Goal: Register for event/course

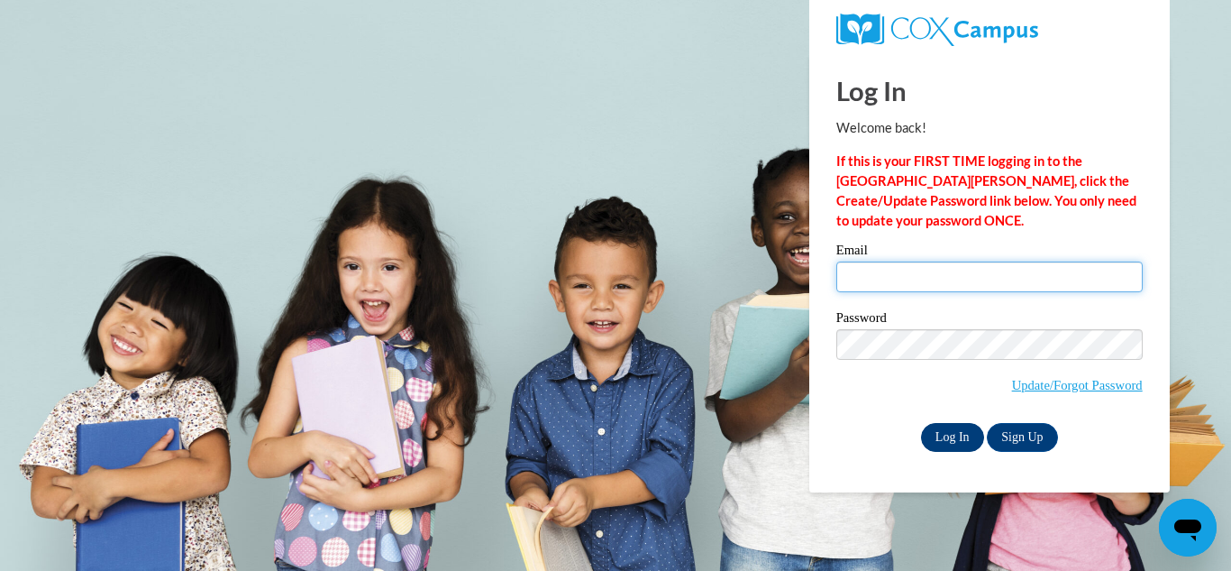
type input "ciararemillard928@gmail.com"
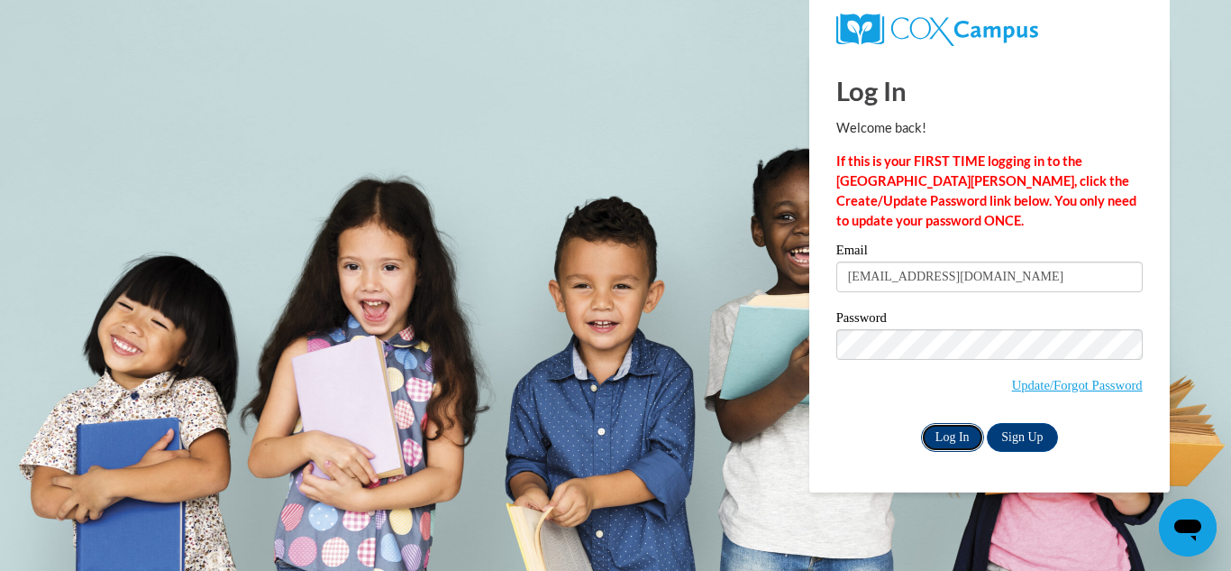
click at [955, 433] on input "Log In" at bounding box center [952, 437] width 63 height 29
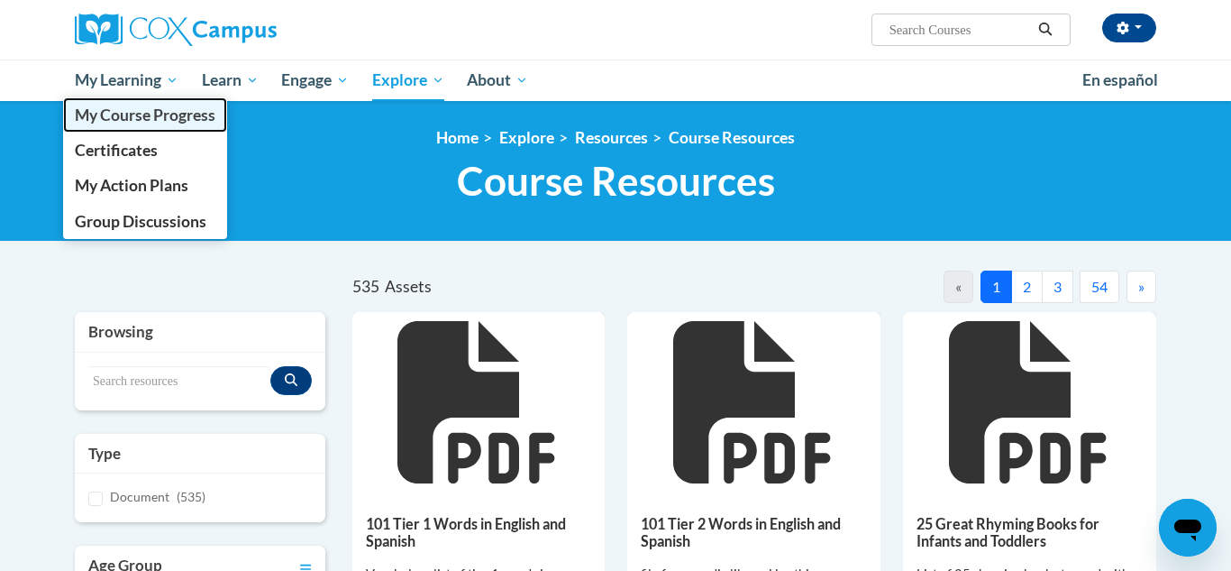
click at [133, 105] on span "My Course Progress" at bounding box center [145, 114] width 141 height 19
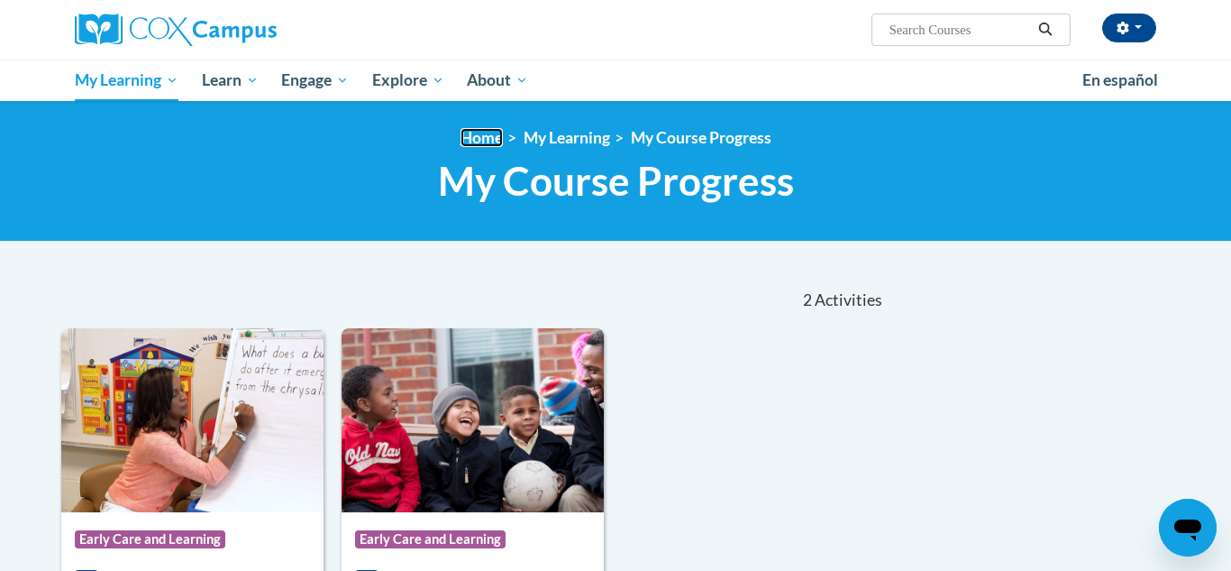
click at [473, 142] on link "Home" at bounding box center [482, 137] width 42 height 19
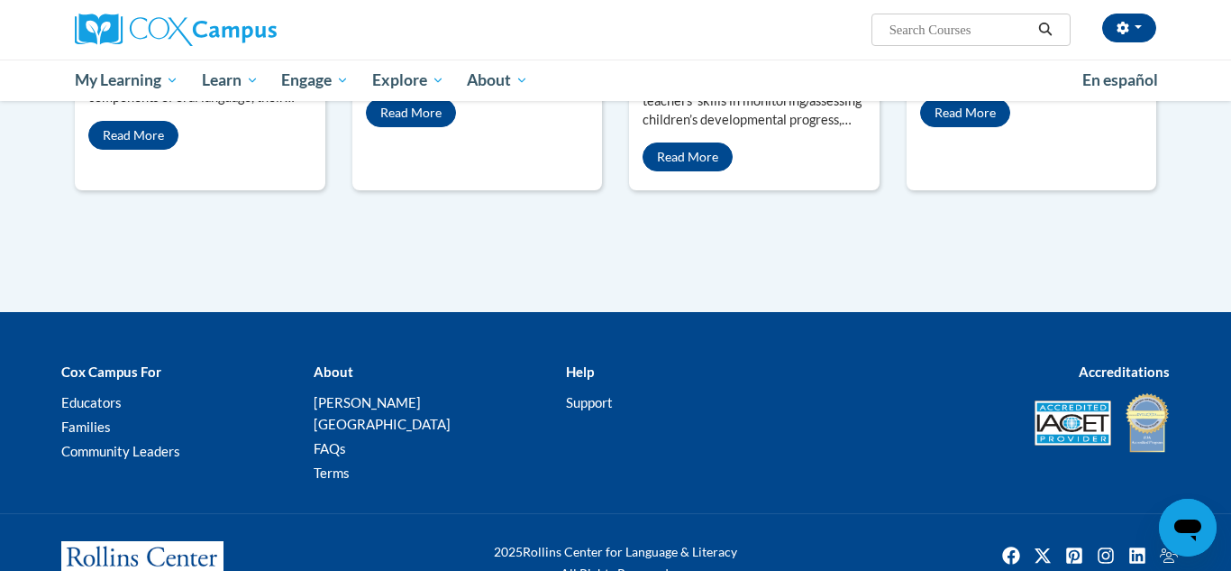
scroll to position [1792, 0]
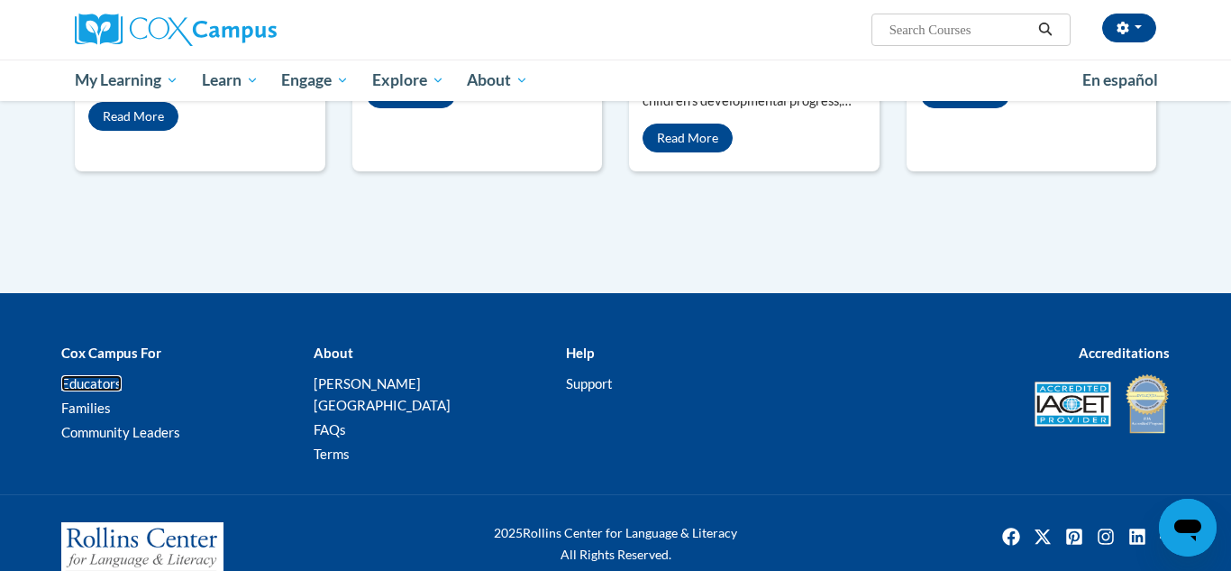
click at [96, 375] on link "Educators" at bounding box center [91, 383] width 60 height 16
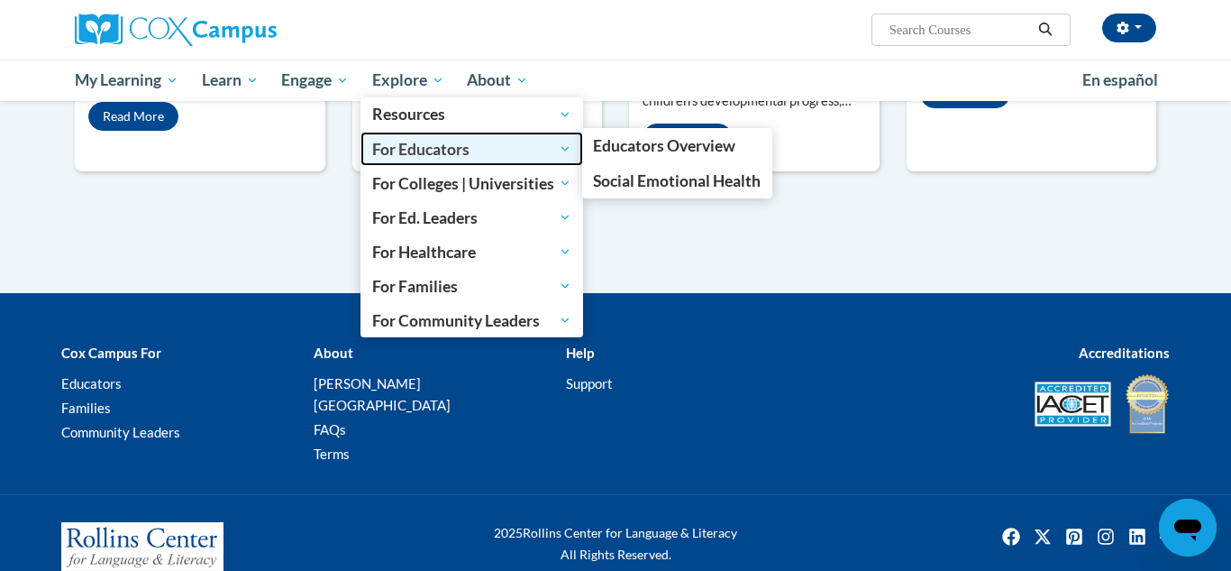
click at [425, 149] on span "For Educators" at bounding box center [471, 149] width 199 height 22
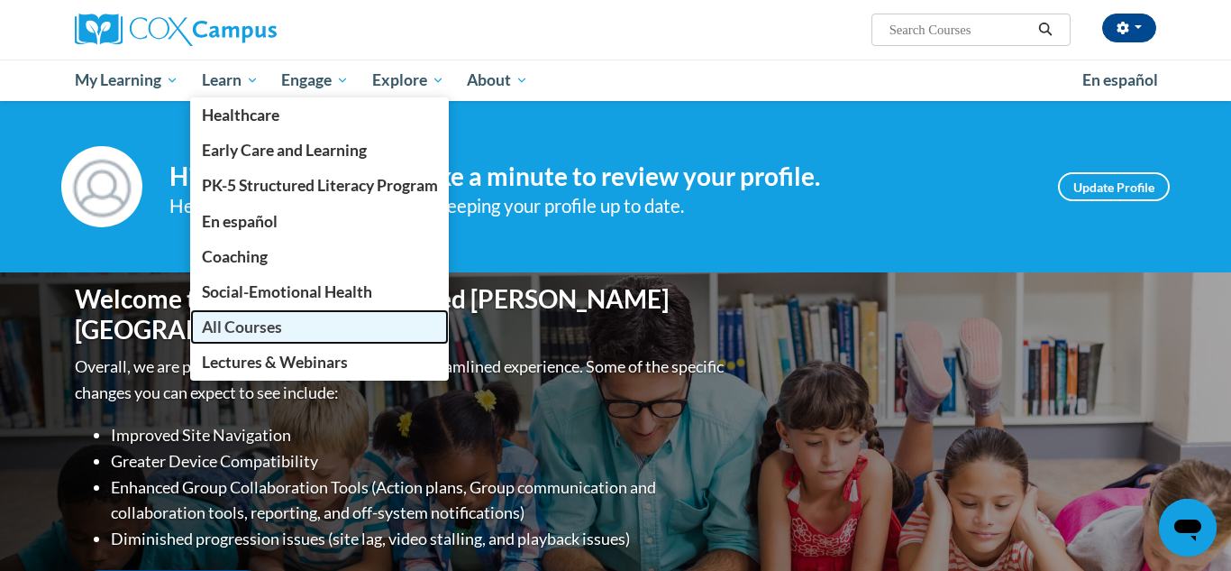
click at [270, 326] on span "All Courses" at bounding box center [242, 326] width 80 height 19
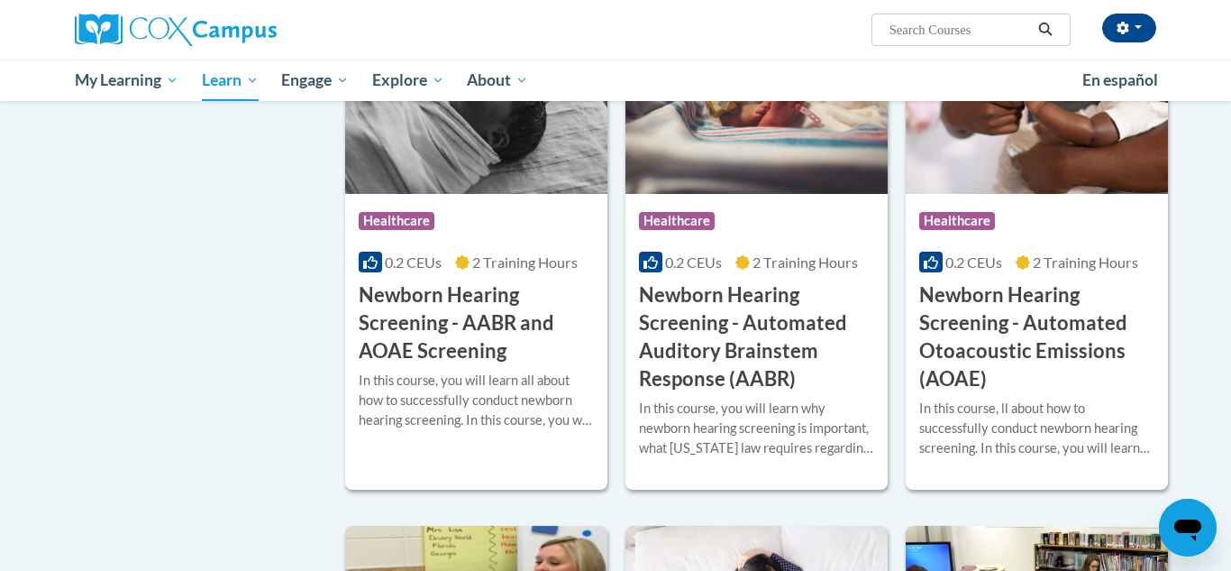
scroll to position [3198, 0]
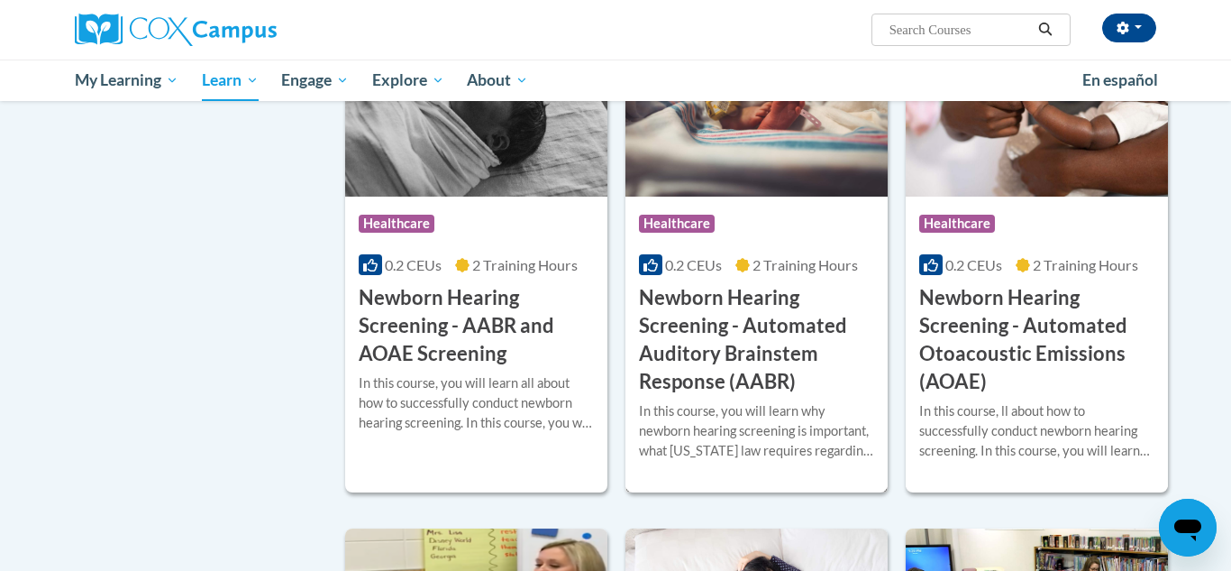
click at [755, 356] on h3 "Newborn Hearing Screening - Automated Auditory Brainstem Response (AABR)" at bounding box center [756, 339] width 235 height 111
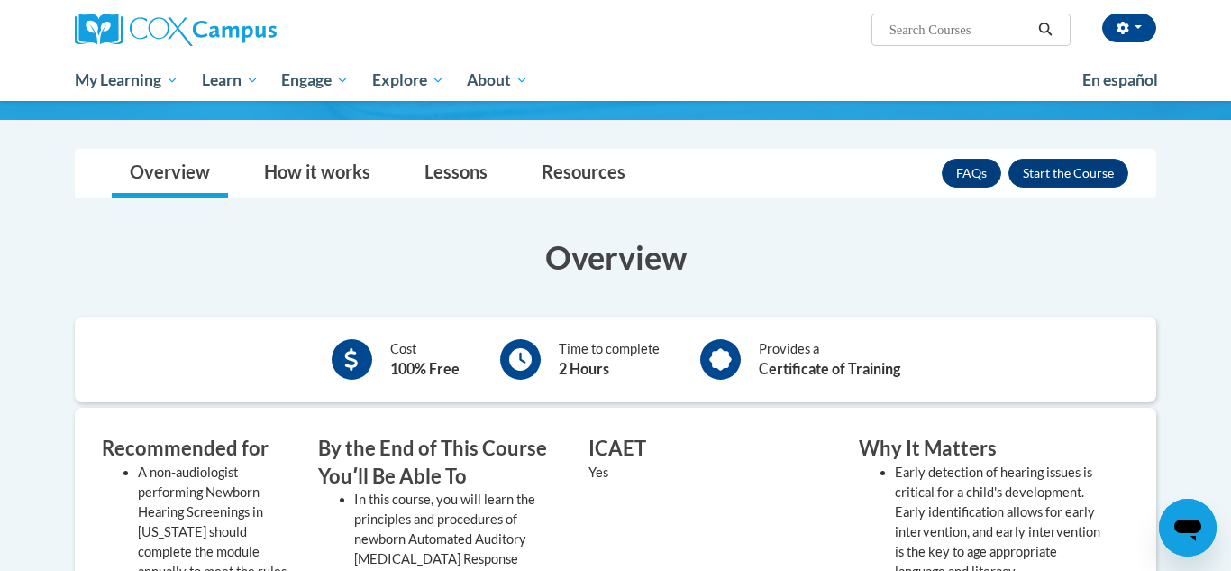
scroll to position [288, 0]
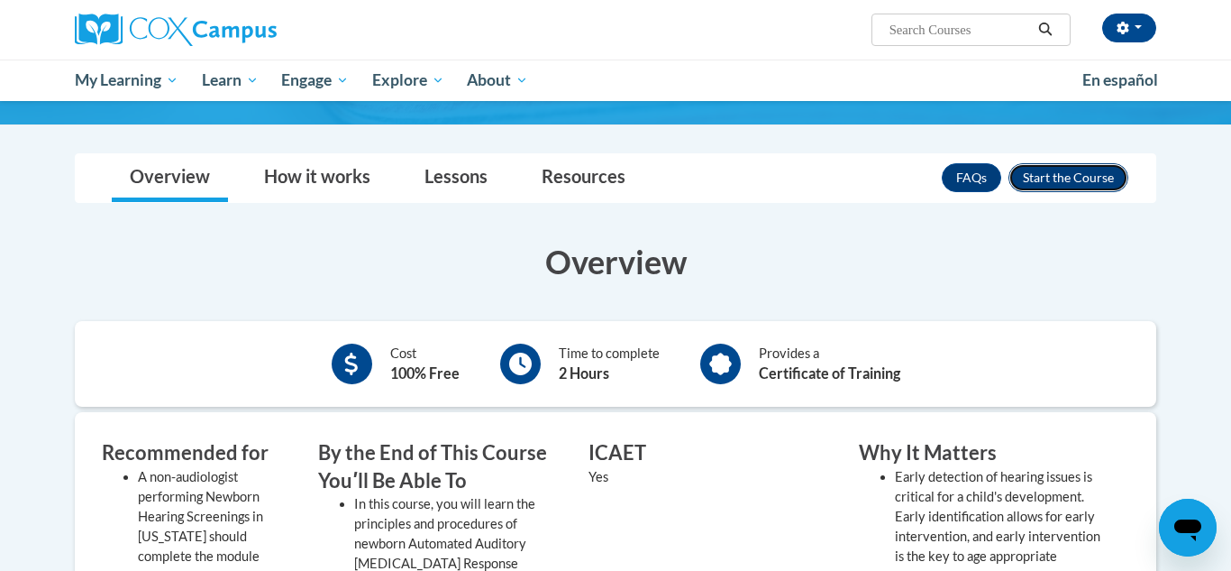
click at [1068, 181] on button "Enroll" at bounding box center [1069, 177] width 120 height 29
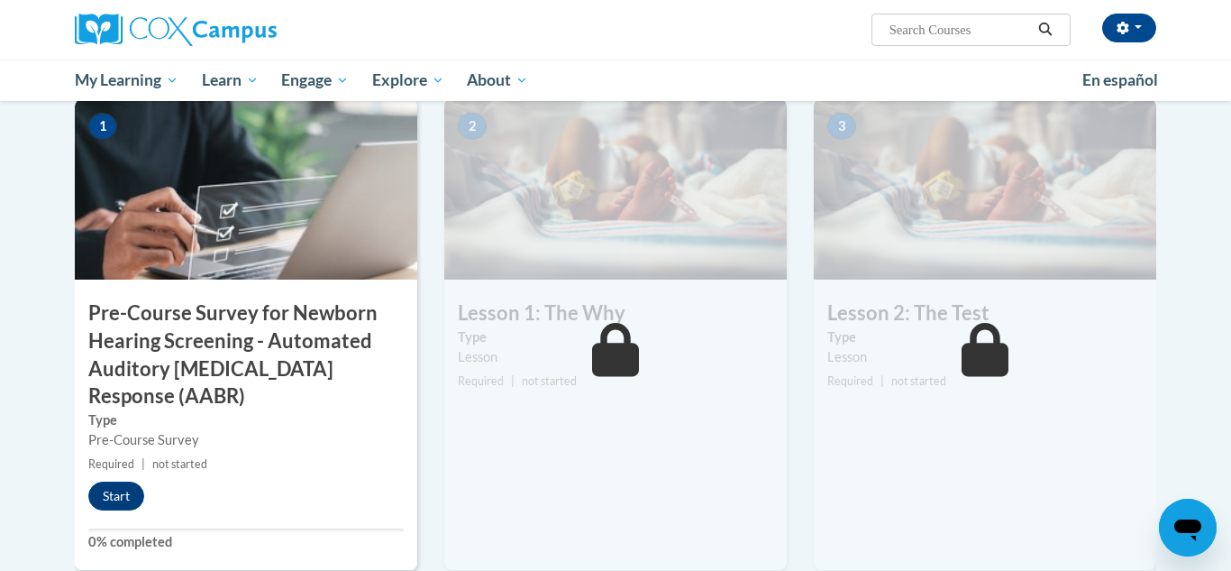
scroll to position [425, 0]
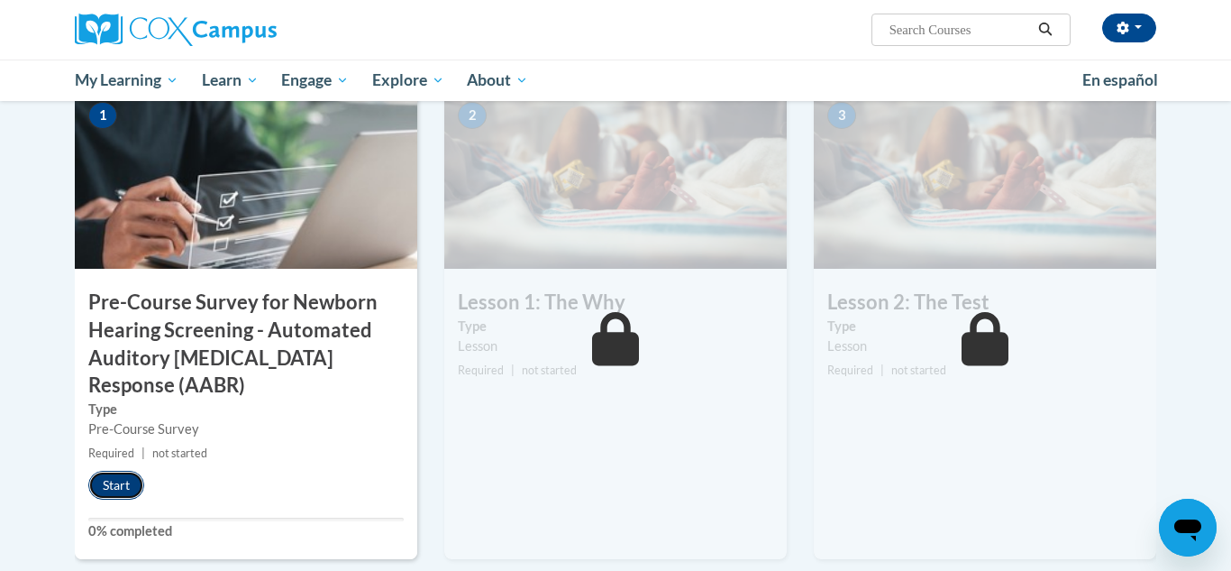
click at [125, 487] on button "Start" at bounding box center [116, 485] width 56 height 29
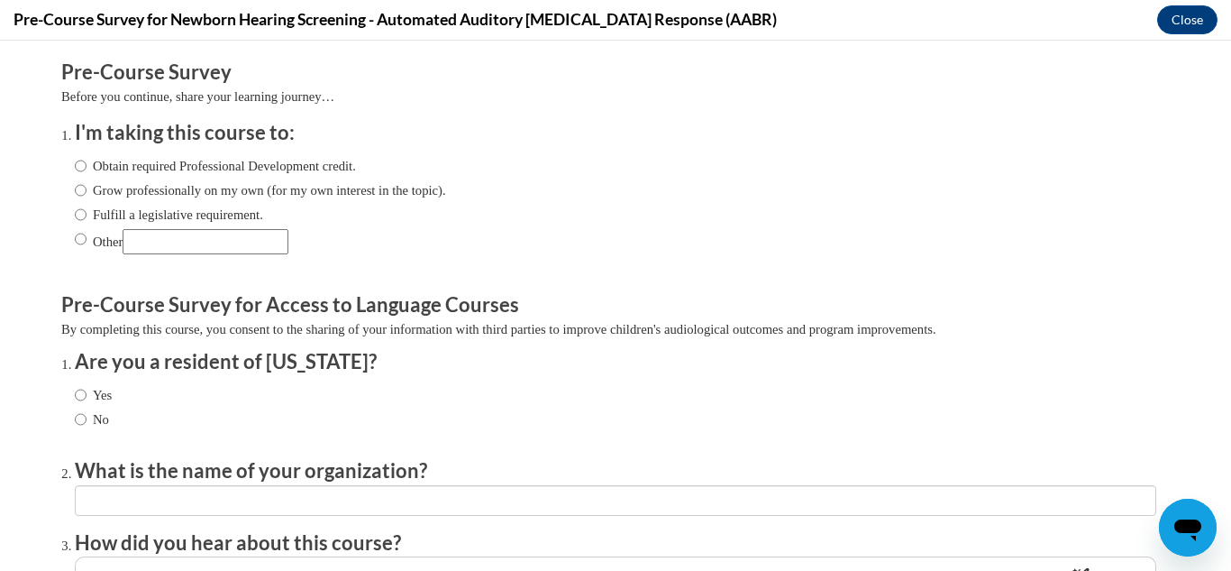
scroll to position [0, 0]
click at [78, 194] on input "Grow professionally on my own (for my own interest in the topic)." at bounding box center [81, 190] width 12 height 20
radio input "true"
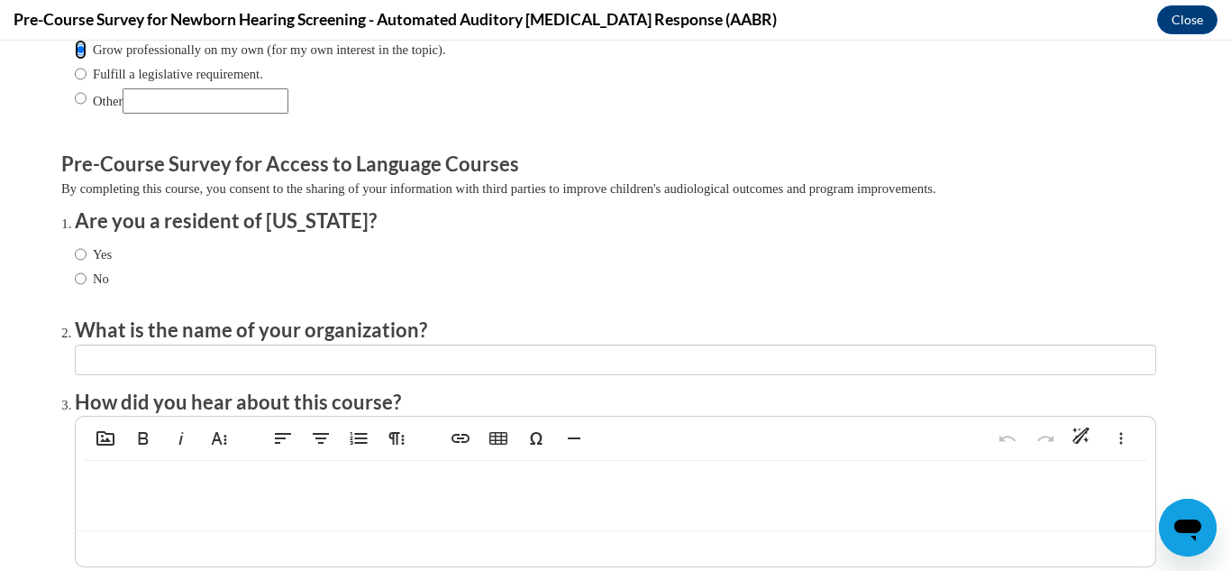
scroll to position [155, 0]
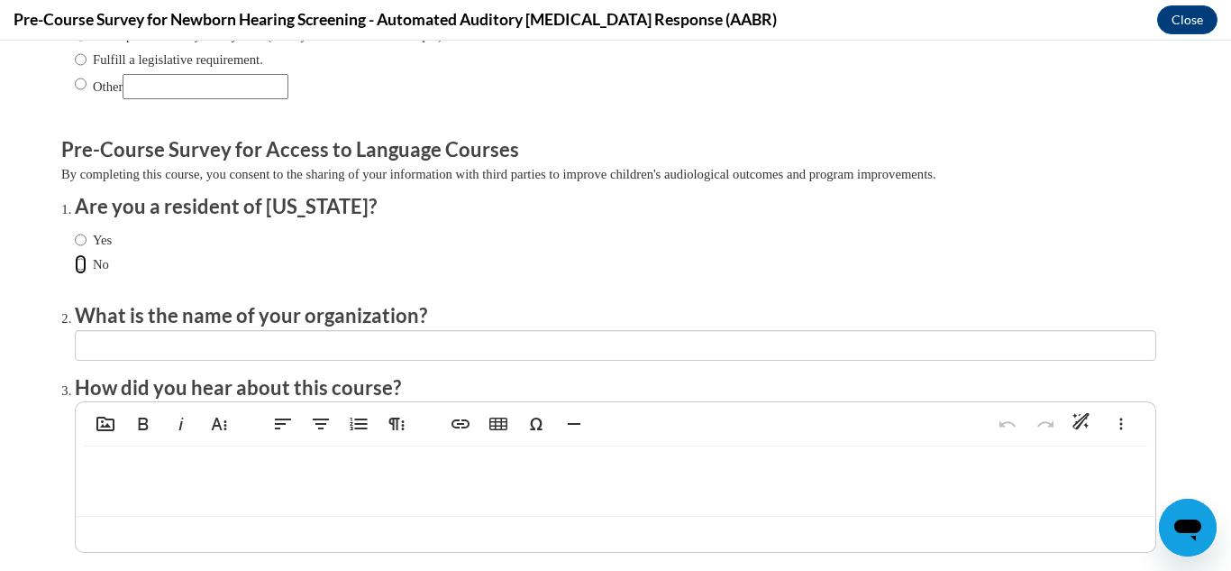
click at [83, 265] on input "No" at bounding box center [81, 264] width 12 height 20
radio input "true"
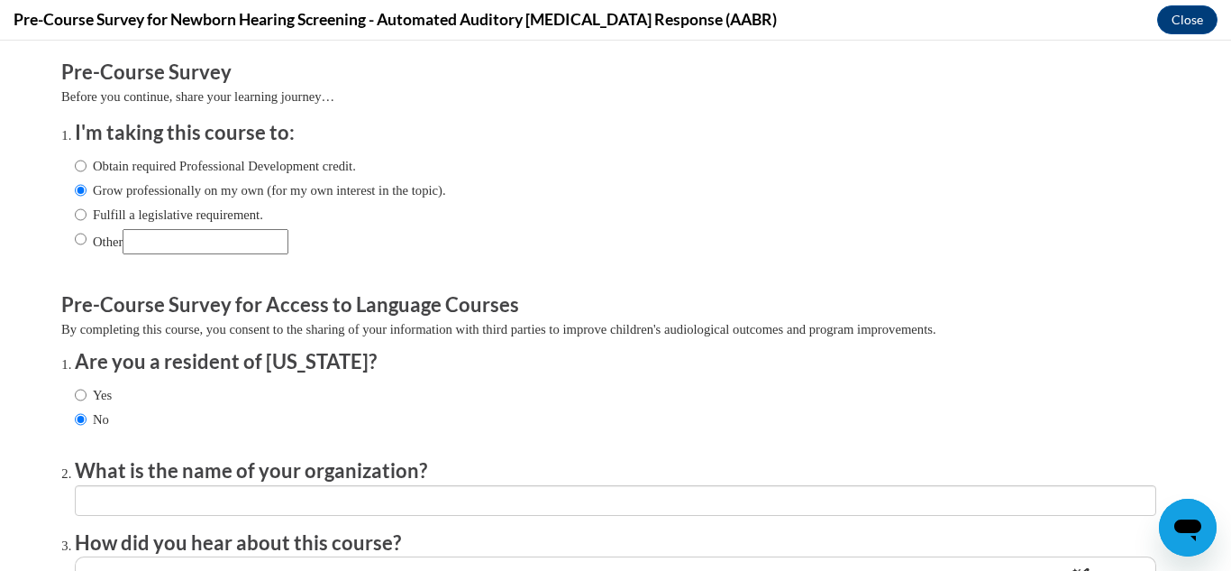
click at [223, 170] on label "Obtain required Professional Development credit." at bounding box center [215, 166] width 281 height 20
click at [87, 170] on input "Obtain required Professional Development credit." at bounding box center [81, 166] width 12 height 20
radio input "true"
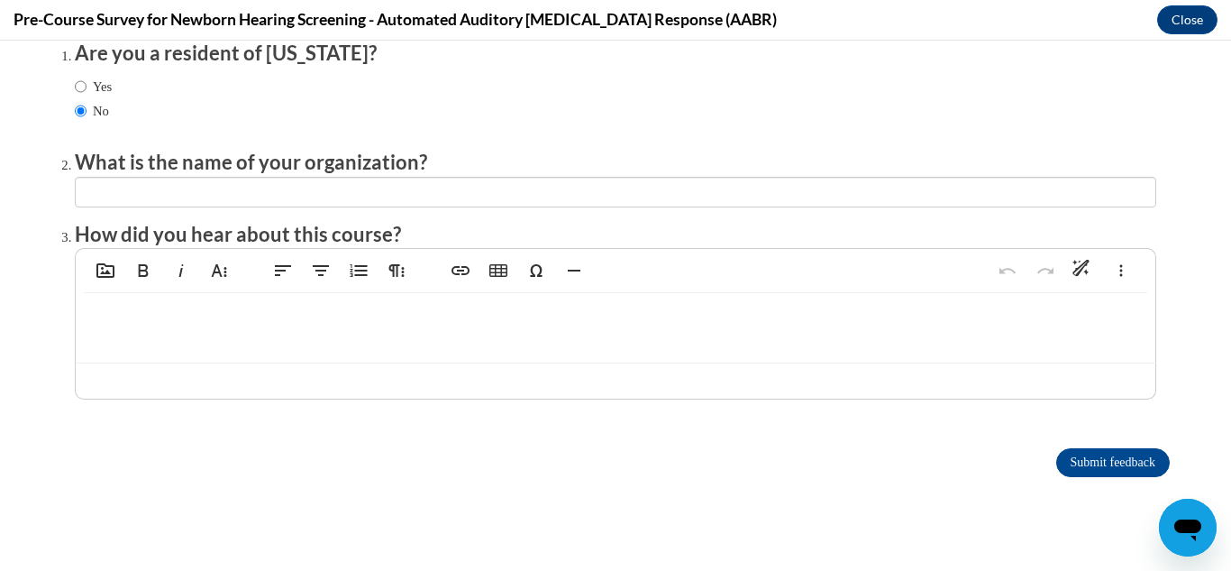
scroll to position [314, 0]
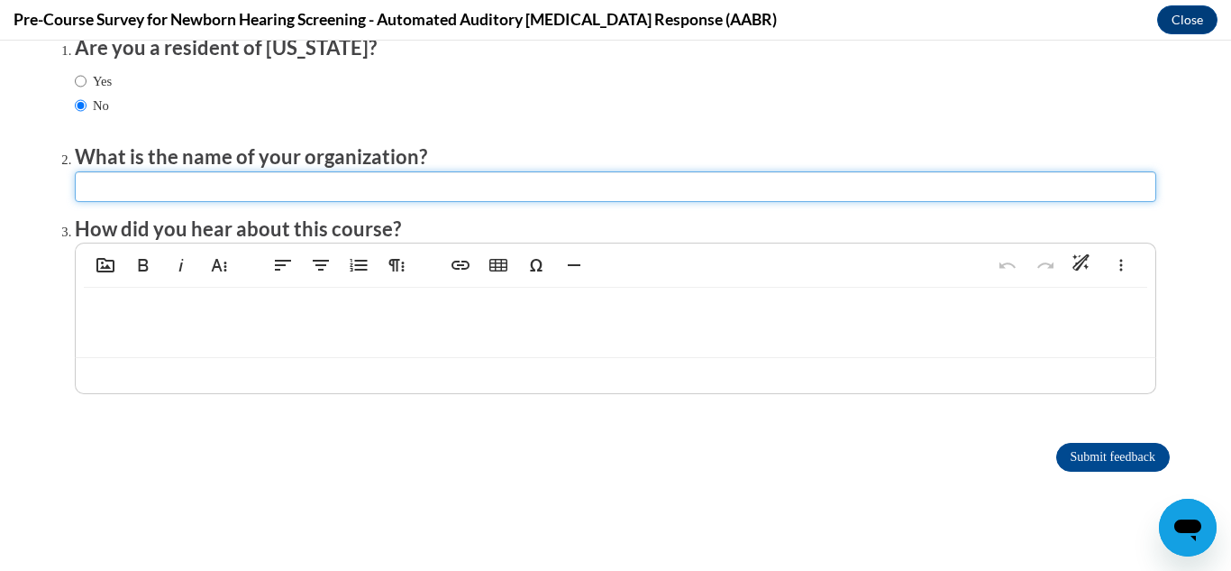
click at [316, 183] on input "textbox" at bounding box center [616, 186] width 1082 height 31
type input "daycare"
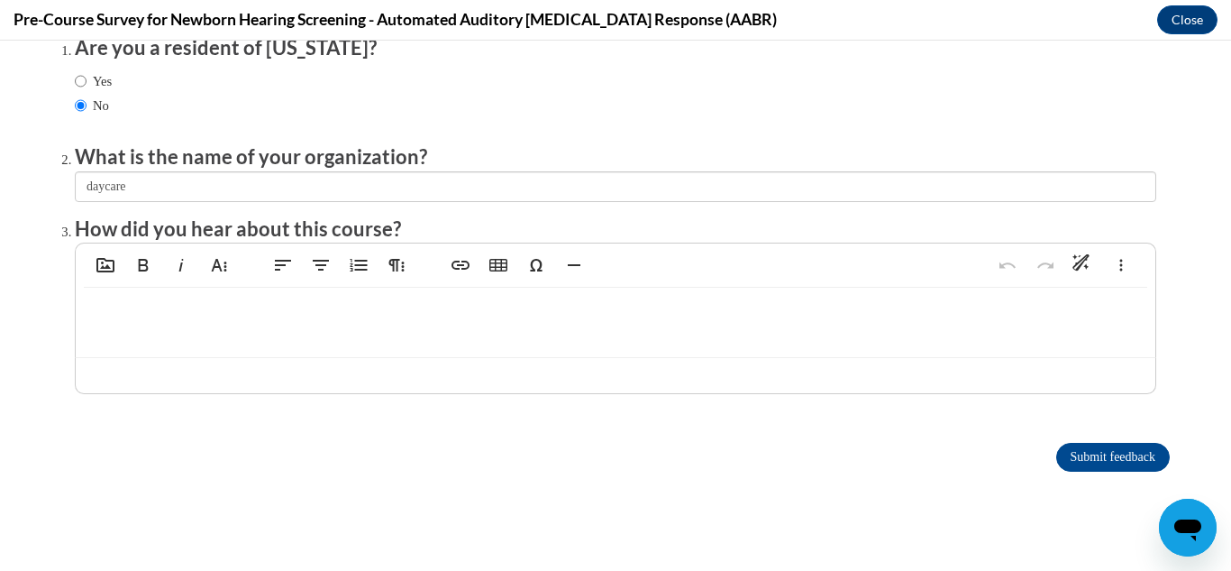
click at [222, 309] on p at bounding box center [616, 316] width 1044 height 20
type textarea "<p>co teacher</p>"
click at [1097, 457] on input "Submit feedback" at bounding box center [1113, 457] width 114 height 29
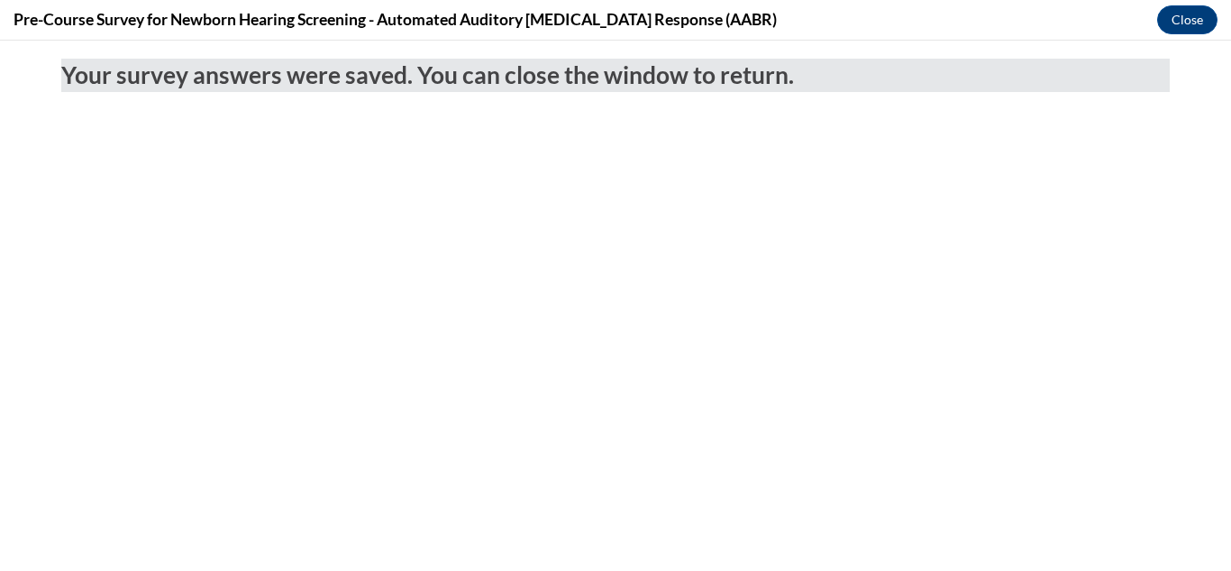
scroll to position [0, 0]
click at [1175, 21] on button "Close" at bounding box center [1187, 19] width 60 height 29
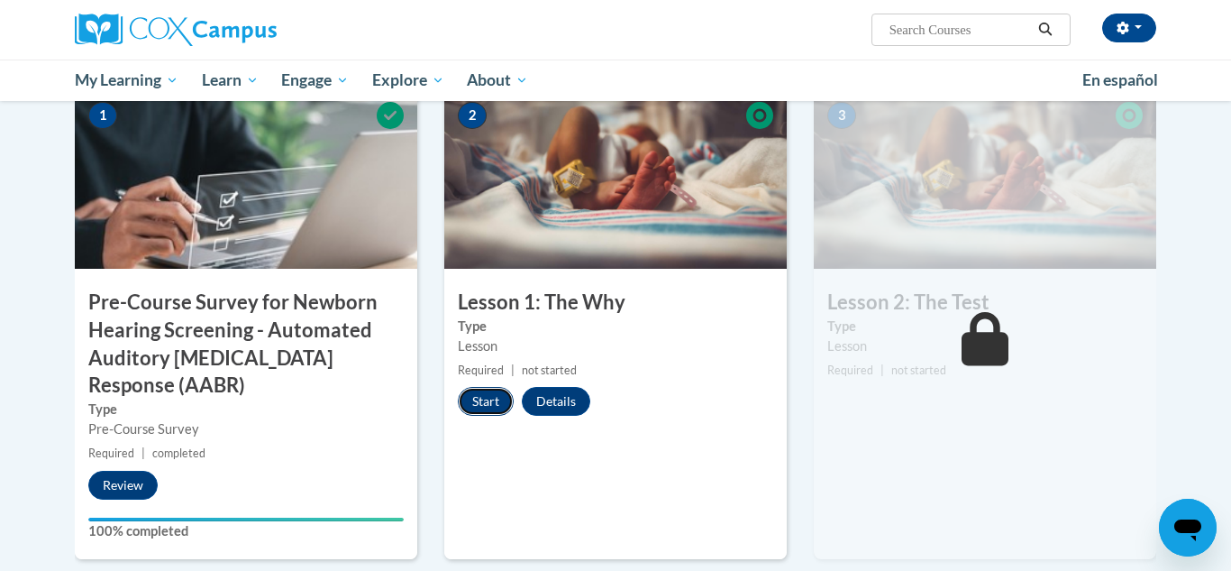
click at [486, 406] on button "Start" at bounding box center [486, 401] width 56 height 29
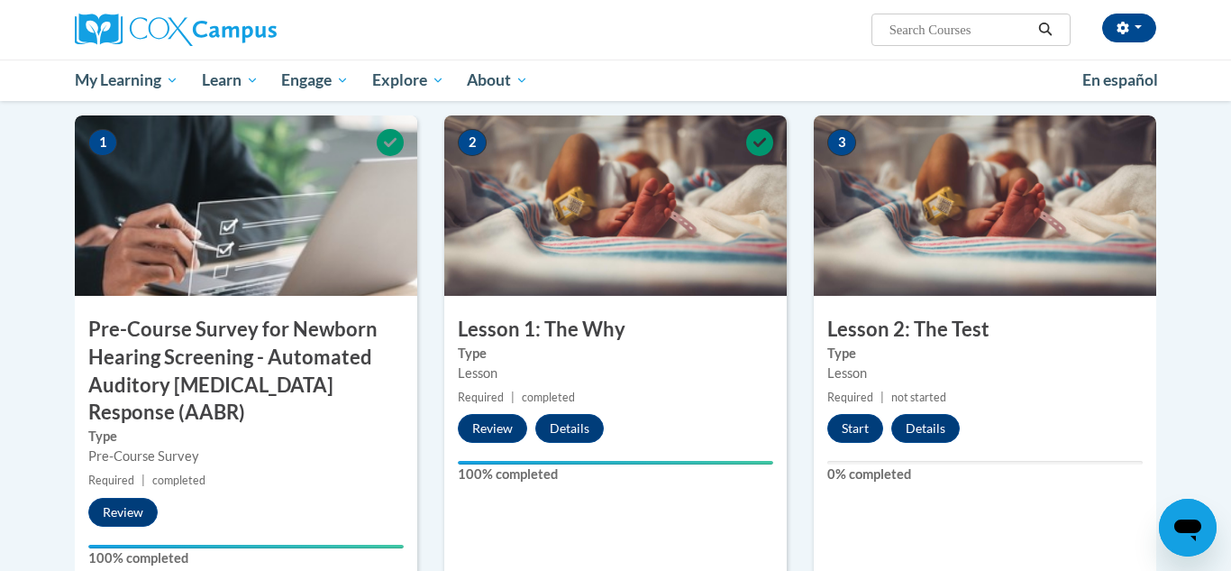
scroll to position [398, 0]
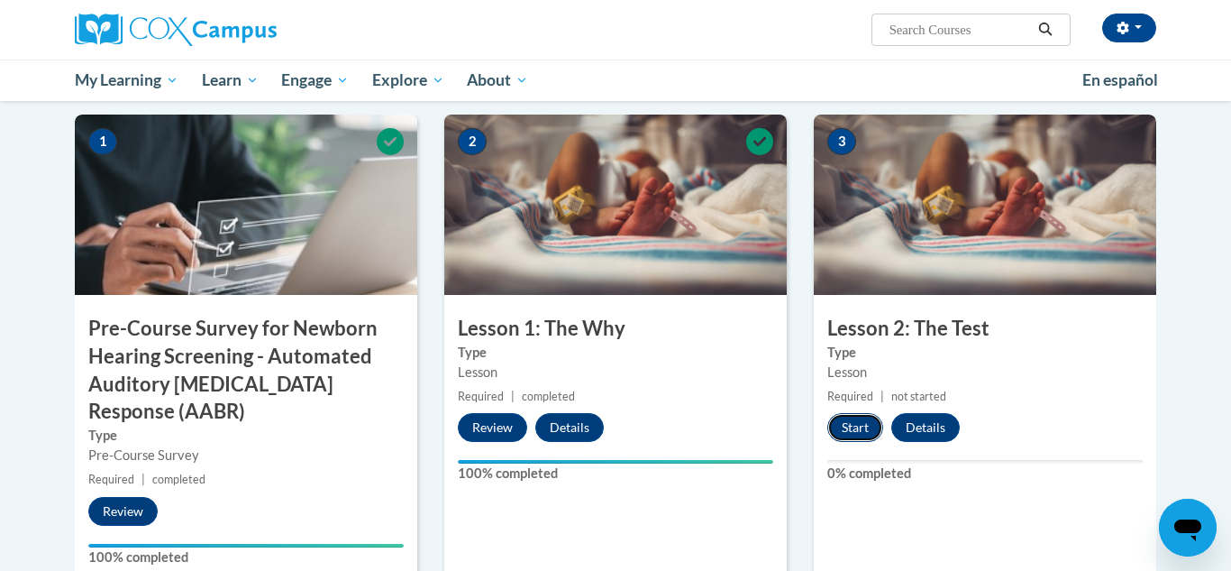
click at [862, 425] on button "Start" at bounding box center [855, 427] width 56 height 29
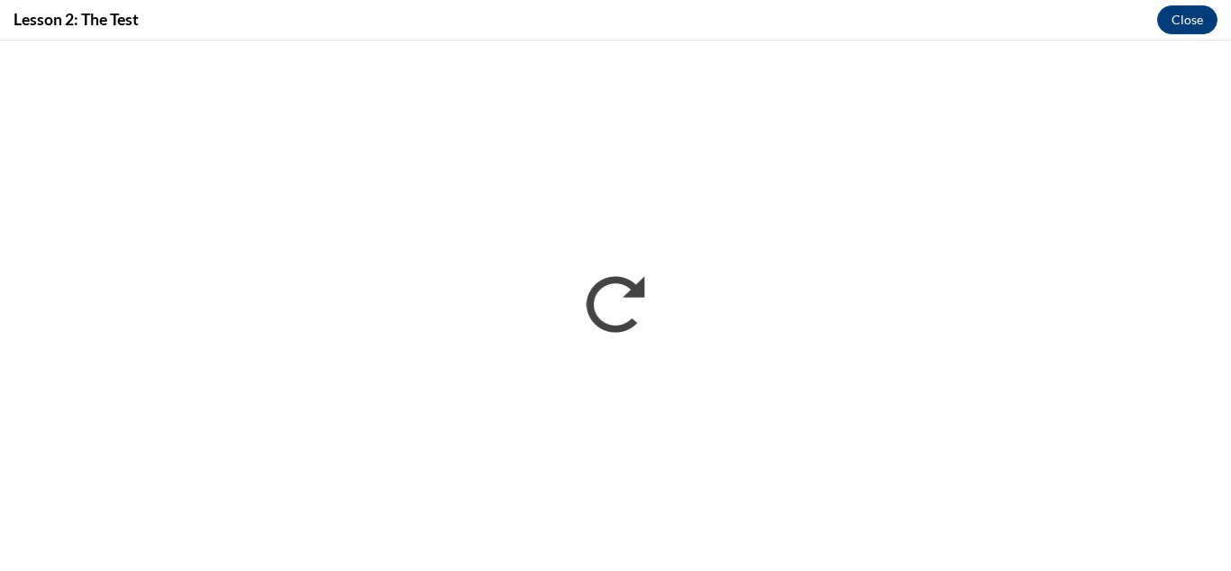
scroll to position [0, 0]
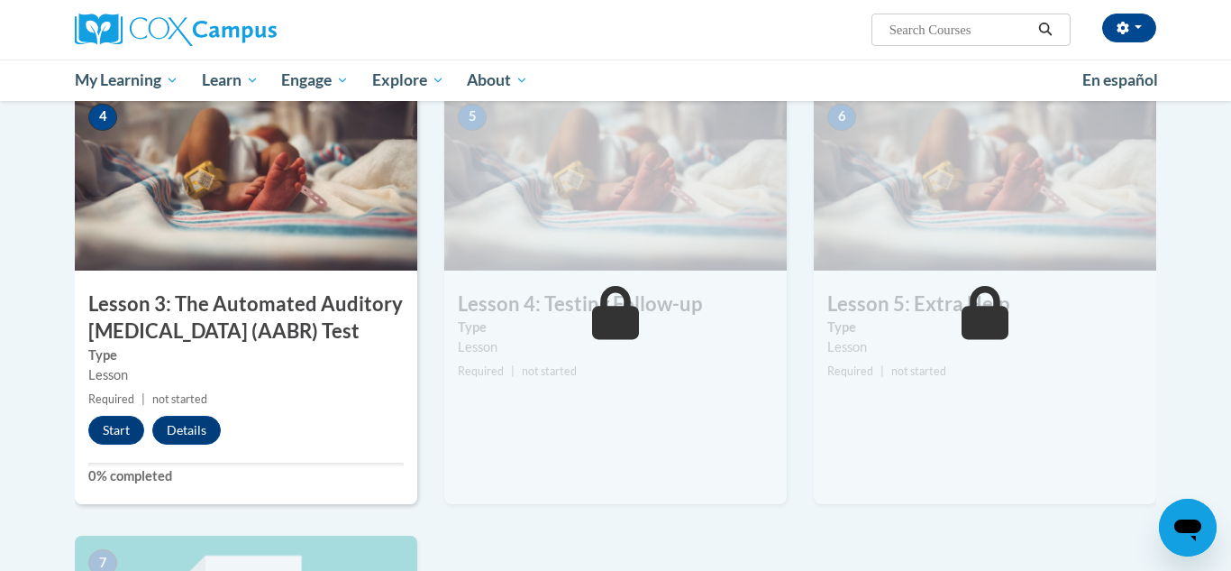
scroll to position [930, 0]
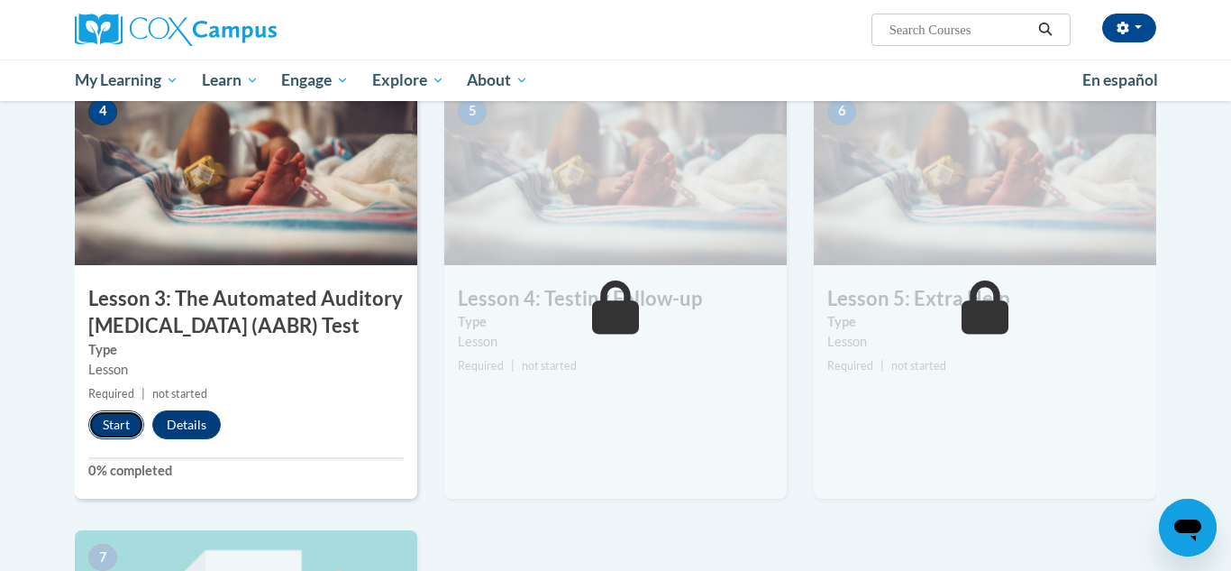
click at [107, 429] on button "Start" at bounding box center [116, 424] width 56 height 29
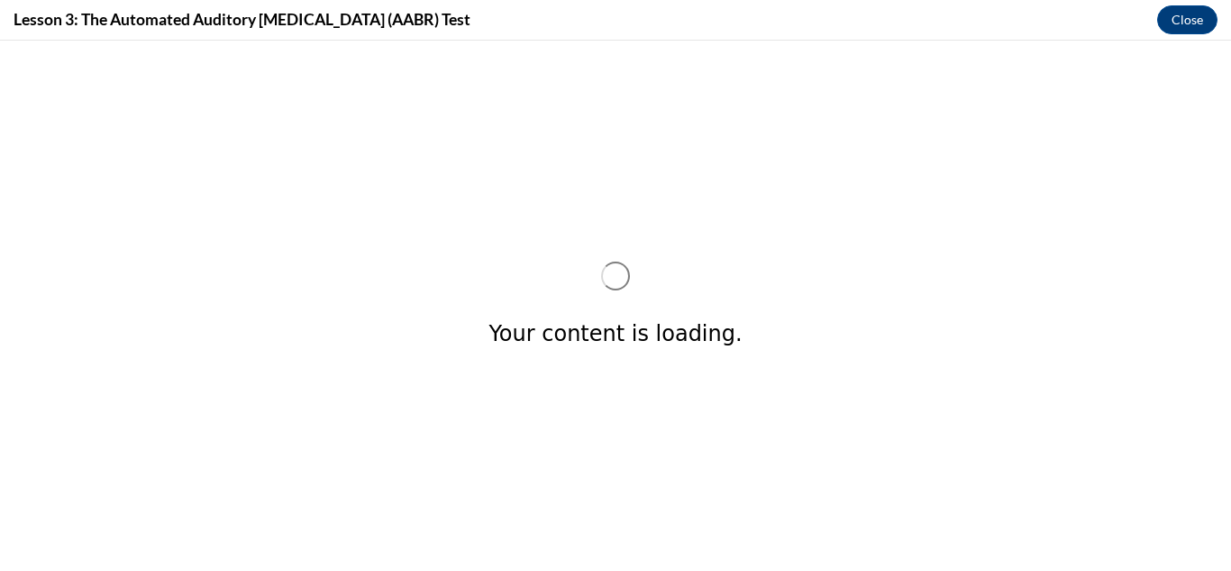
scroll to position [0, 0]
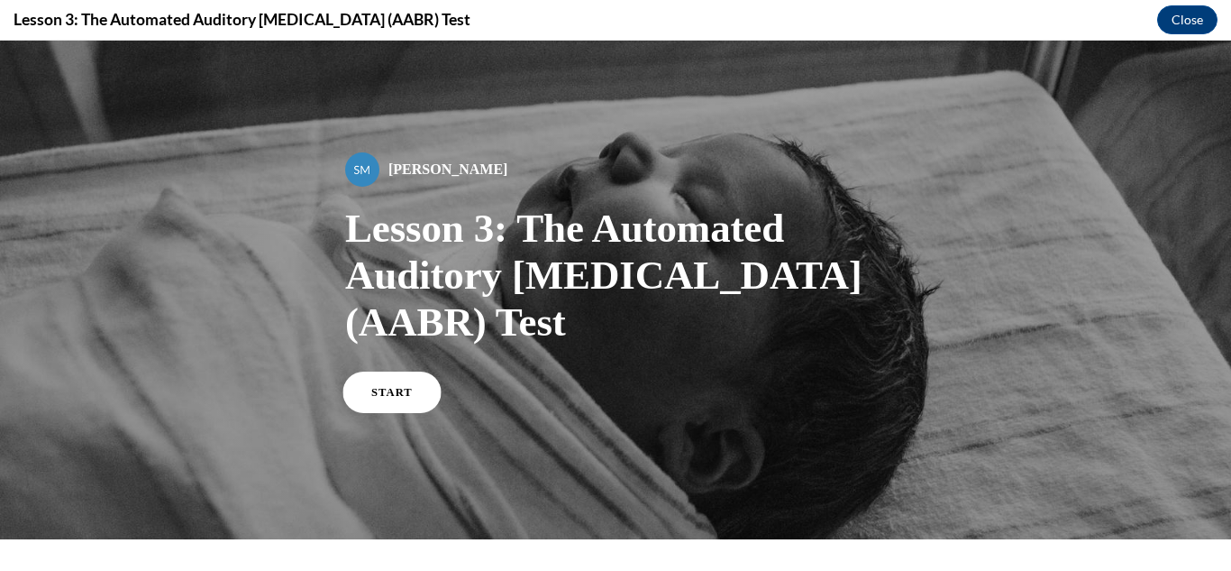
click at [393, 386] on span "START" at bounding box center [391, 393] width 41 height 14
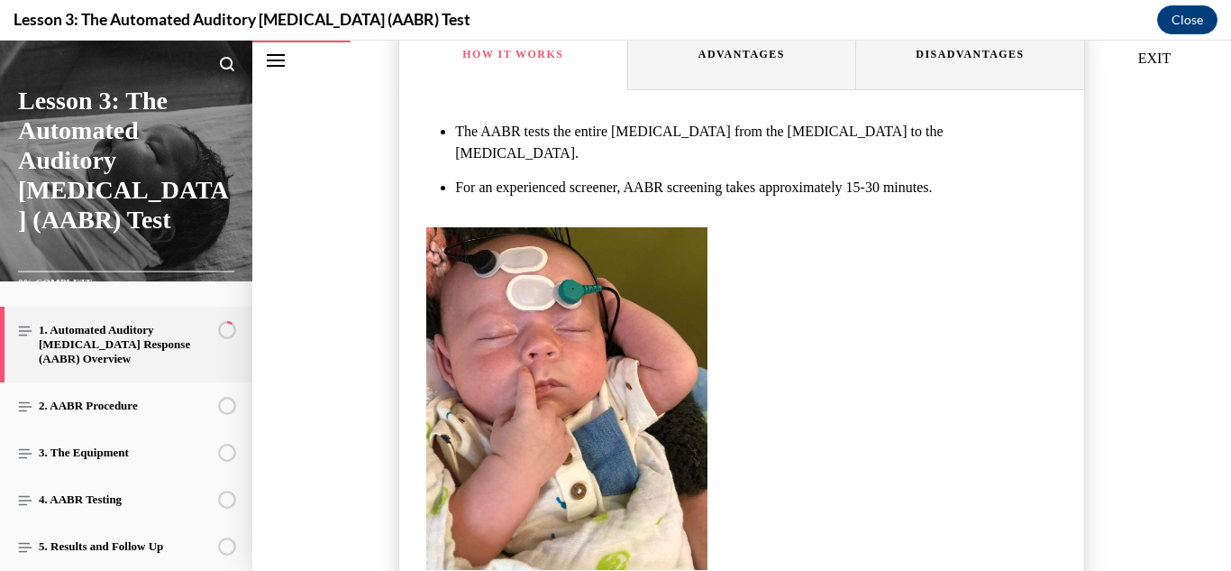
scroll to position [821, 0]
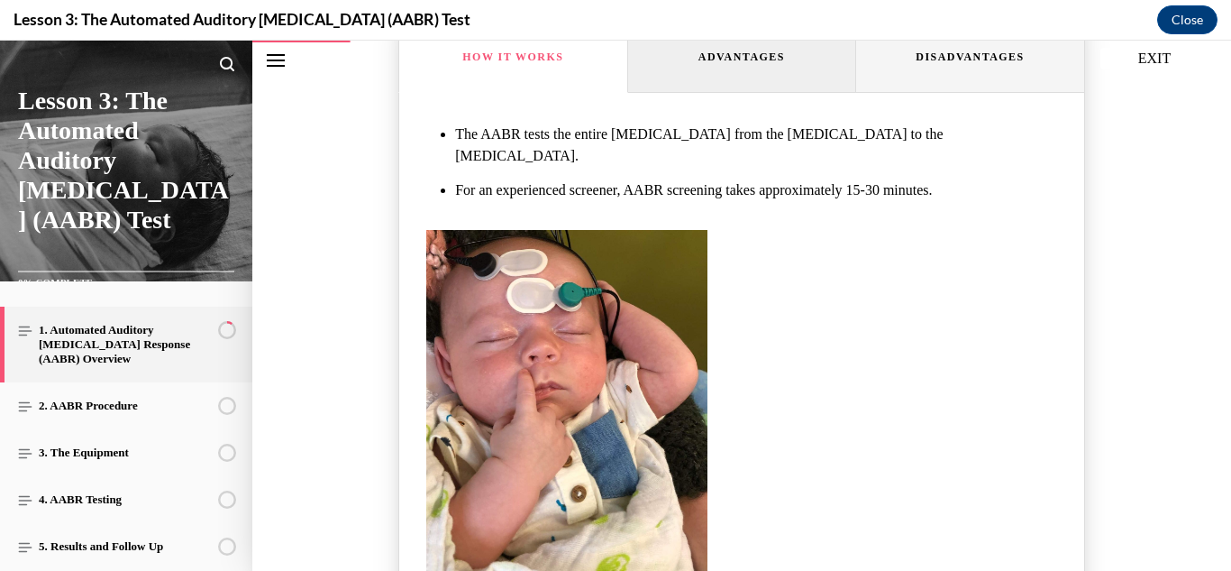
click at [726, 65] on button "Advantages" at bounding box center [742, 57] width 229 height 72
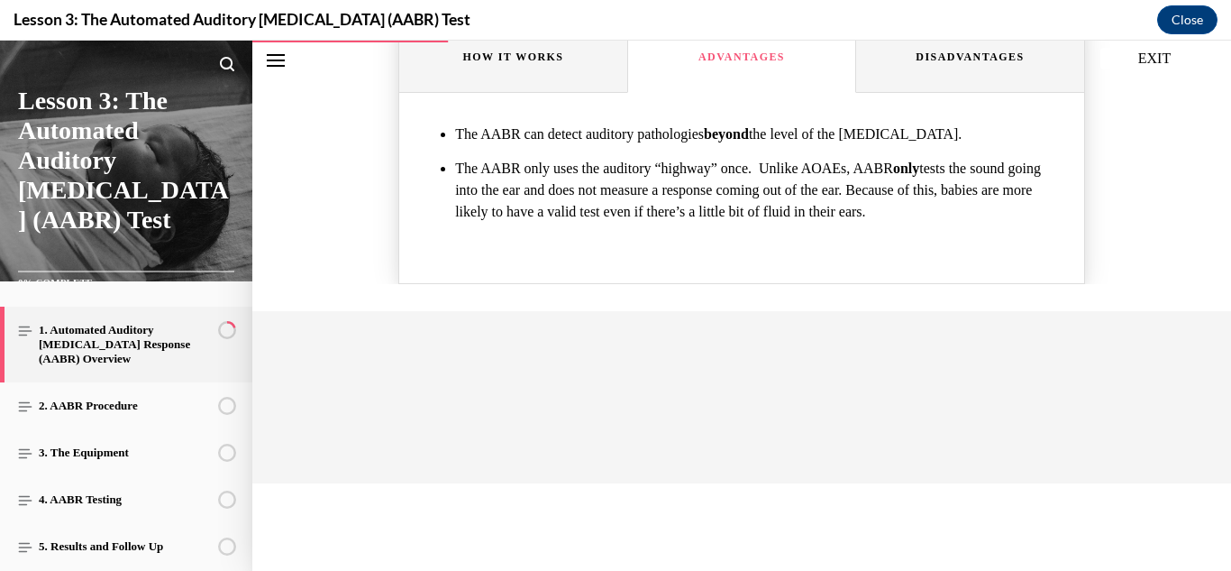
scroll to position [798, 0]
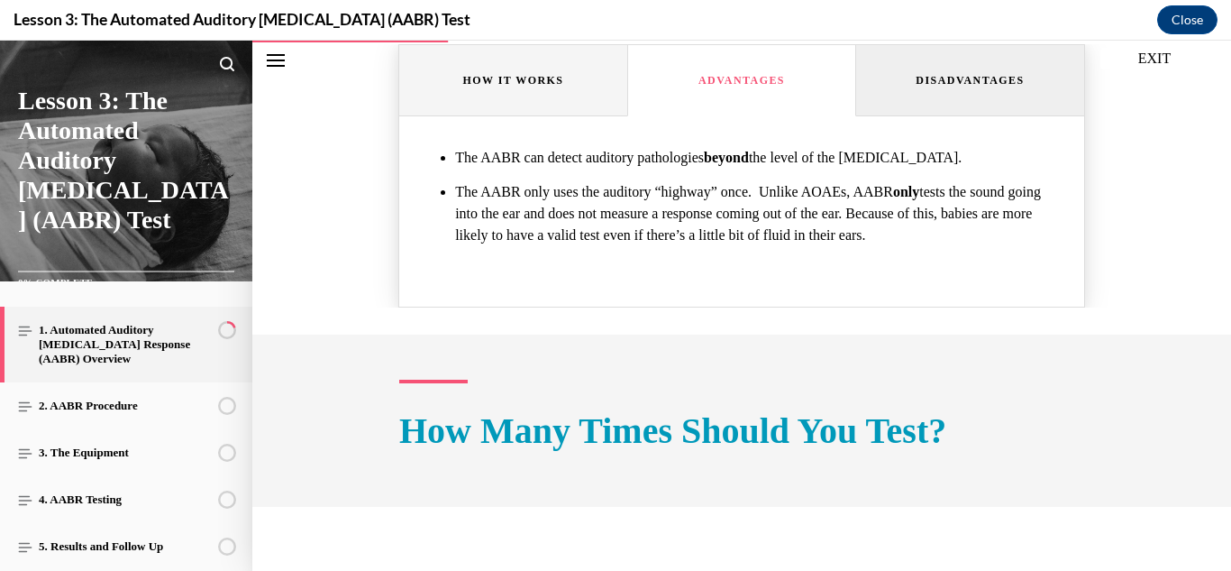
click at [962, 97] on button "Disadvantages" at bounding box center [970, 80] width 229 height 72
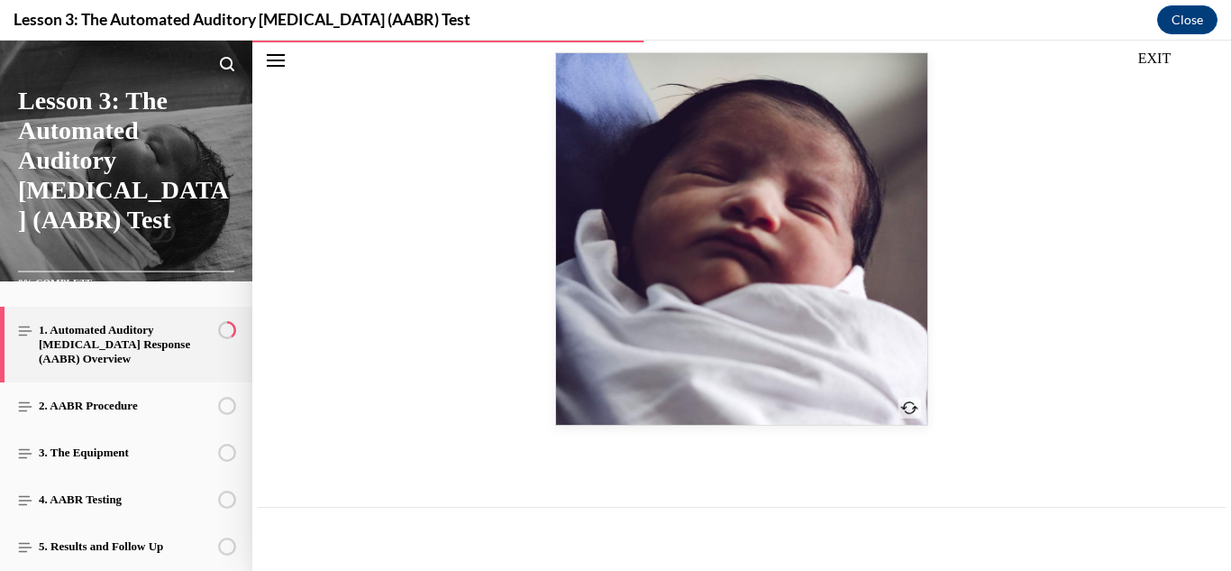
scroll to position [1449, 0]
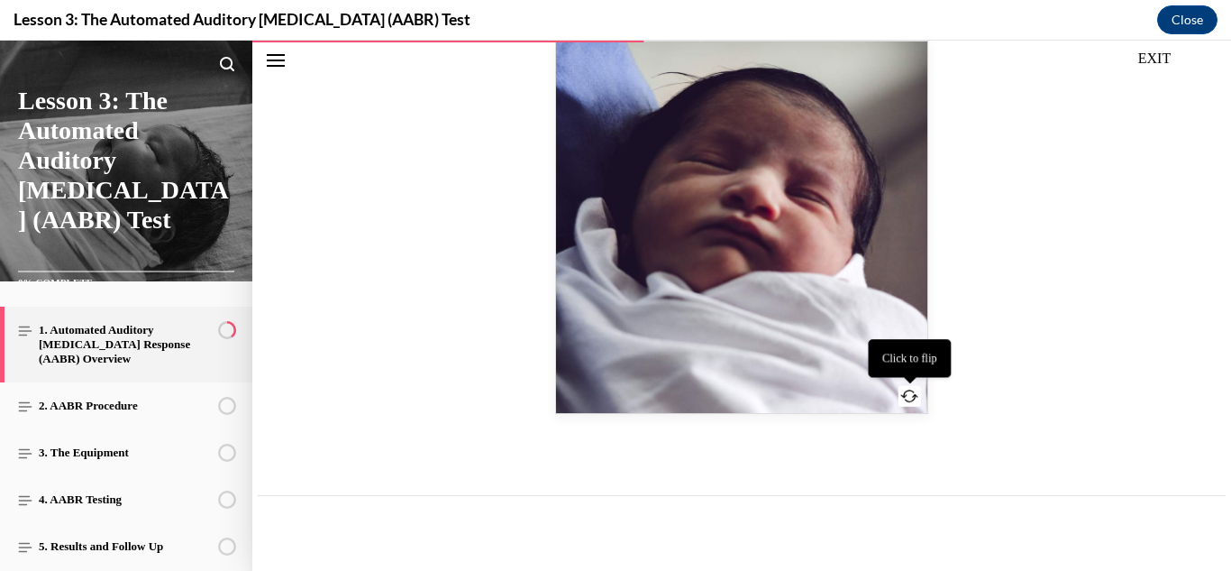
click at [903, 385] on button "Front of card" at bounding box center [910, 395] width 23 height 21
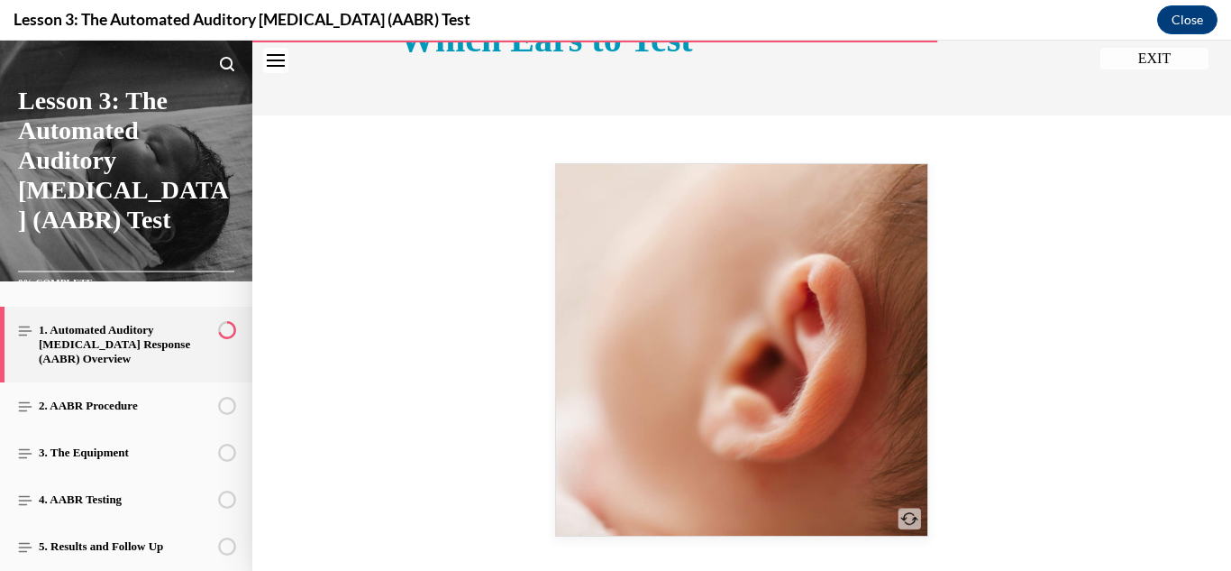
scroll to position [2625, 0]
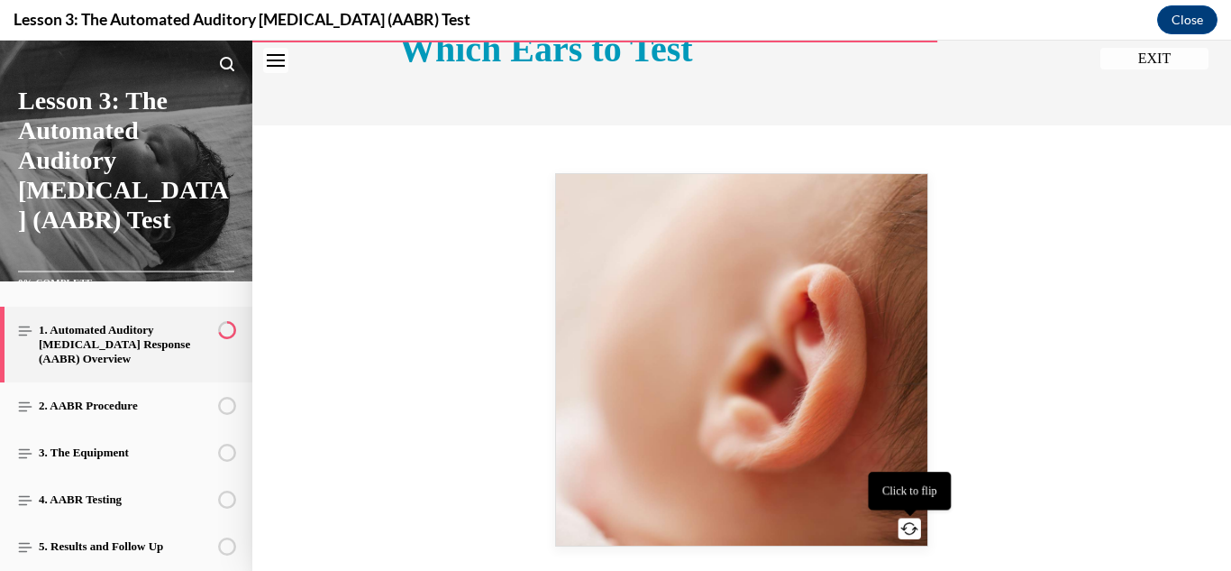
click at [905, 522] on icon "Front of card" at bounding box center [909, 528] width 18 height 13
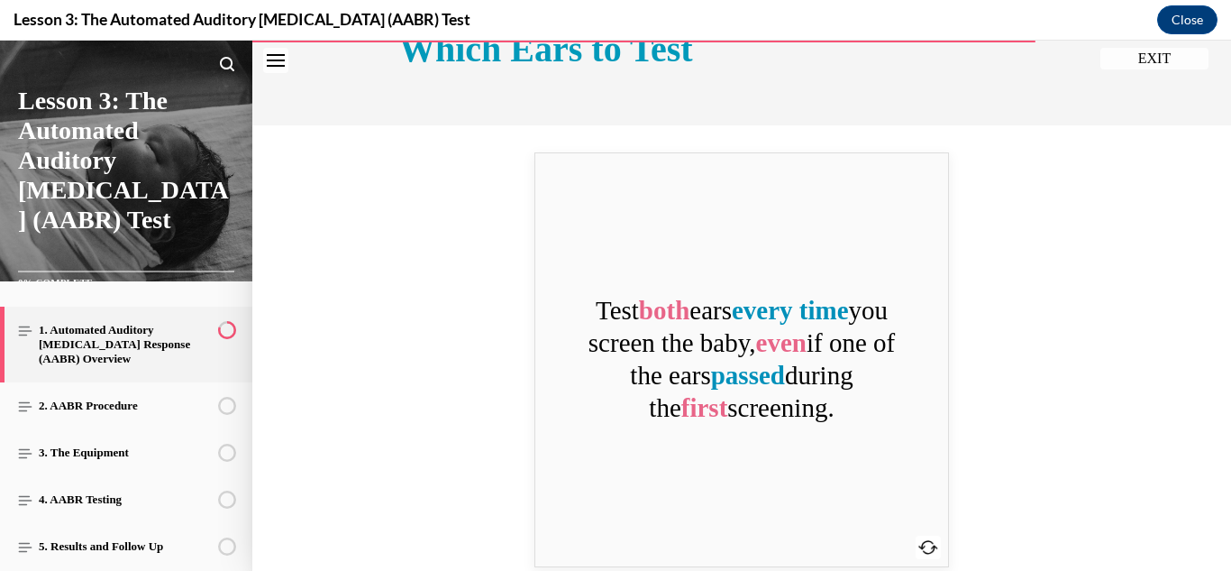
click at [905, 508] on div "Click to flip Test both ears every time you screen the baby, even if one of the…" at bounding box center [741, 359] width 413 height 413
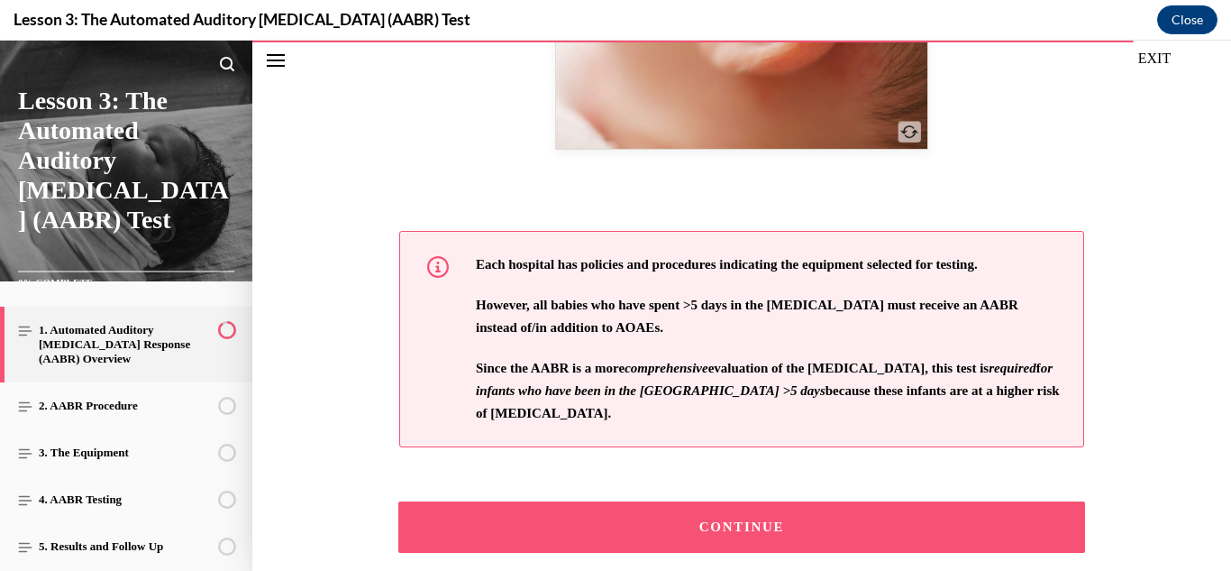
scroll to position [3068, 0]
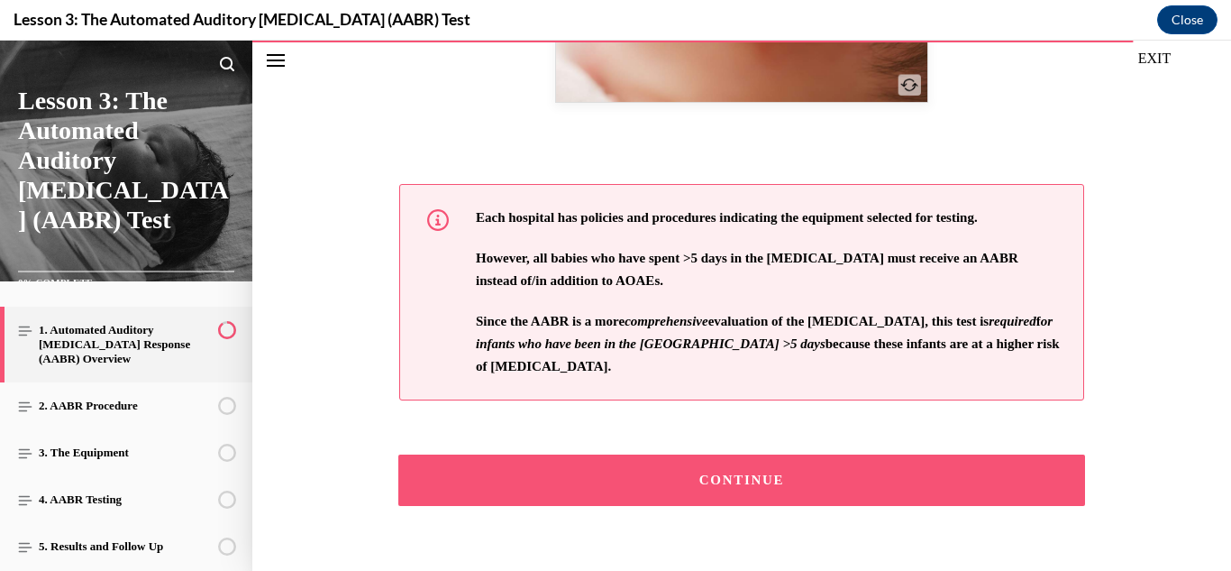
click at [912, 454] on button "CONTINUE" at bounding box center [741, 479] width 687 height 51
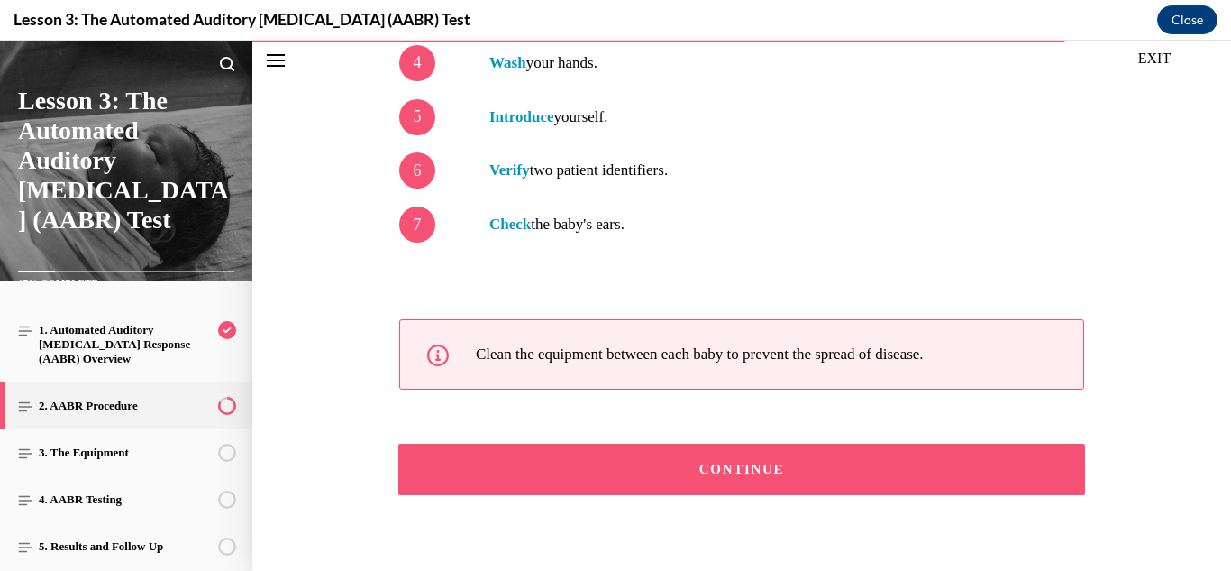
scroll to position [1261, 0]
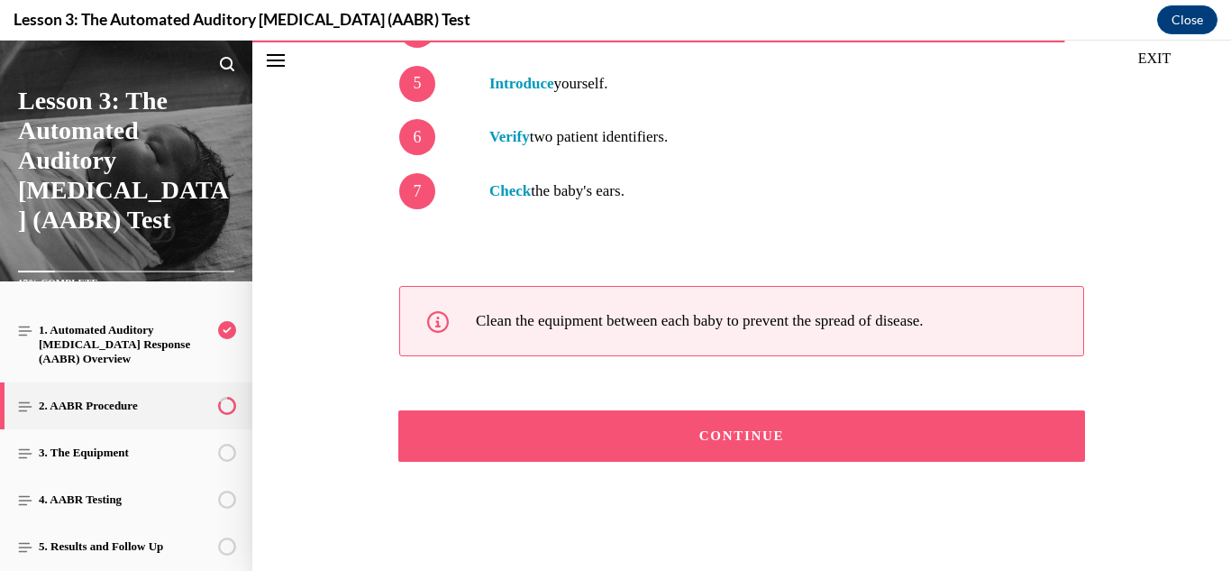
click at [831, 443] on button "CONTINUE" at bounding box center [741, 435] width 687 height 51
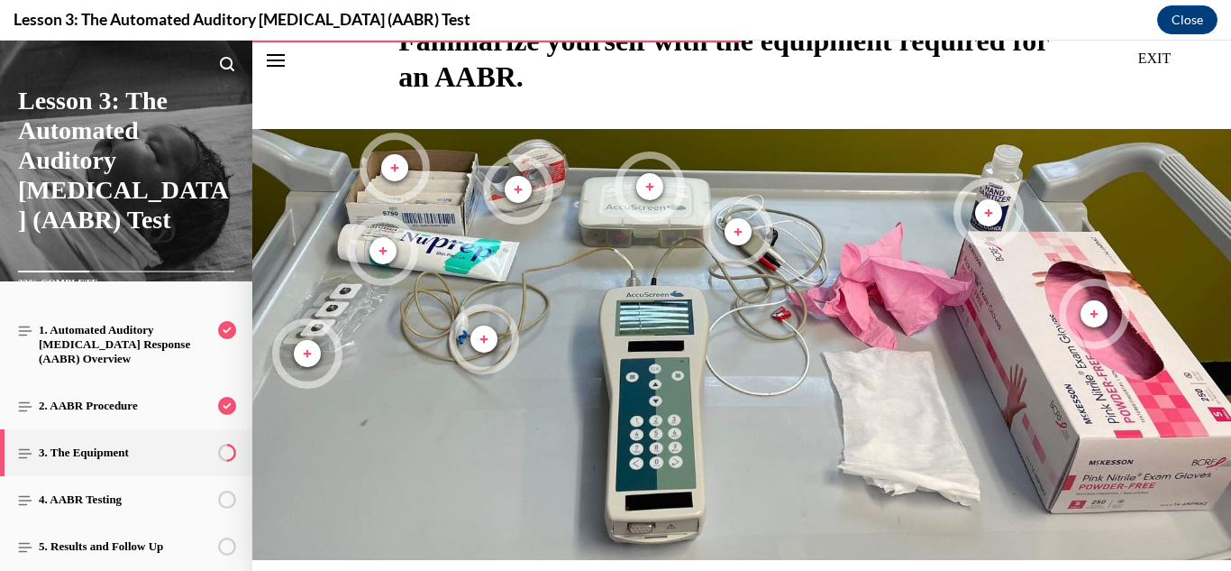
scroll to position [474, 0]
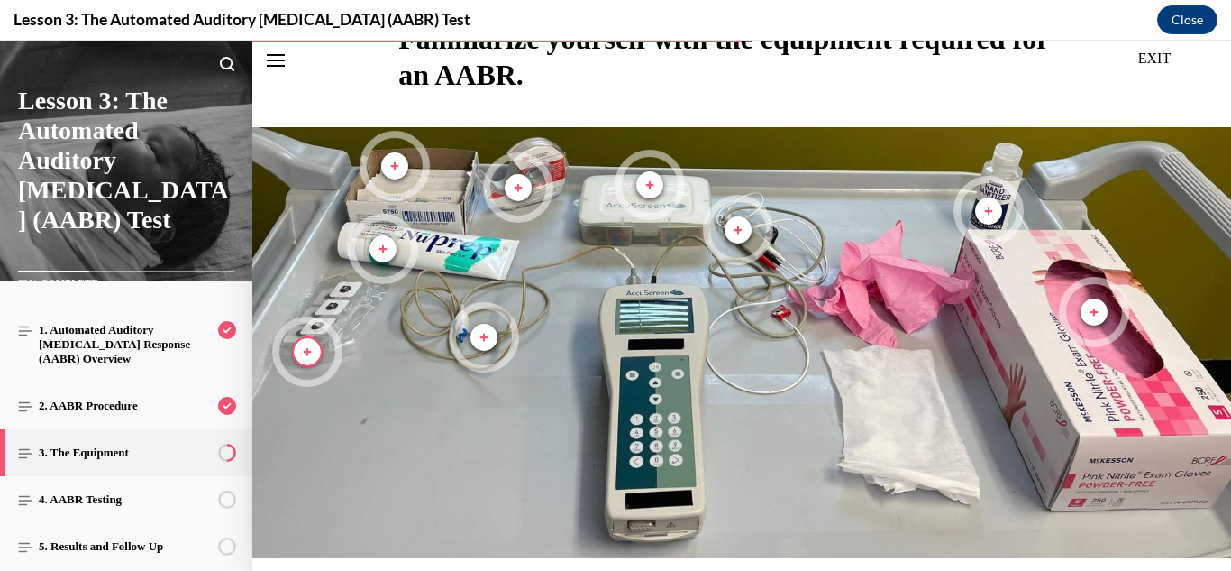
click at [298, 352] on span "Marker, Electrodes, Plus, Not viewed" at bounding box center [307, 351] width 27 height 27
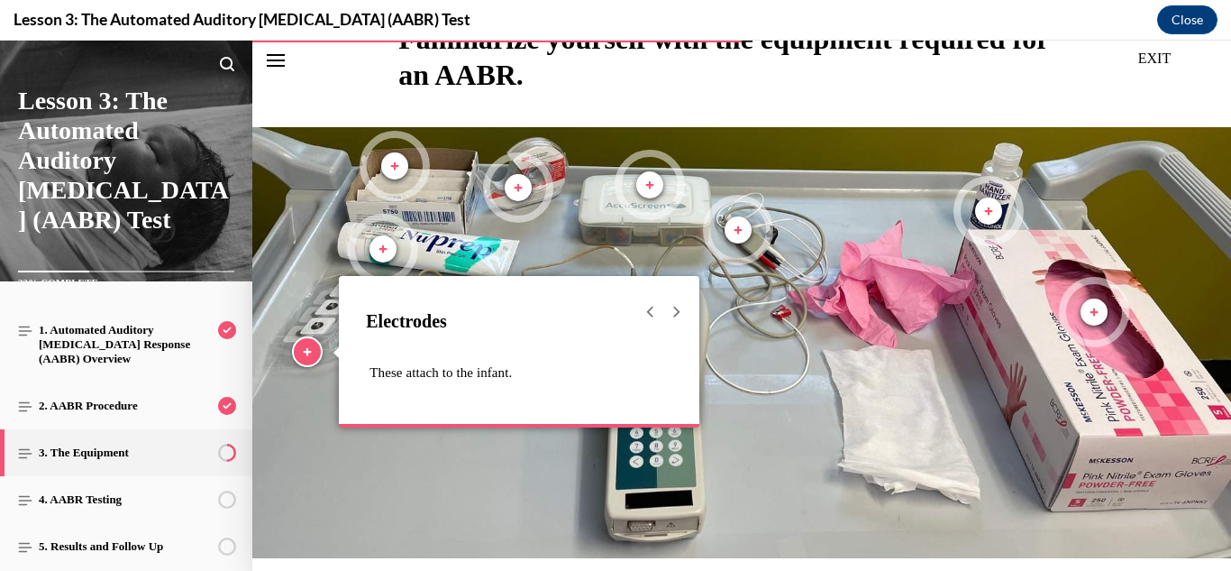
click at [298, 352] on span "Marker, Electrodes, Plus, Viewed" at bounding box center [307, 351] width 27 height 27
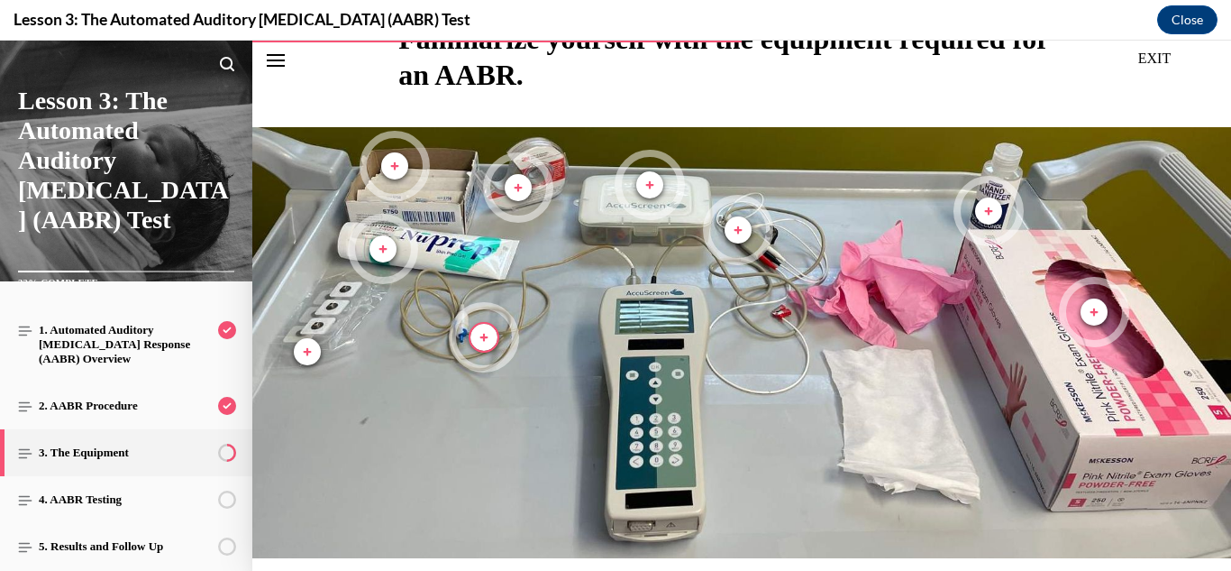
click at [490, 332] on span "Marker, Probe tip, Plus, Not viewed" at bounding box center [484, 337] width 27 height 27
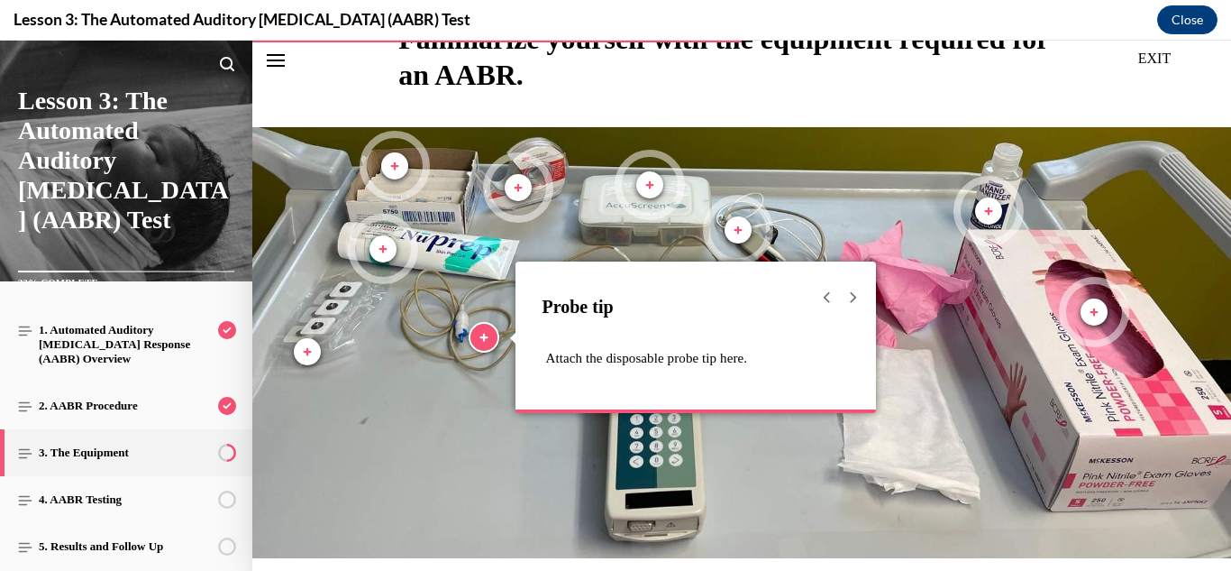
click at [490, 332] on span "Marker, Probe tip, Plus, Viewed" at bounding box center [484, 337] width 27 height 27
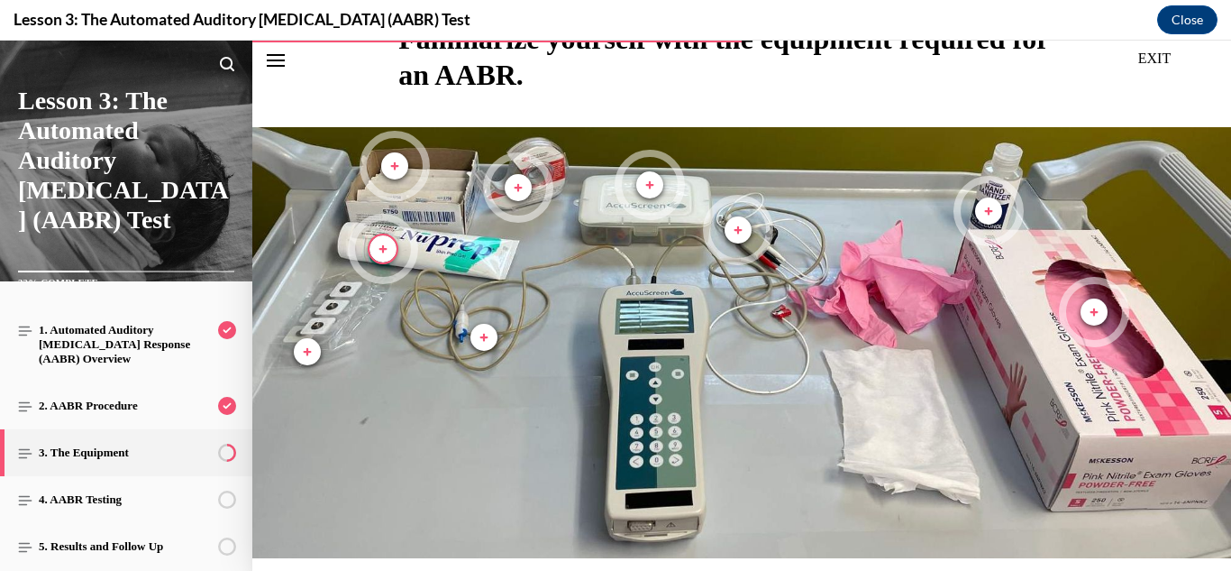
click at [389, 243] on span "Marker, Nuprep, Plus, Not viewed" at bounding box center [383, 248] width 27 height 27
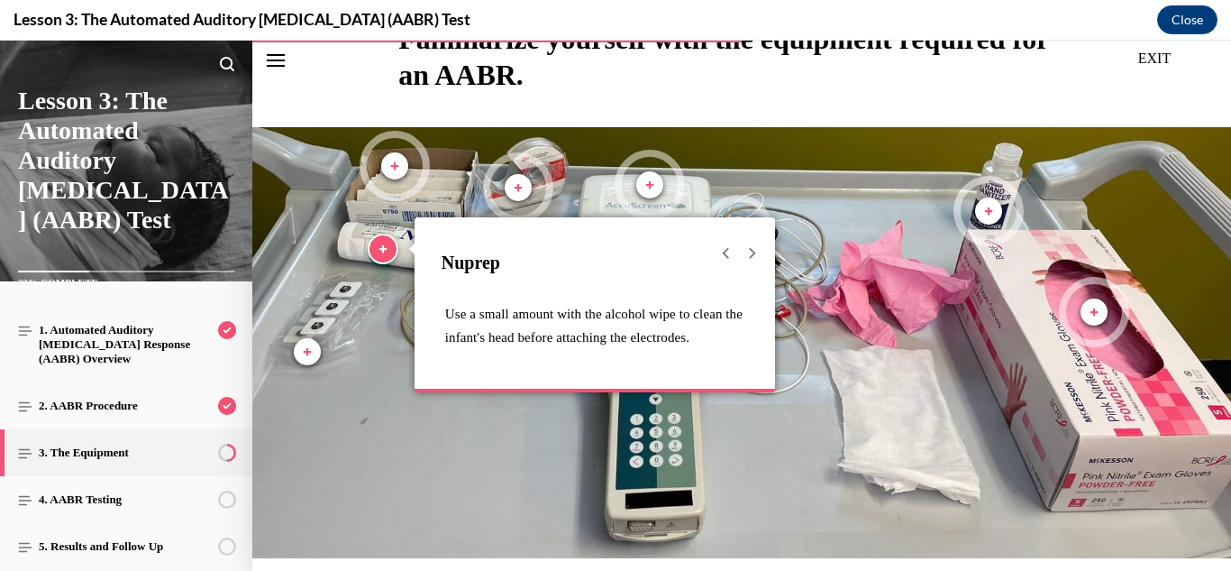
click at [389, 243] on span "Marker, Nuprep, Plus, Viewed" at bounding box center [383, 248] width 27 height 27
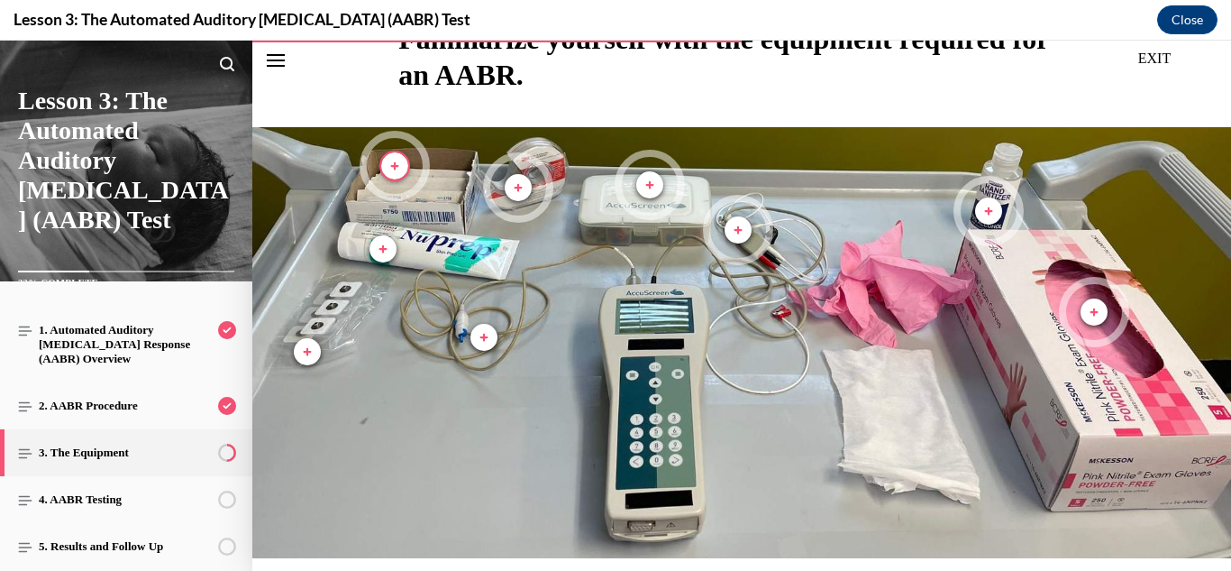
click at [400, 160] on span "Marker, Alcohol wipes, Plus, Not viewed" at bounding box center [394, 165] width 27 height 27
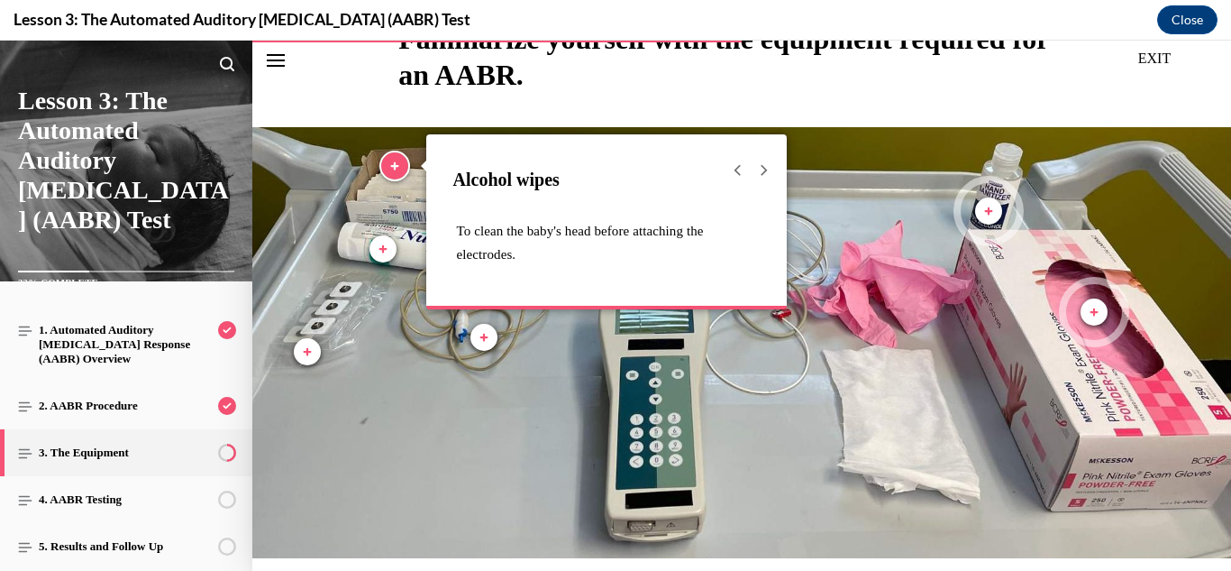
click at [400, 160] on span "Marker, Alcohol wipes, Plus, Viewed" at bounding box center [394, 165] width 27 height 27
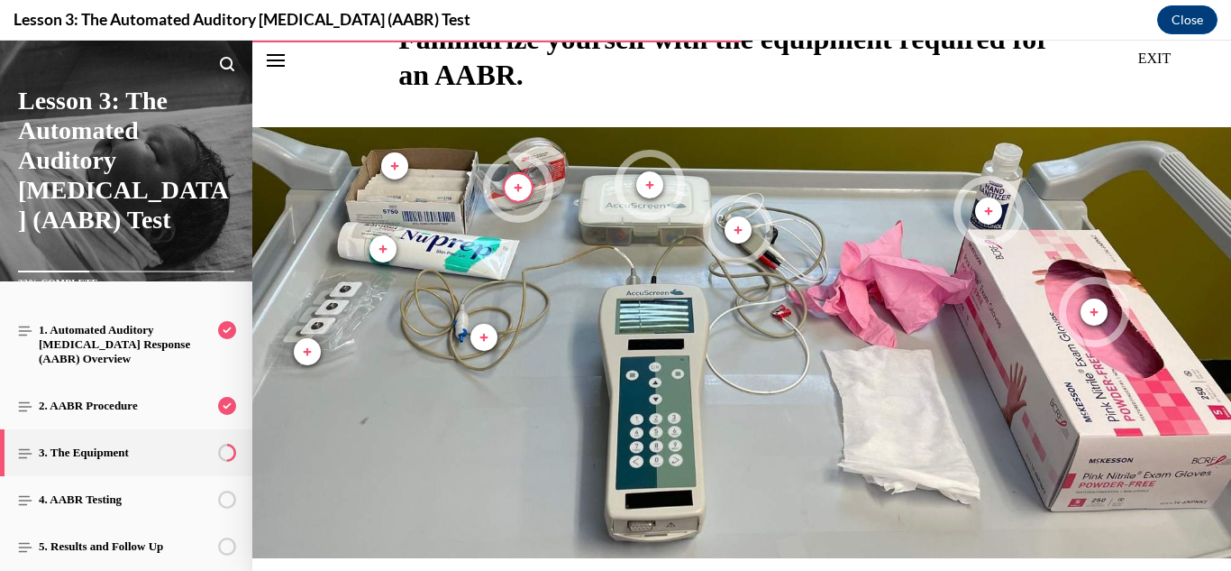
click at [517, 192] on span "Marker, Abrasive tape, Plus, Not viewed" at bounding box center [518, 187] width 27 height 27
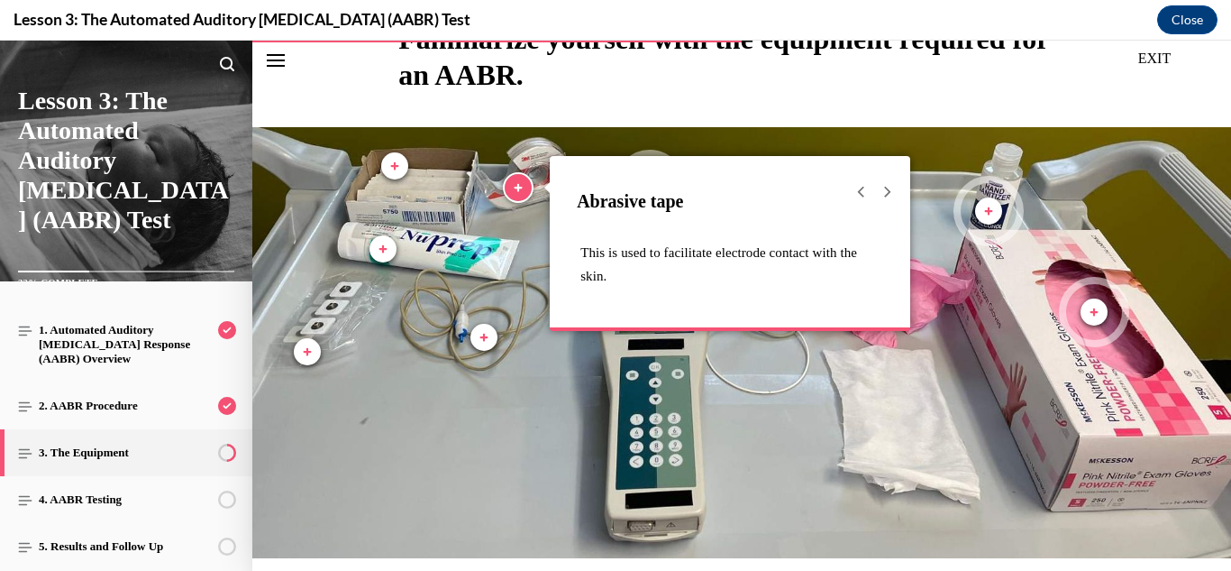
click at [517, 192] on span "Marker, Abrasive tape, Plus, Viewed" at bounding box center [518, 187] width 27 height 27
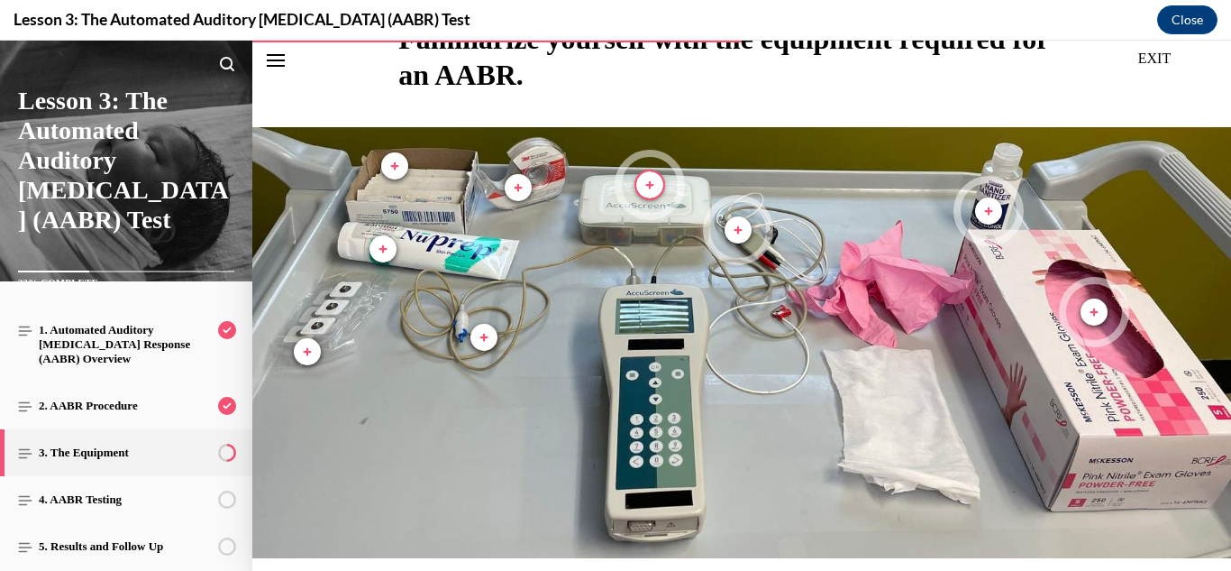
click at [653, 193] on span "Marker, Probe tips, Plus, Not viewed" at bounding box center [649, 184] width 27 height 27
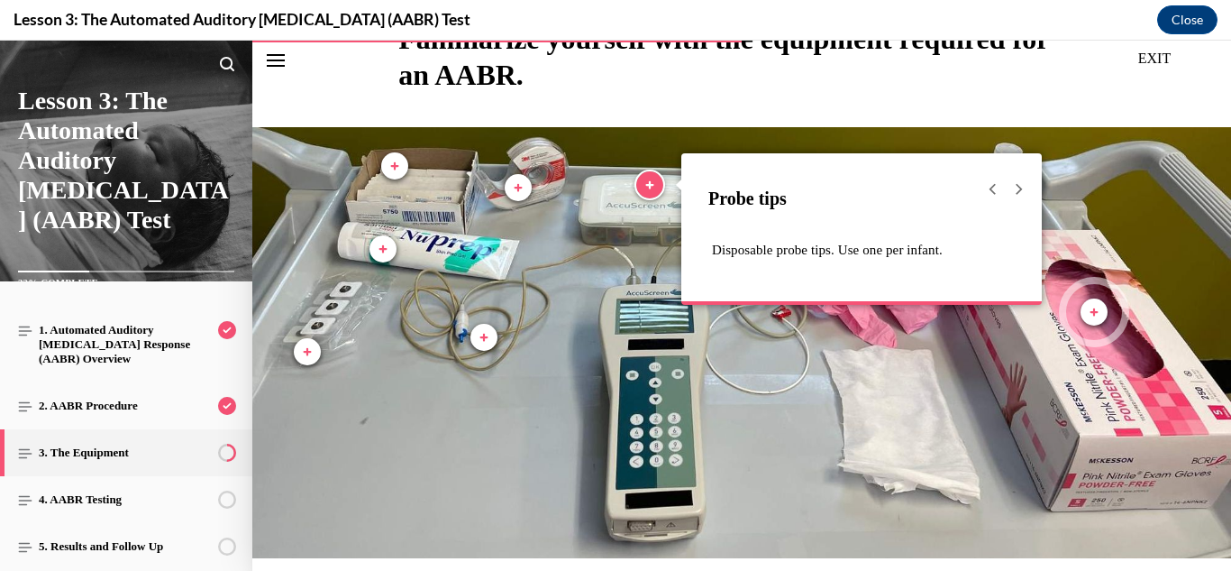
click at [653, 193] on span "Marker, Probe tips, Plus, Viewed" at bounding box center [649, 184] width 27 height 27
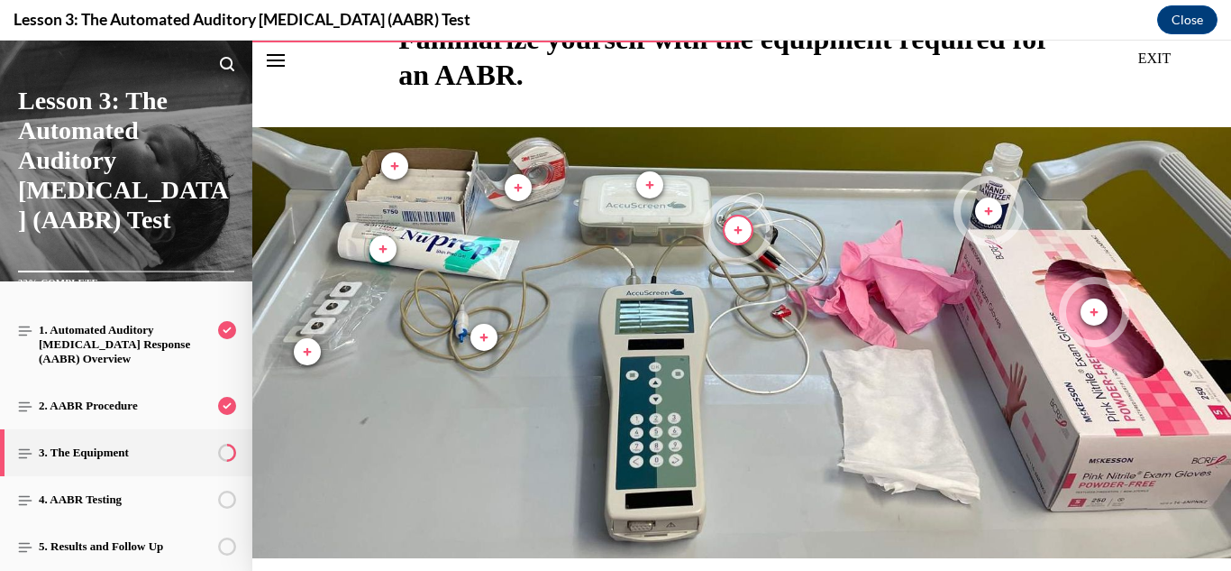
click at [744, 226] on span "Marker, Electrode wires, Plus, Not viewed" at bounding box center [738, 229] width 27 height 27
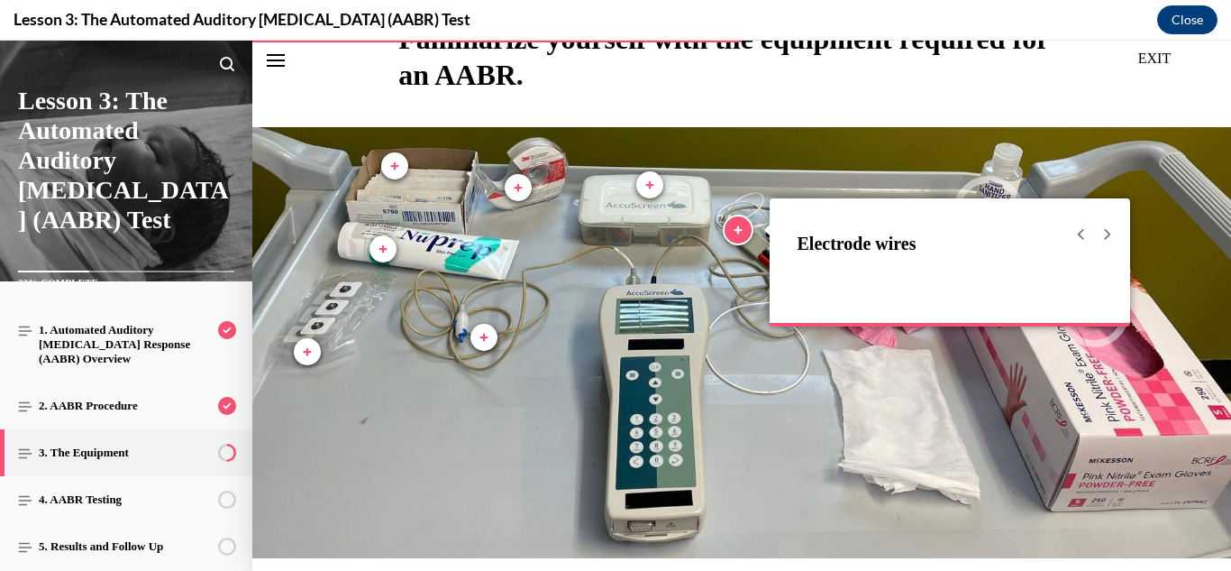
click at [744, 226] on span "Marker, Electrode wires, Plus, Viewed" at bounding box center [738, 229] width 27 height 27
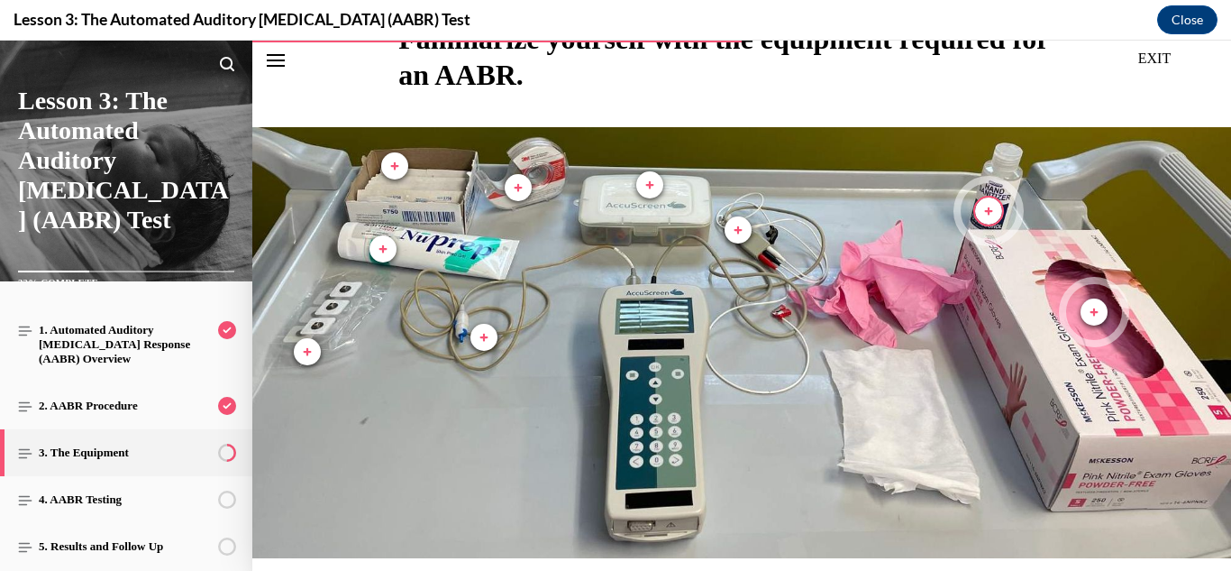
click at [989, 213] on span "Marker, Hand sanitizer, Plus, Not viewed" at bounding box center [988, 210] width 27 height 27
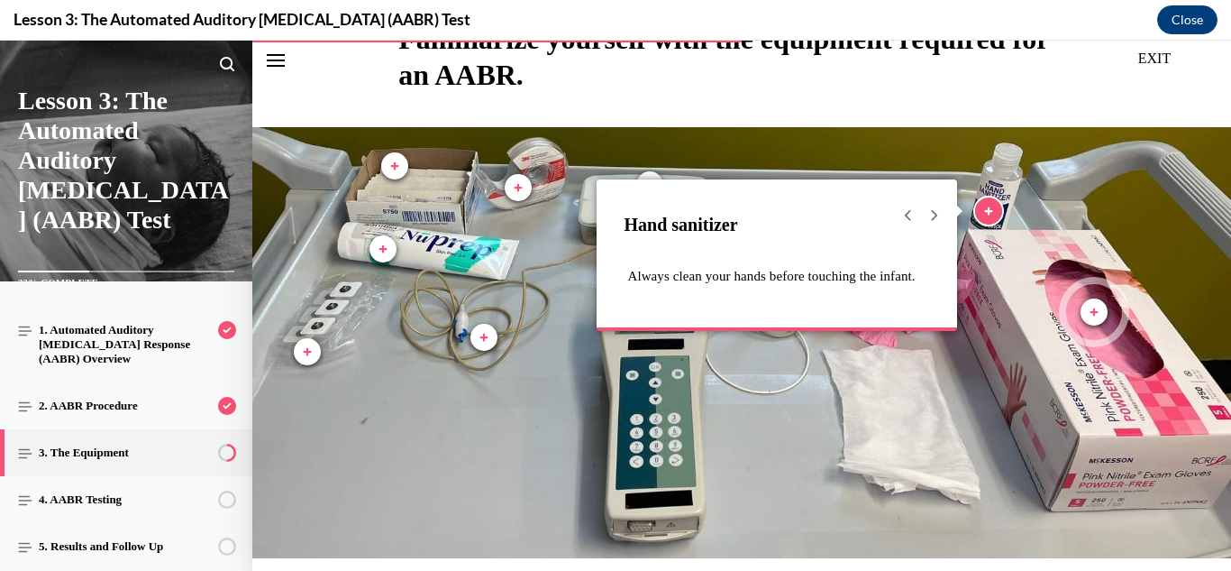
click at [989, 213] on span "Marker, Hand sanitizer, Plus, Viewed" at bounding box center [988, 210] width 27 height 27
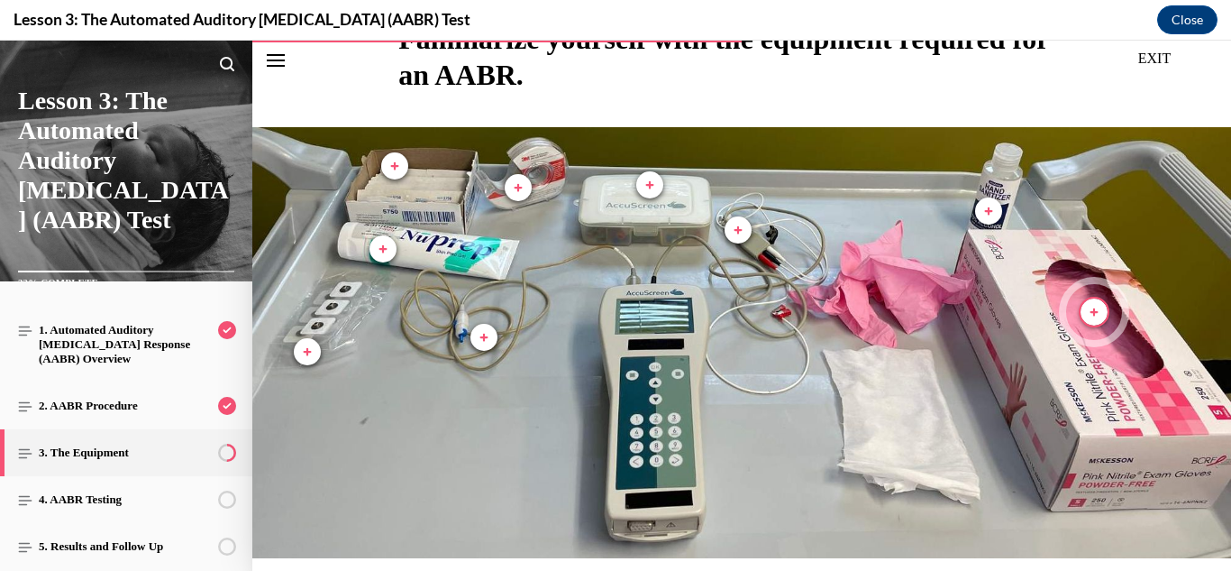
click at [1096, 308] on span "Marker, Gloves, Plus, Not viewed" at bounding box center [1094, 311] width 27 height 27
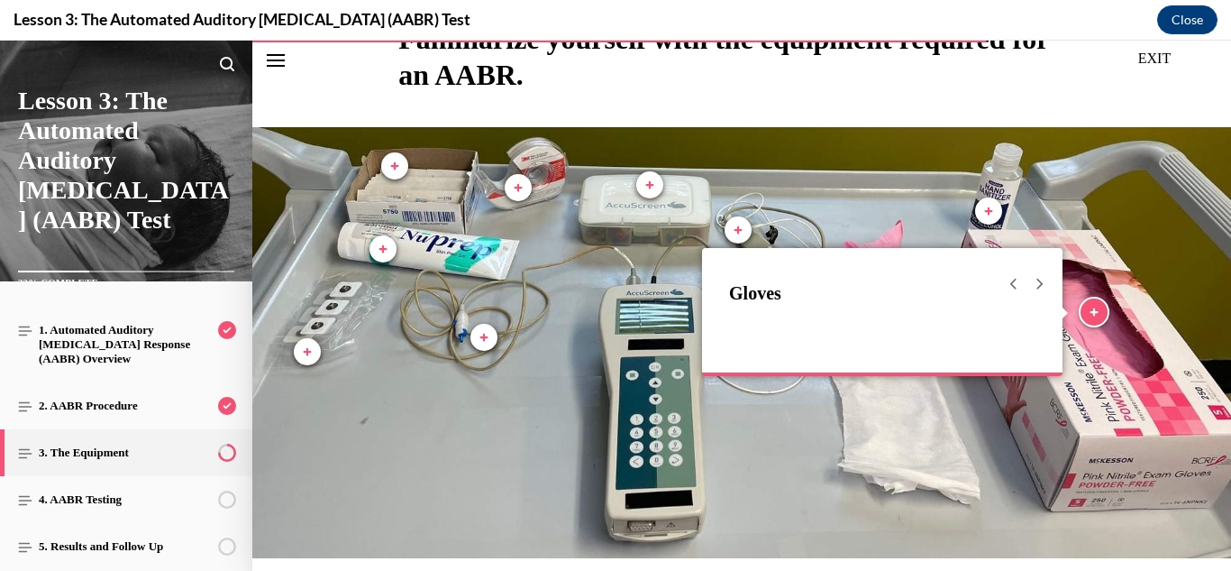
click at [1096, 308] on span "Marker, Gloves, Plus, Viewed" at bounding box center [1094, 311] width 27 height 27
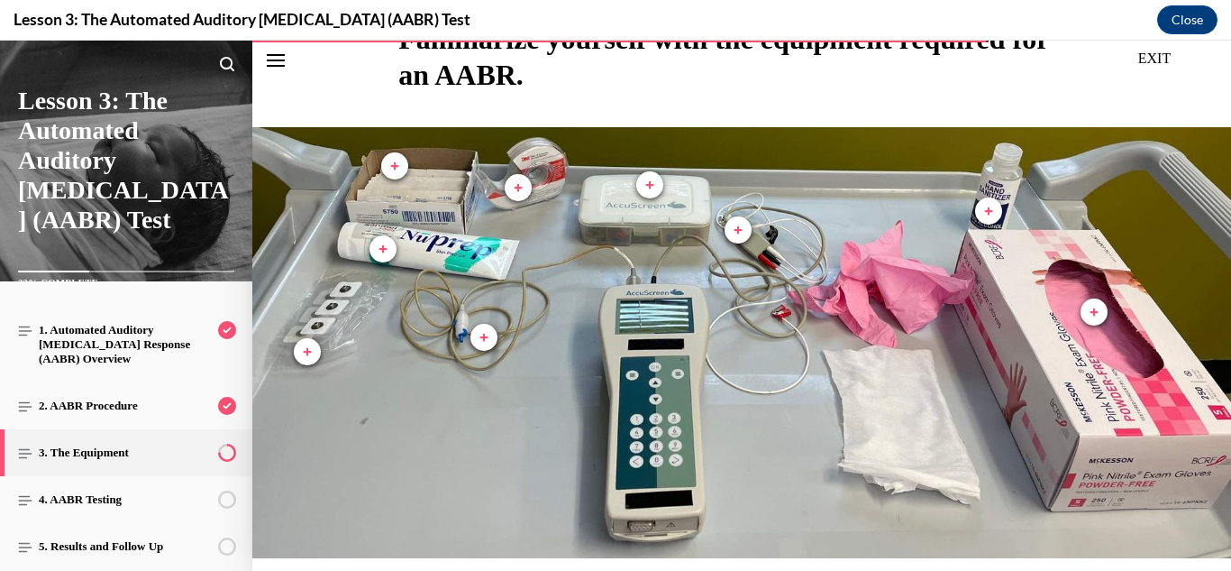
scroll to position [680, 0]
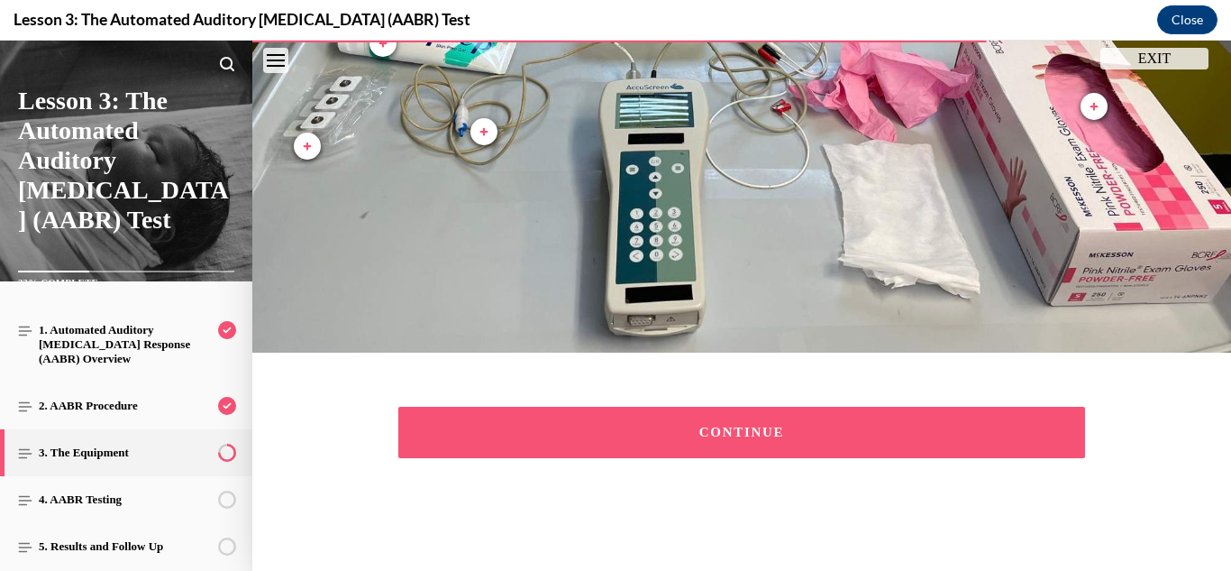
click at [827, 429] on div "CONTINUE" at bounding box center [741, 432] width 631 height 14
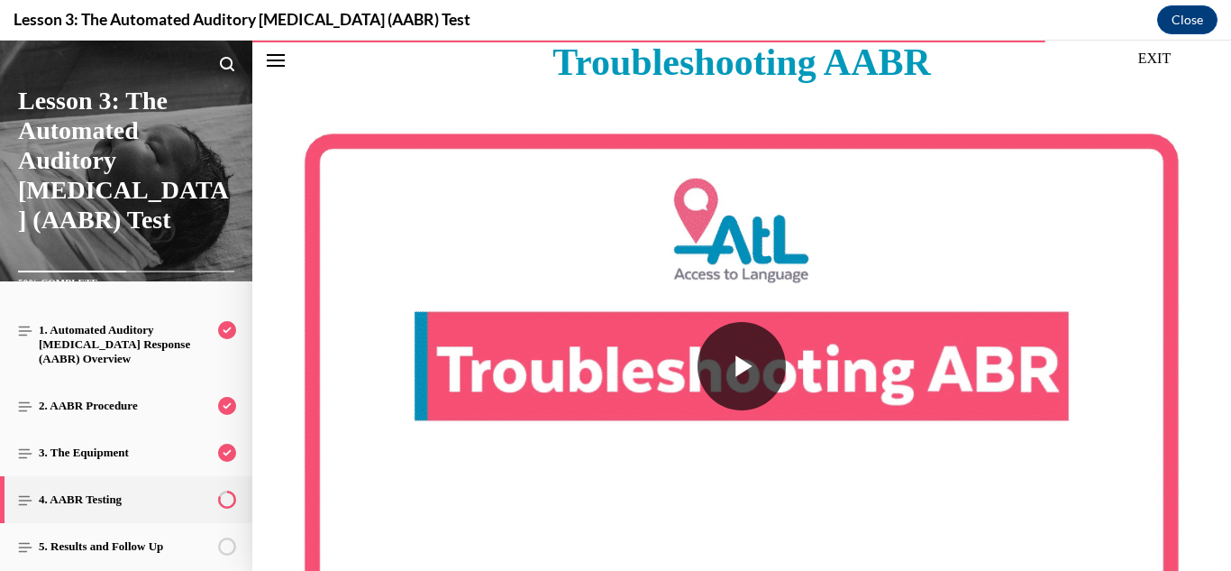
scroll to position [6796, 0]
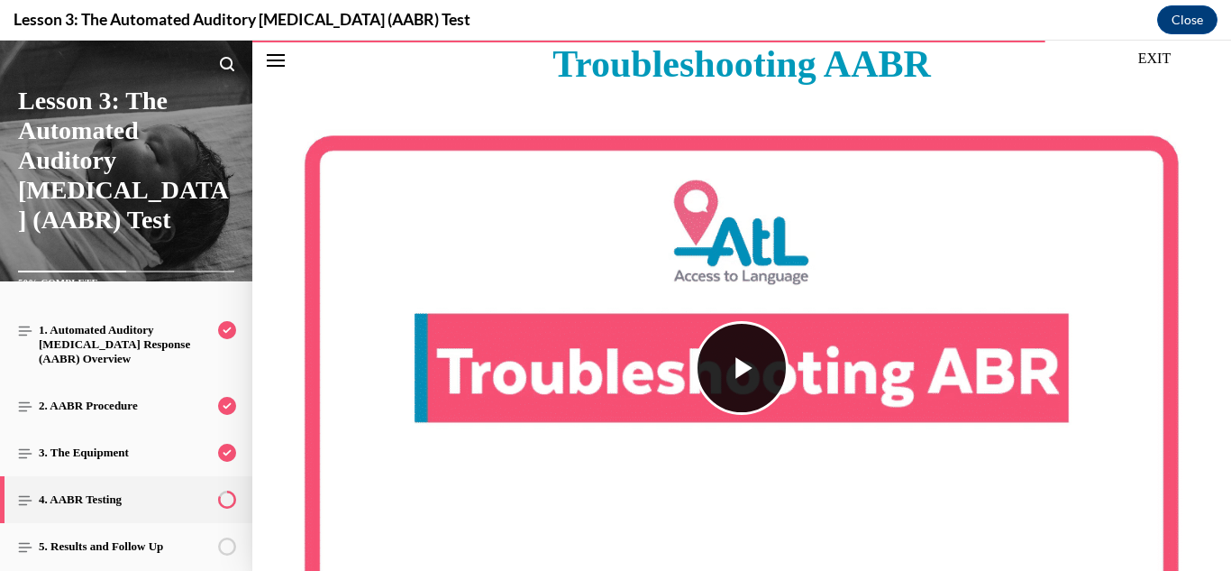
click at [742, 368] on span "Video player" at bounding box center [742, 368] width 0 height 0
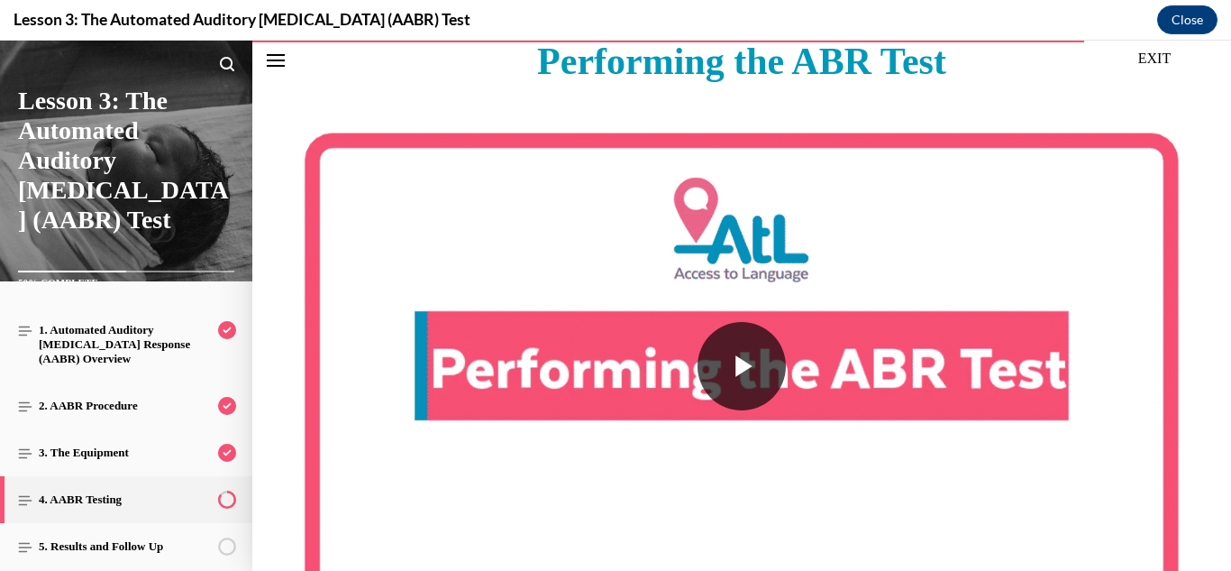
scroll to position [5664, 0]
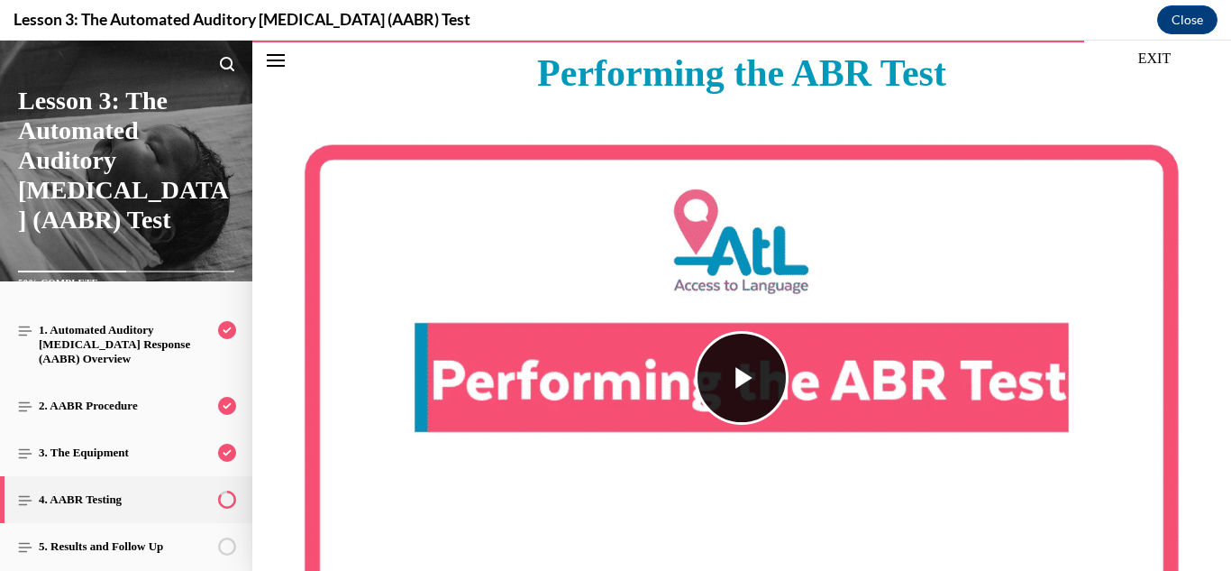
click at [742, 378] on span "Video player" at bounding box center [742, 378] width 0 height 0
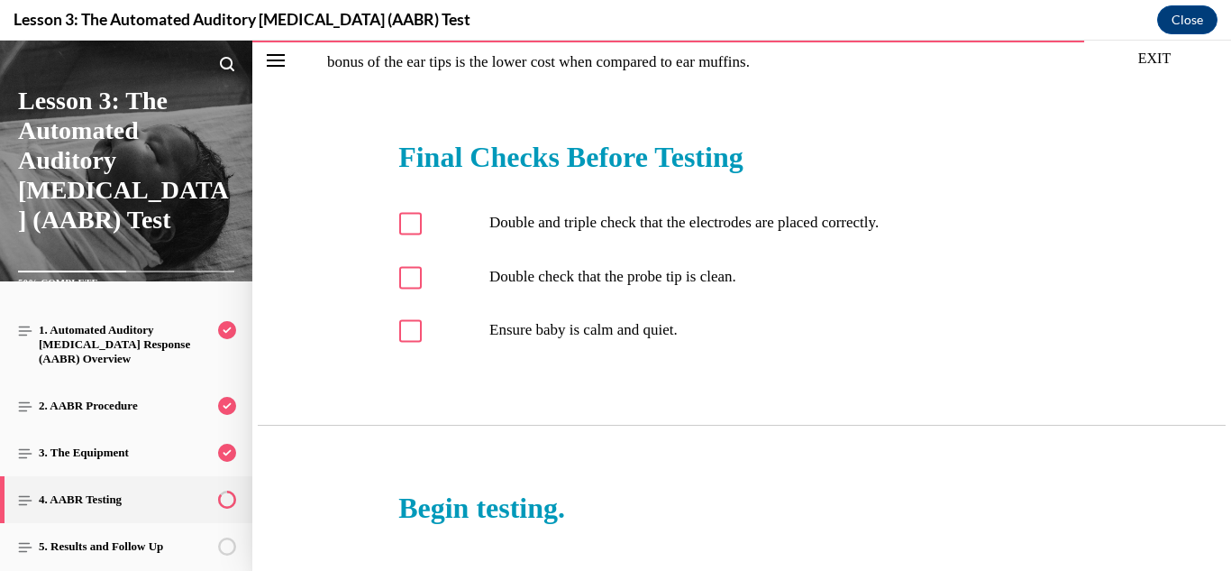
scroll to position [4701, 0]
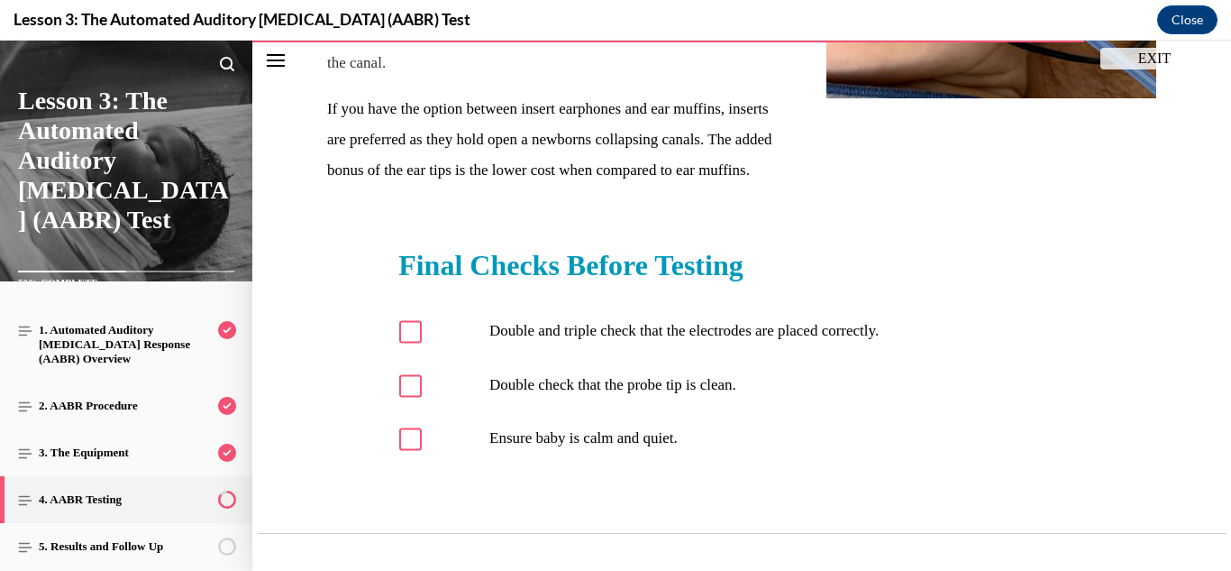
click at [411, 327] on icon at bounding box center [410, 331] width 13 height 9
click at [411, 320] on input "Double and triple check that the electrodes are placed correctly." at bounding box center [410, 331] width 23 height 23
checkbox input "true"
click at [411, 379] on icon at bounding box center [411, 386] width 14 height 14
click at [411, 374] on input "Double check that the probe tip is clean." at bounding box center [410, 385] width 23 height 23
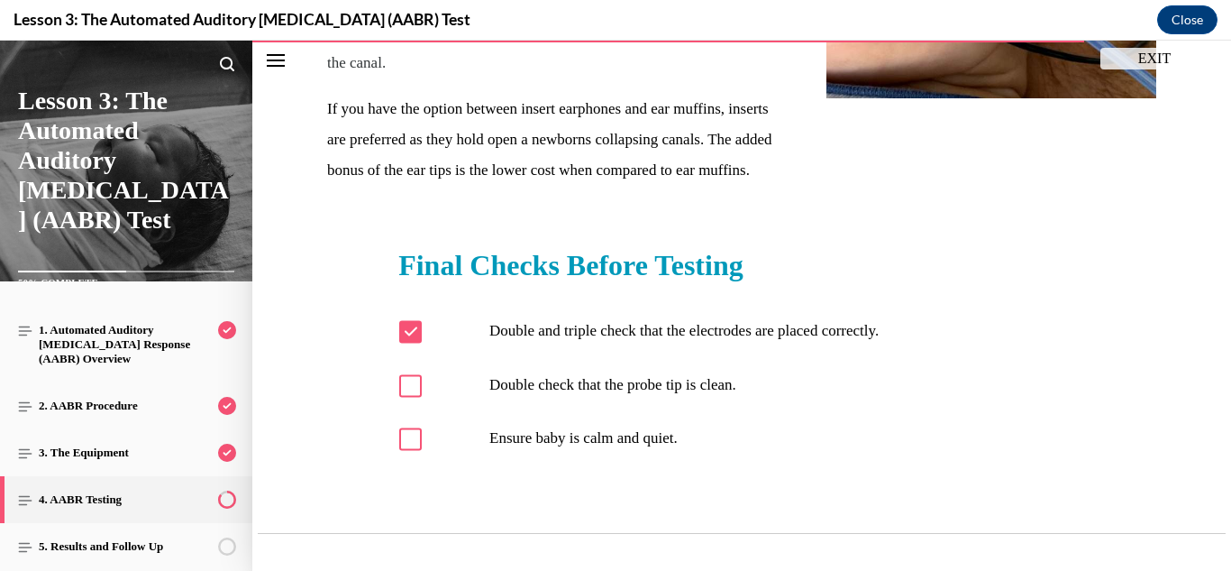
checkbox input "true"
click at [413, 425] on label "Ensure baby is calm and quiet." at bounding box center [741, 438] width 685 height 27
click at [413, 427] on input "Ensure baby is calm and quiet." at bounding box center [410, 438] width 23 height 23
checkbox input "true"
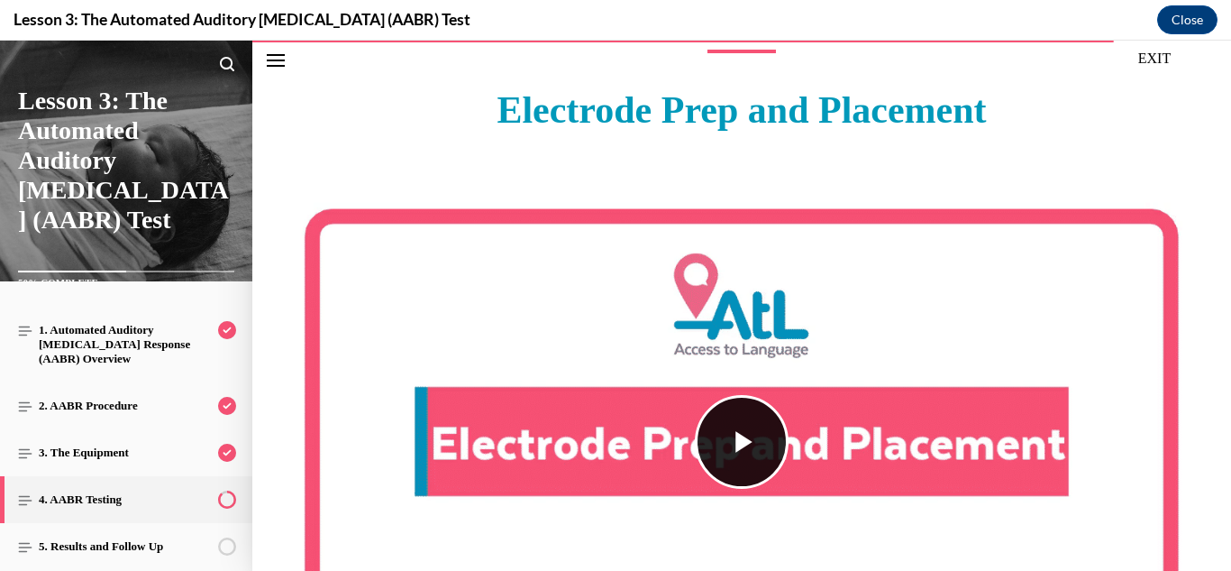
click at [742, 442] on span "Video player" at bounding box center [742, 442] width 0 height 0
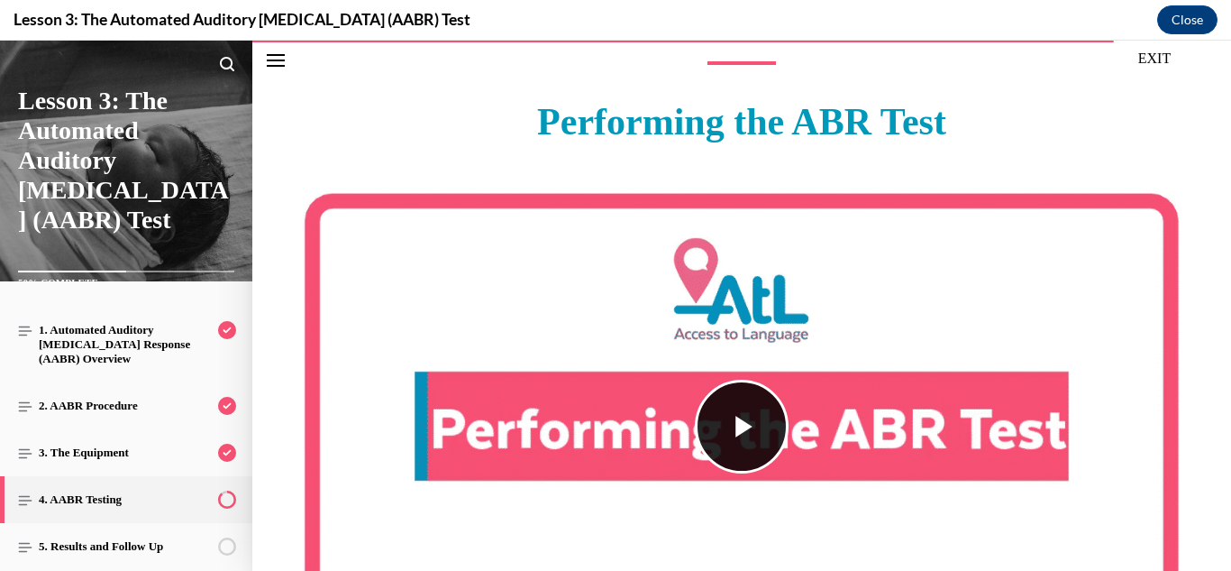
click at [742, 426] on span "Video player" at bounding box center [742, 426] width 0 height 0
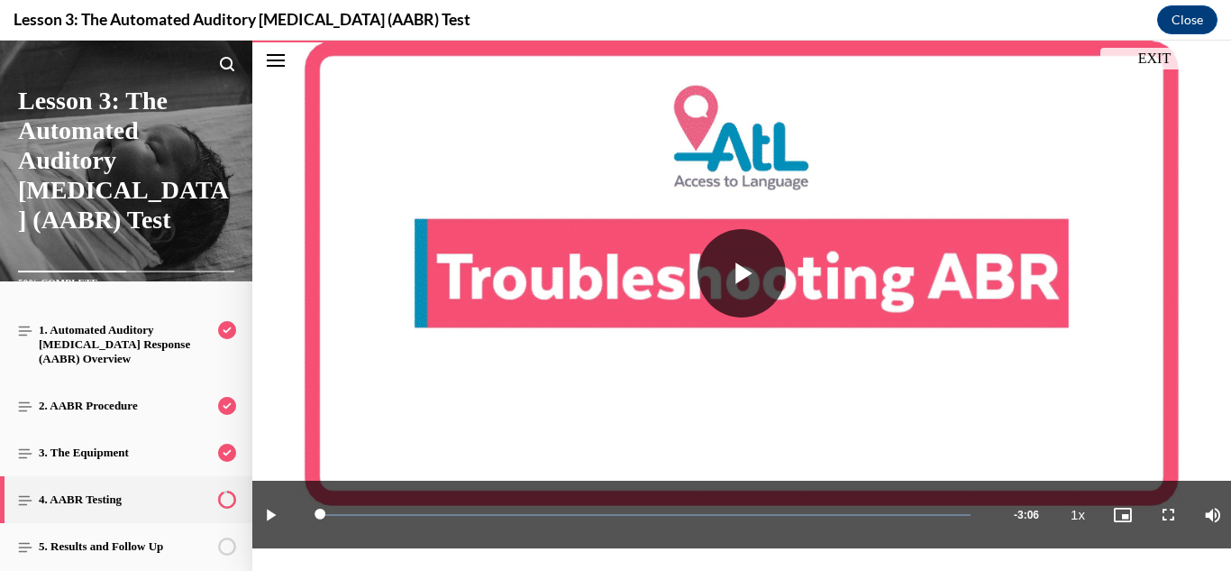
scroll to position [6903, 0]
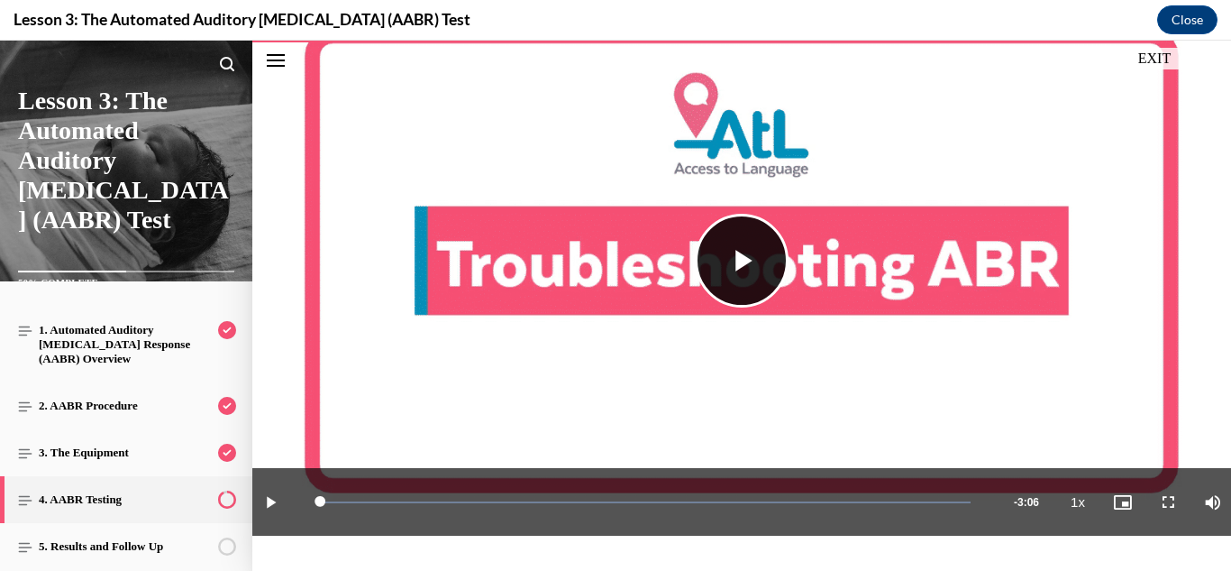
click at [742, 260] on span "Video player" at bounding box center [742, 260] width 0 height 0
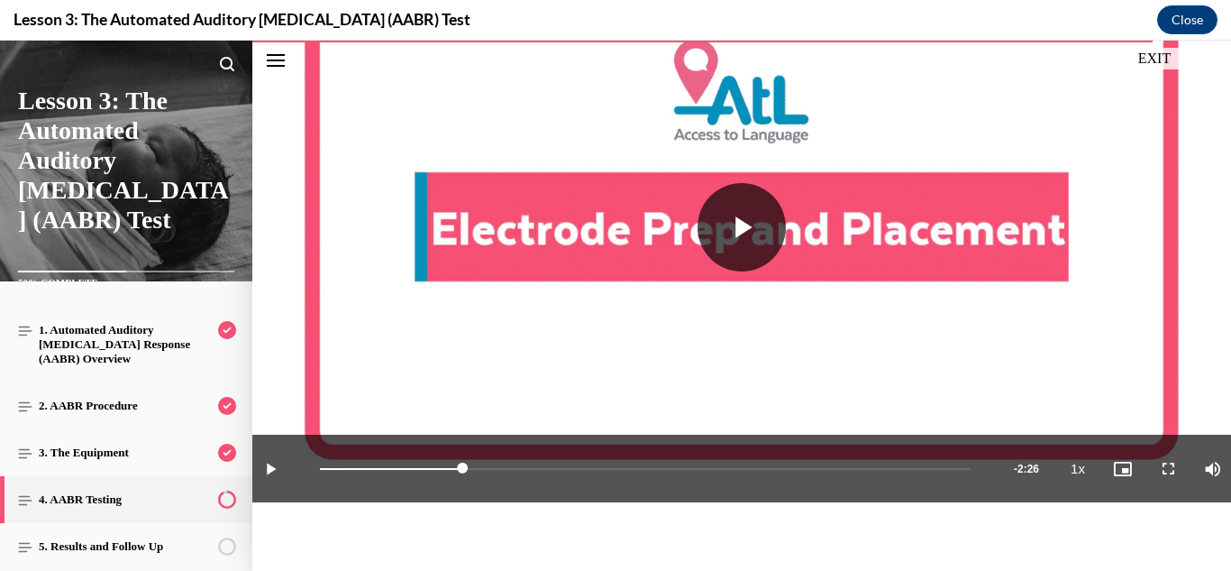
scroll to position [2733, 0]
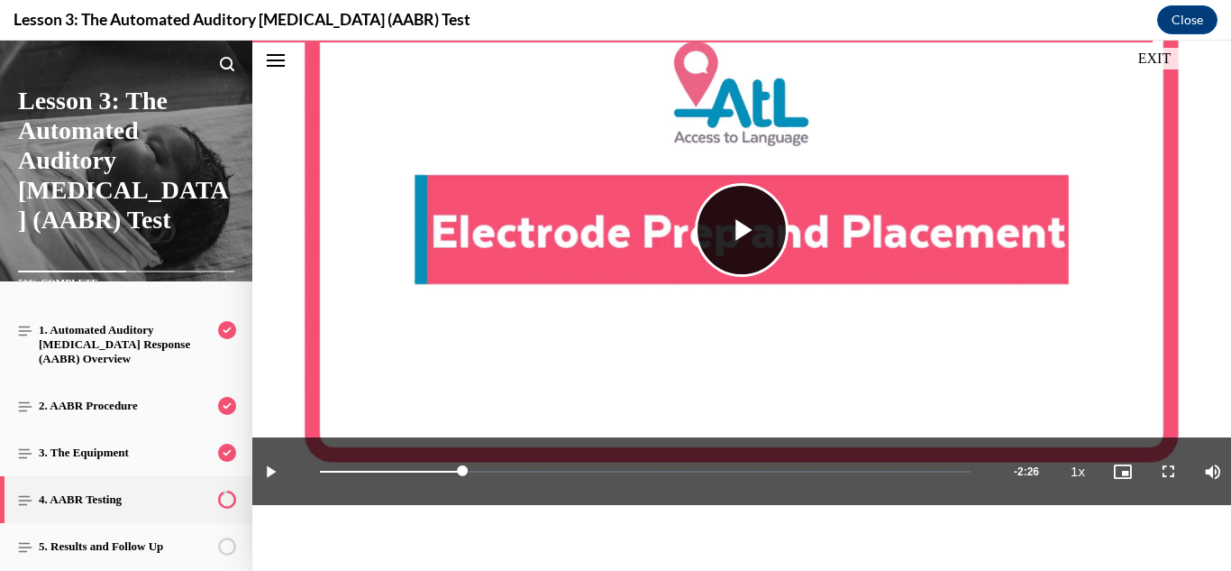
click at [742, 230] on span "Video player" at bounding box center [742, 230] width 0 height 0
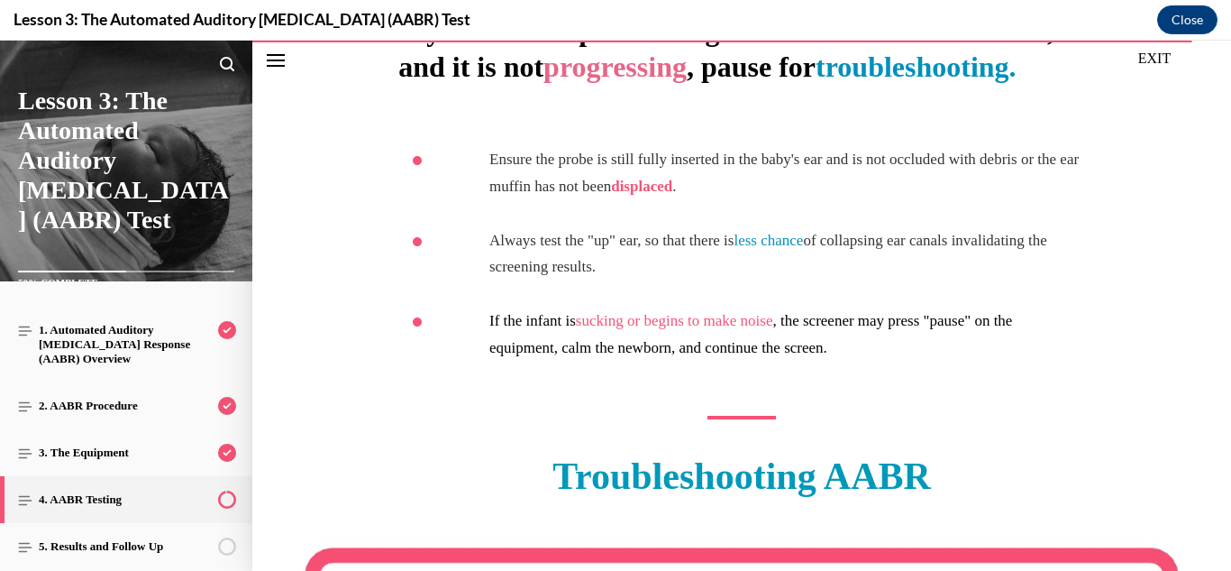
scroll to position [7047, 0]
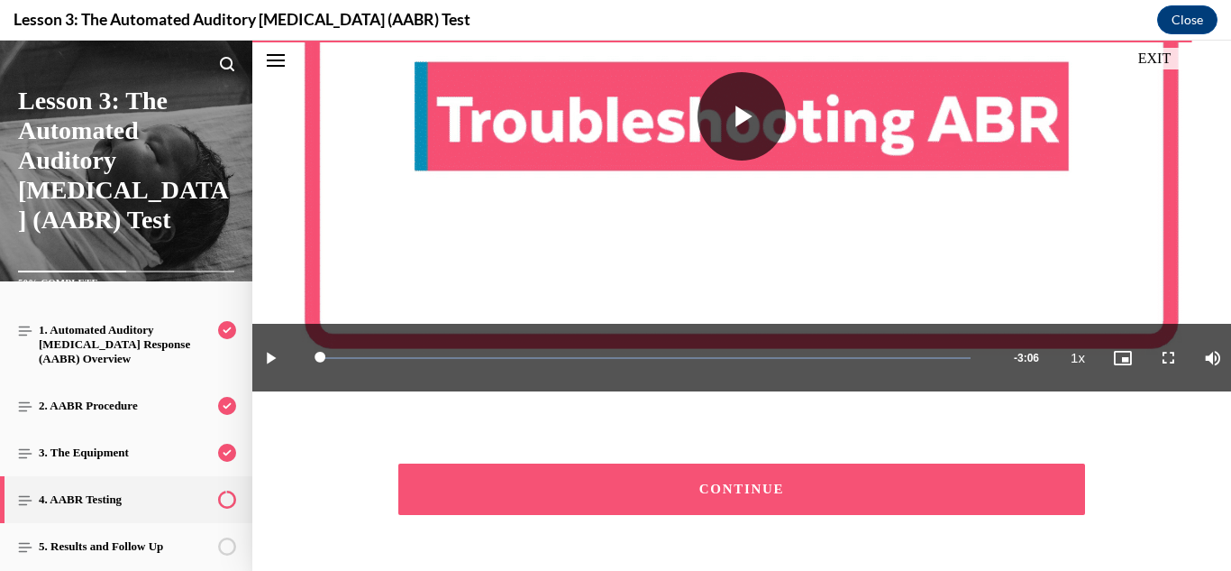
click at [793, 463] on button "CONTINUE" at bounding box center [741, 488] width 687 height 51
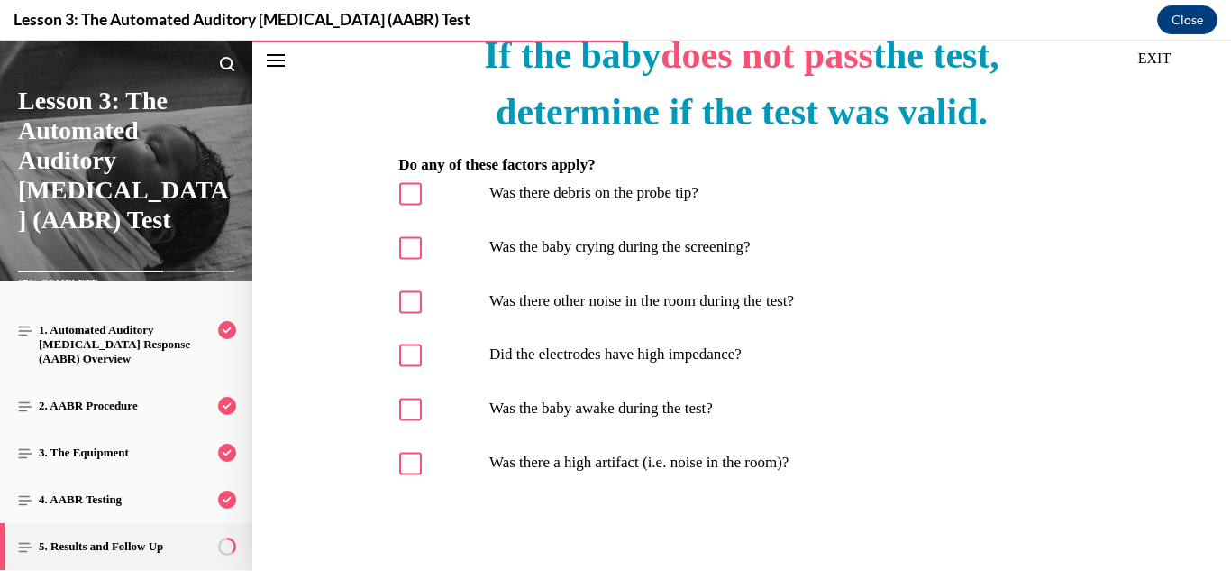
scroll to position [384, 0]
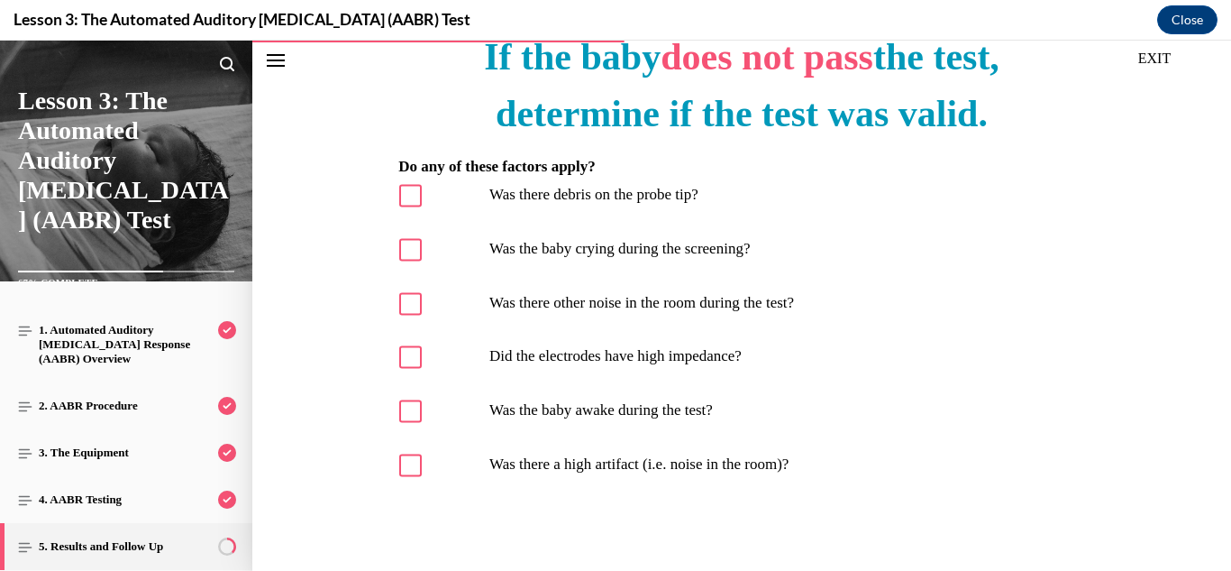
click at [413, 193] on icon at bounding box center [411, 195] width 14 height 14
click at [413, 193] on input "Was there debris on the probe tip?" at bounding box center [410, 195] width 23 height 23
checkbox input "true"
click at [418, 244] on div at bounding box center [410, 249] width 23 height 23
click at [418, 244] on input "Was the baby crying during the screening?" at bounding box center [410, 249] width 23 height 23
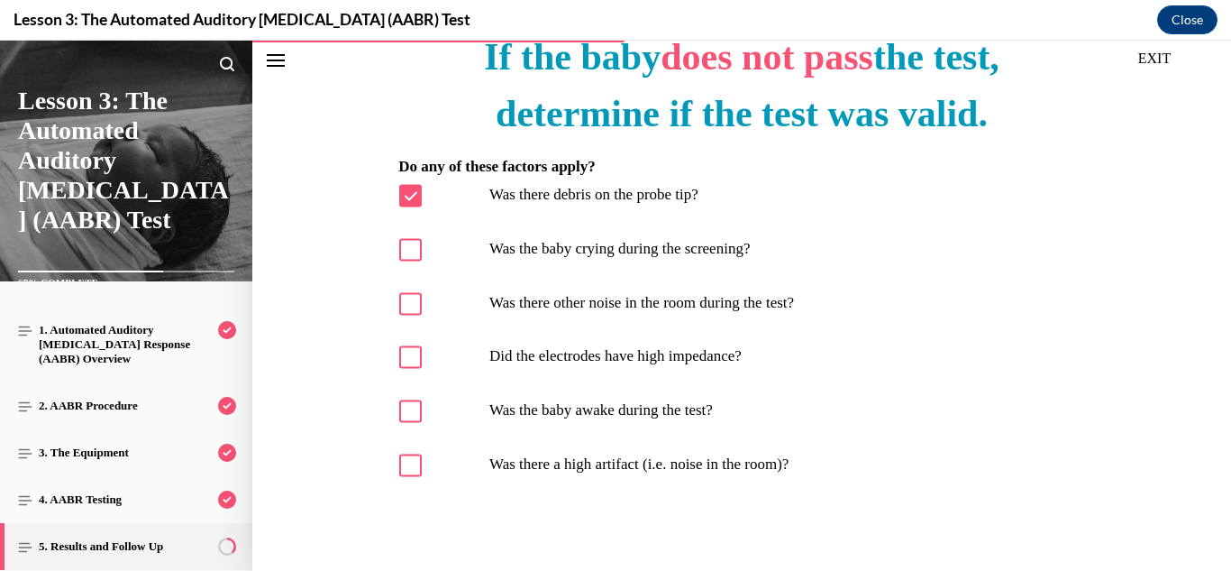
checkbox input "true"
click at [409, 302] on icon at bounding box center [411, 304] width 14 height 14
click at [409, 302] on input "Was there other noise in the room during the test?" at bounding box center [410, 303] width 23 height 23
checkbox input "true"
click at [415, 351] on icon at bounding box center [411, 357] width 14 height 14
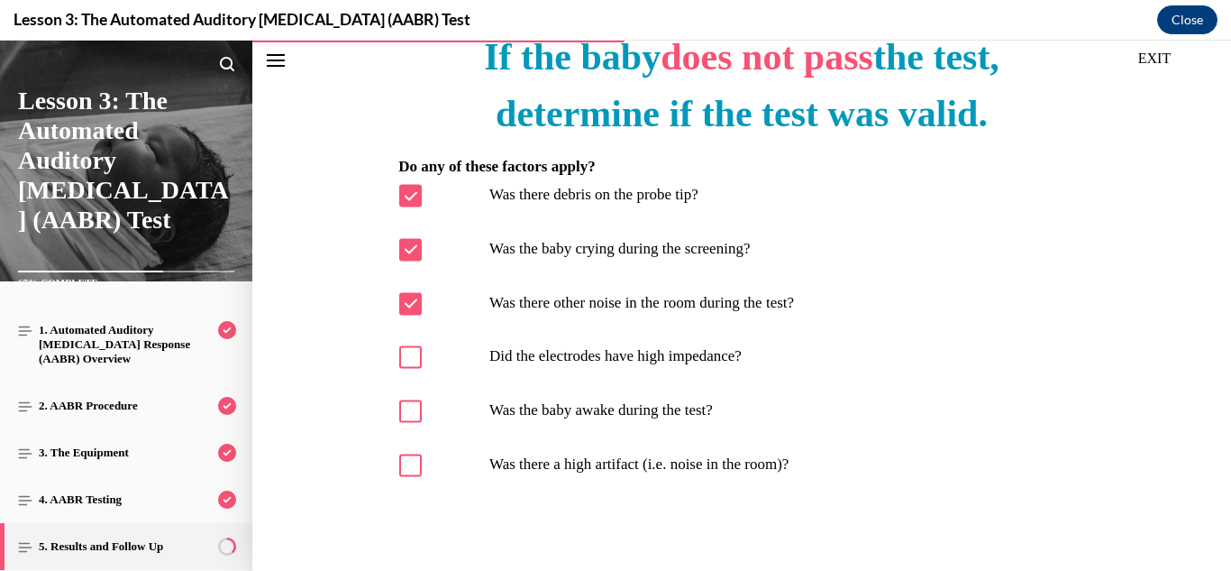
click at [415, 351] on input "Did the electrodes have high impedance?" at bounding box center [410, 356] width 23 height 23
checkbox input "true"
click at [416, 405] on icon at bounding box center [411, 411] width 14 height 14
click at [416, 405] on input "Was the baby awake during the test?" at bounding box center [410, 410] width 23 height 23
checkbox input "true"
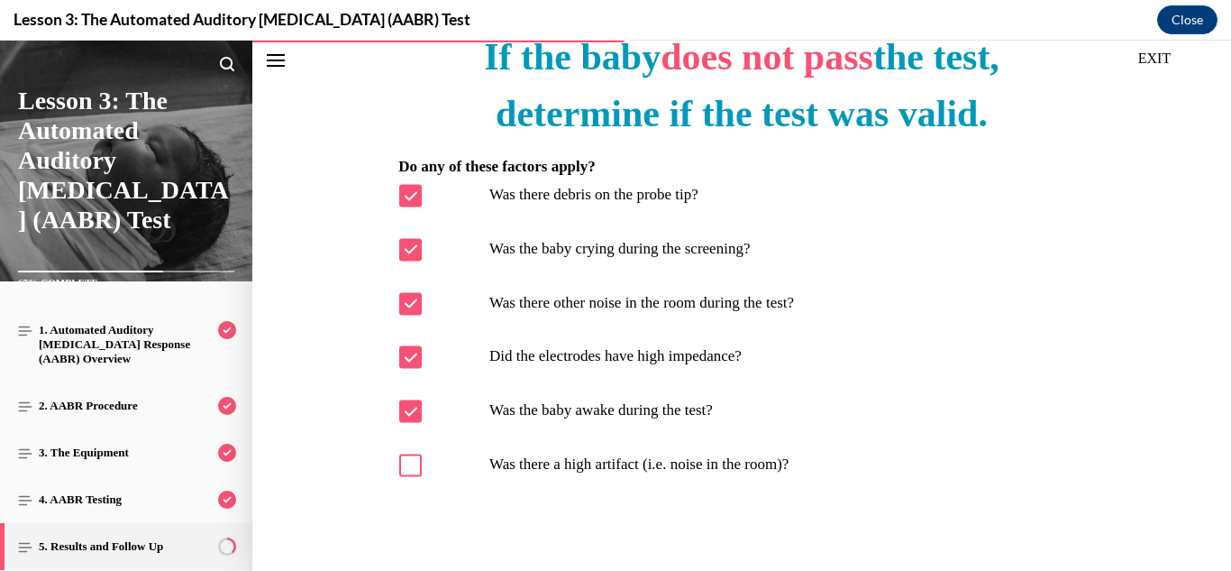
click at [419, 456] on div at bounding box center [410, 464] width 23 height 23
click at [419, 456] on input "Was there a high artifact (i.e. noise in the room)?" at bounding box center [410, 464] width 23 height 23
checkbox input "true"
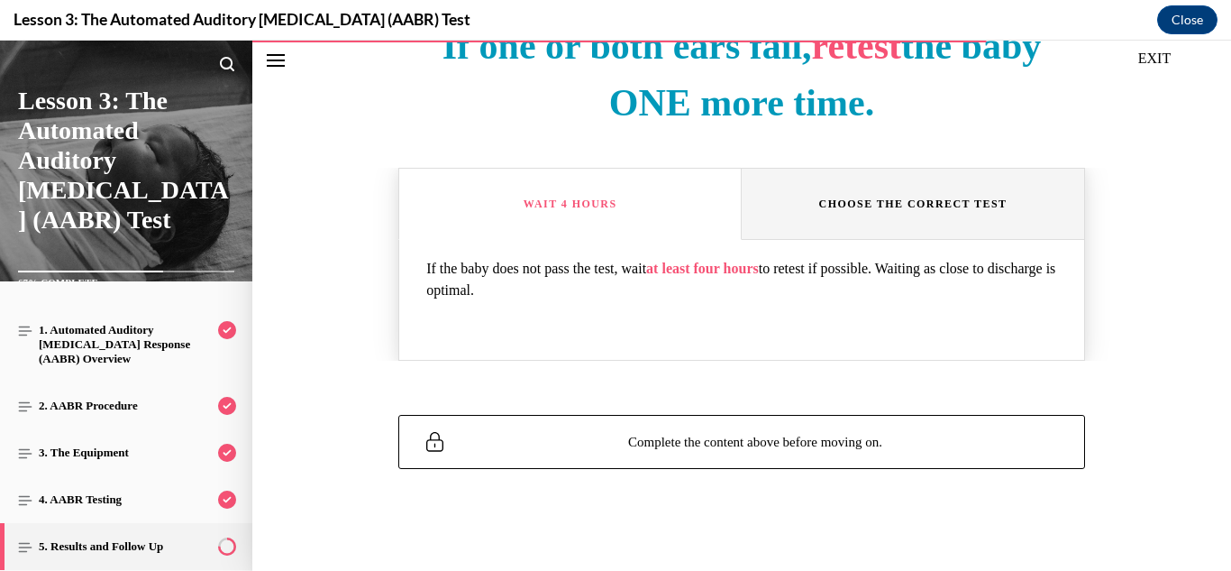
scroll to position [1248, 0]
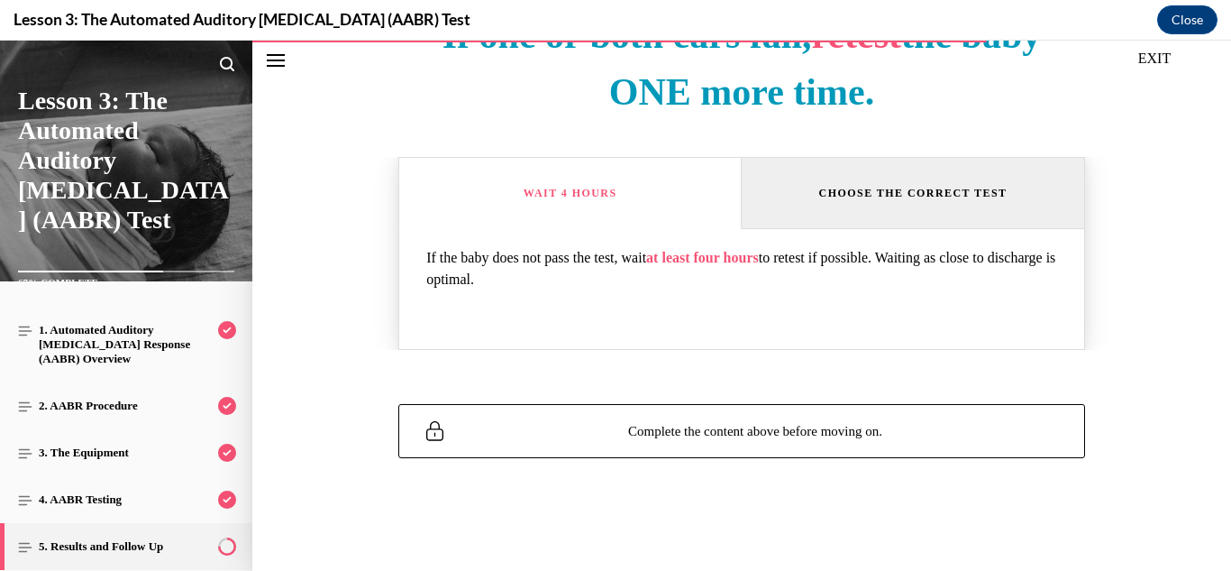
click at [944, 175] on button "Choose the correct test" at bounding box center [913, 193] width 343 height 72
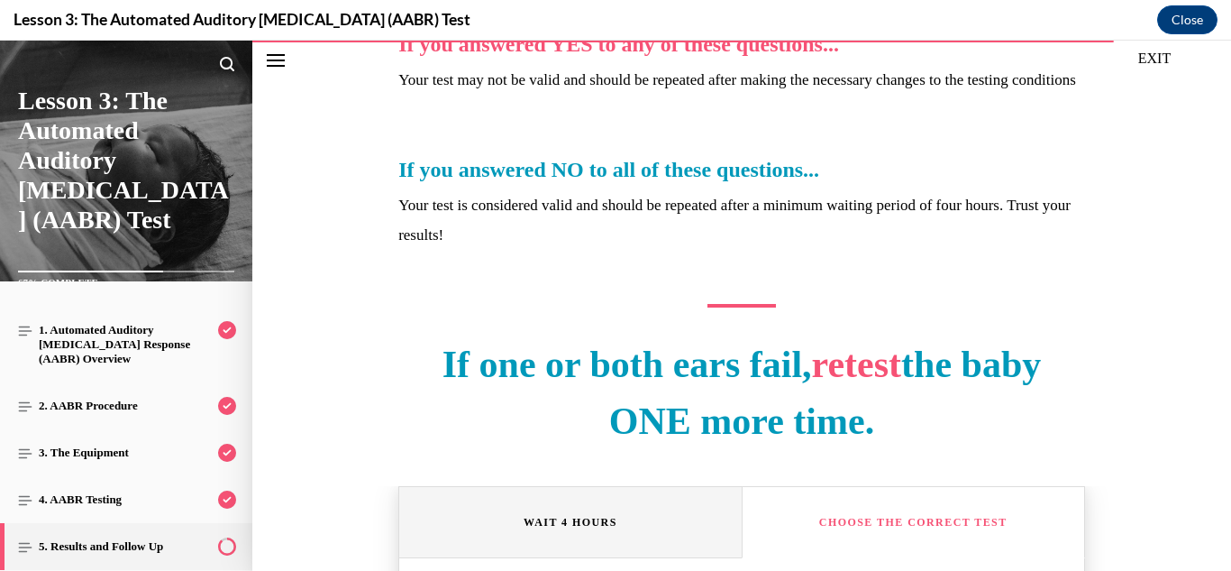
scroll to position [1338, 0]
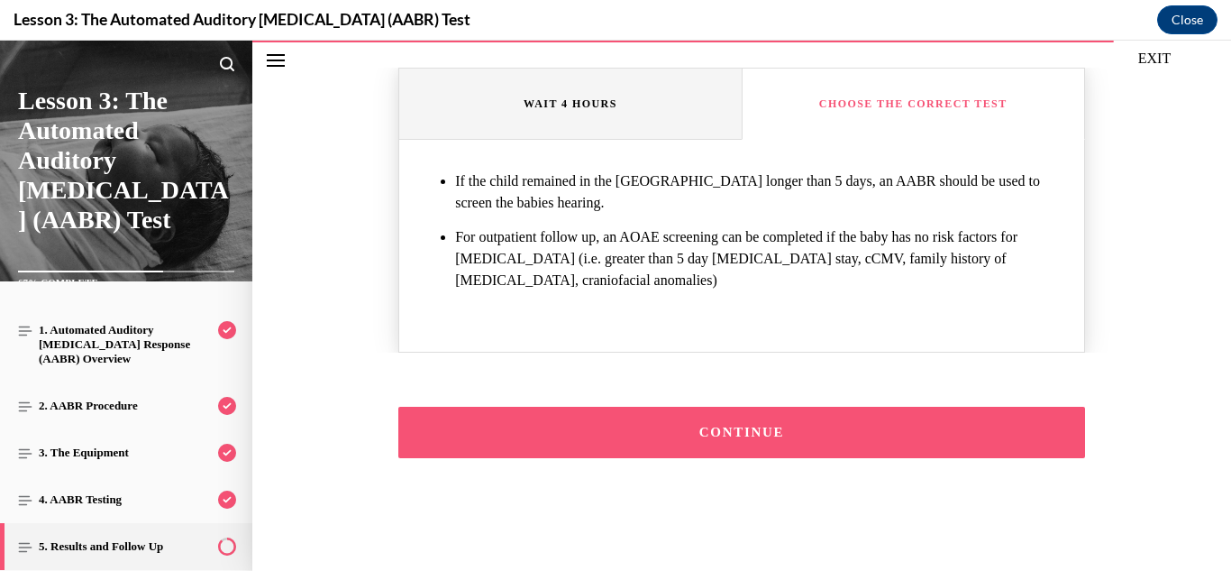
click at [815, 425] on div "CONTINUE" at bounding box center [741, 432] width 631 height 14
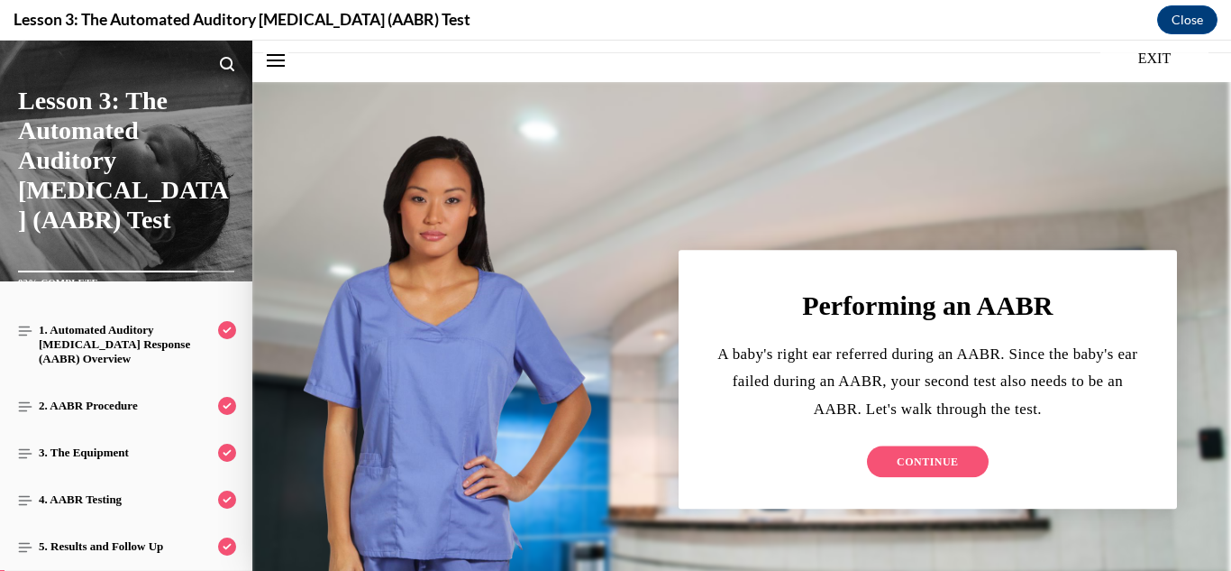
scroll to position [306, 0]
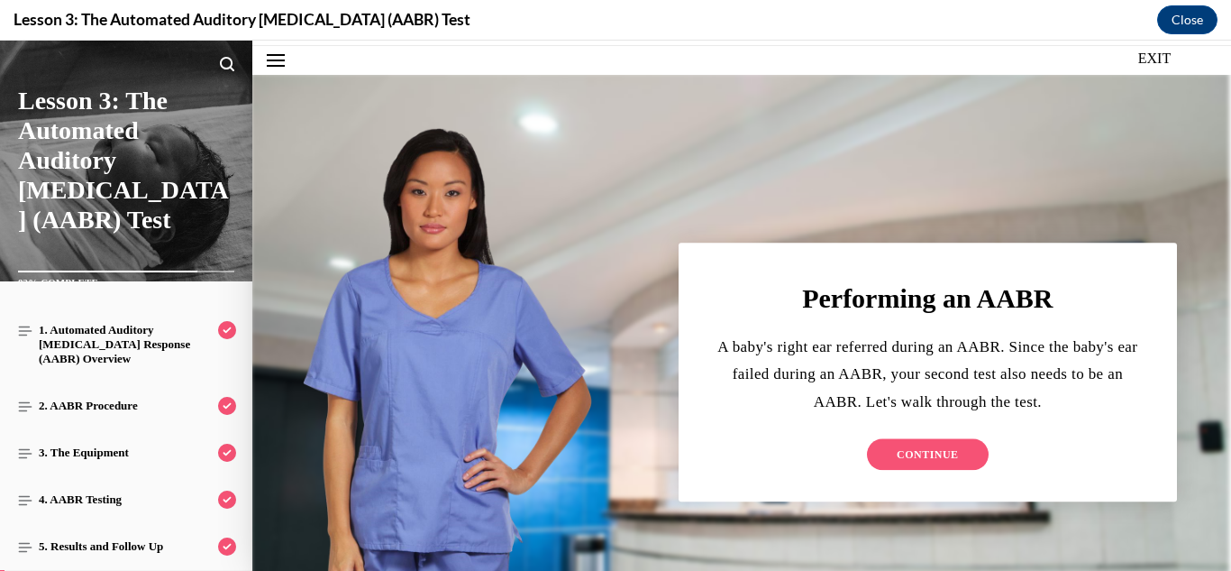
click at [914, 443] on button "CONTINUE" at bounding box center [928, 455] width 122 height 32
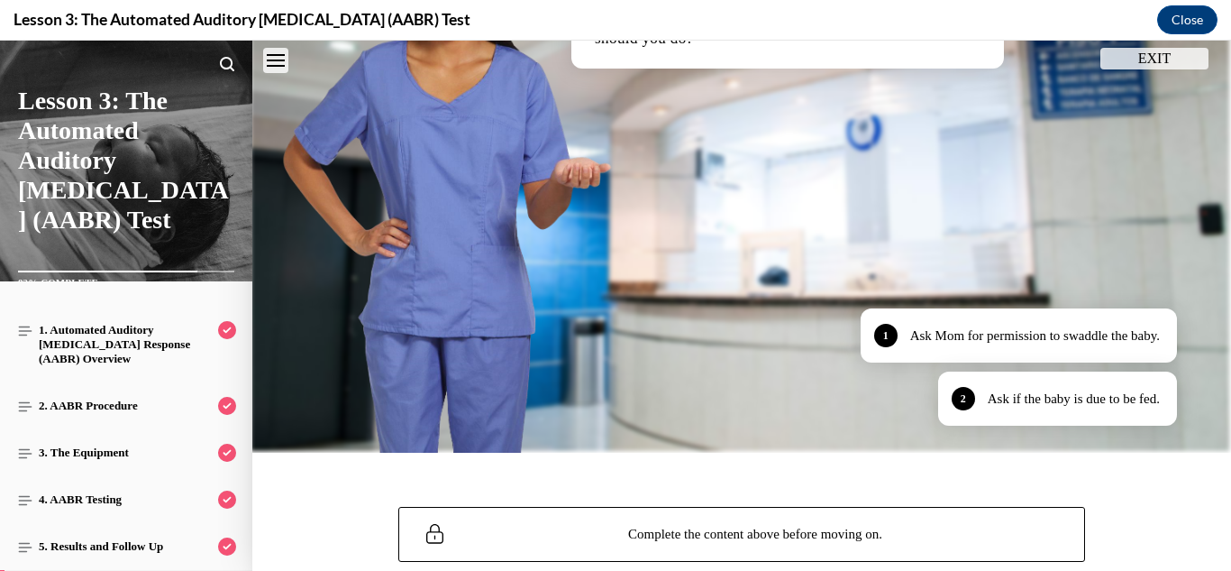
scroll to position [526, 0]
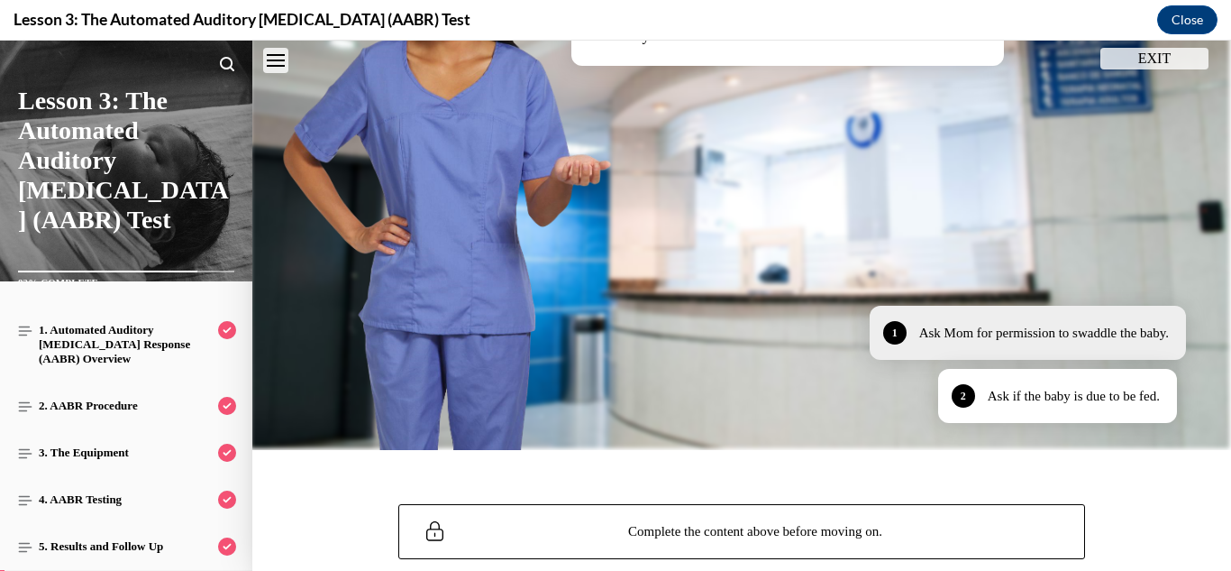
click at [1126, 346] on div "1 Ask Mom for permission to swaddle the baby." at bounding box center [1028, 333] width 316 height 54
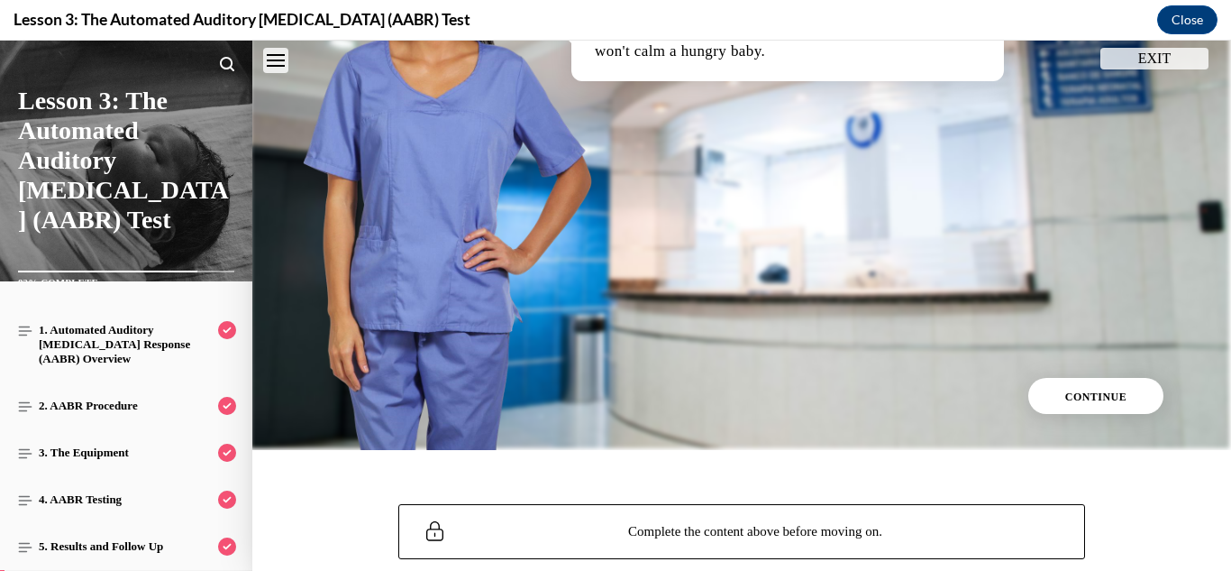
scroll to position [482, 0]
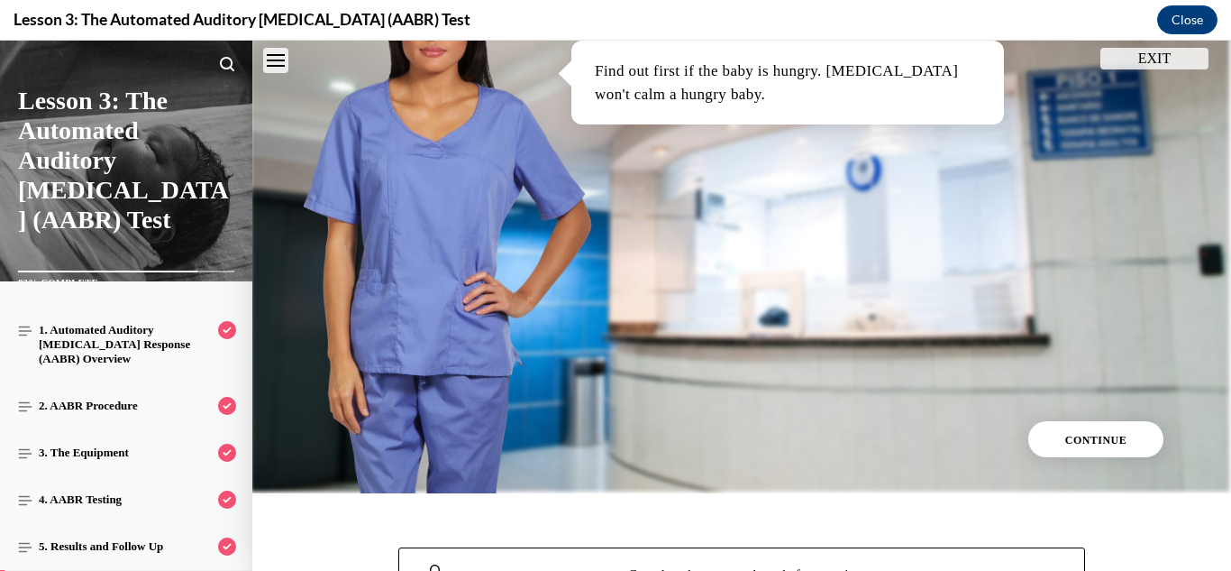
click at [1121, 447] on button "CONTINUE" at bounding box center [1095, 439] width 135 height 36
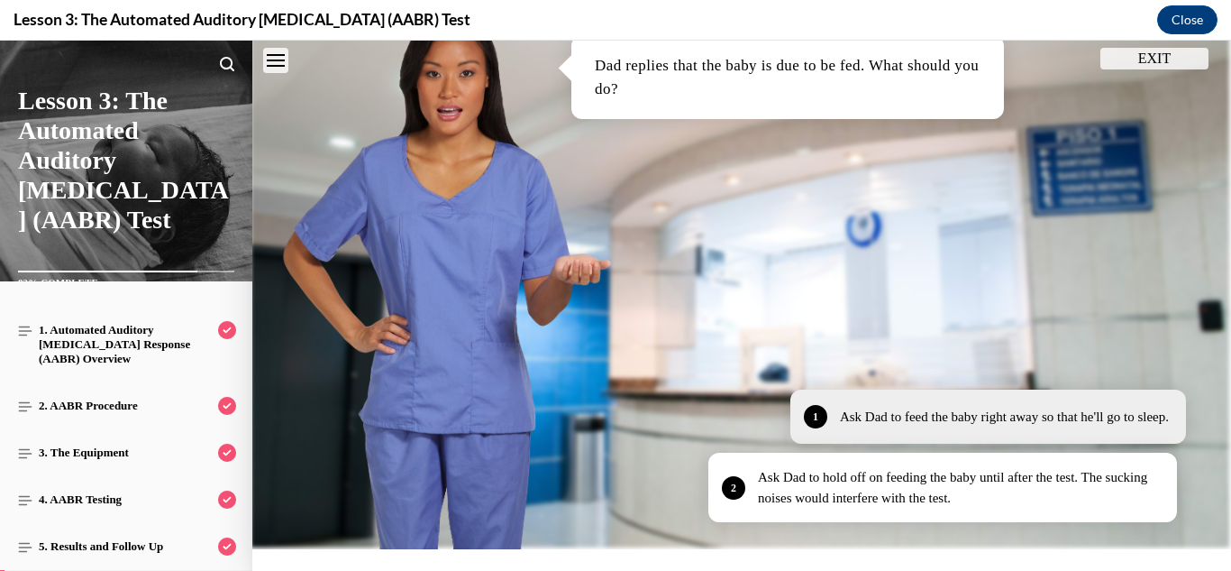
scroll to position [427, 0]
click at [1137, 417] on div "Ask Dad to feed the baby right away so that he'll go to sleep." at bounding box center [1004, 416] width 329 height 21
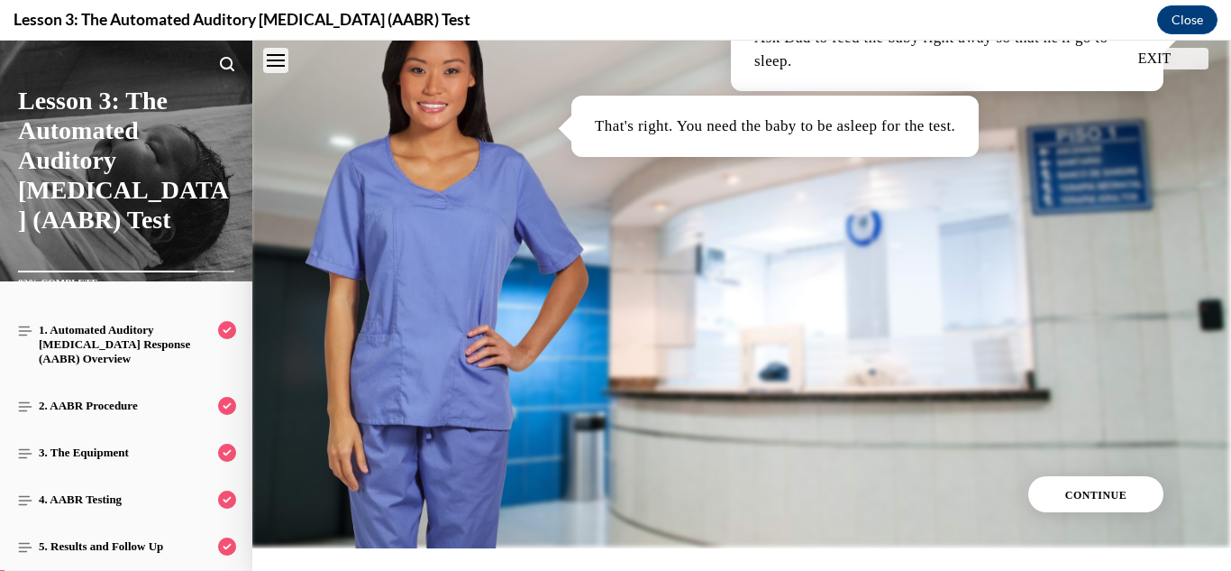
click at [1091, 488] on button "CONTINUE" at bounding box center [1095, 494] width 135 height 36
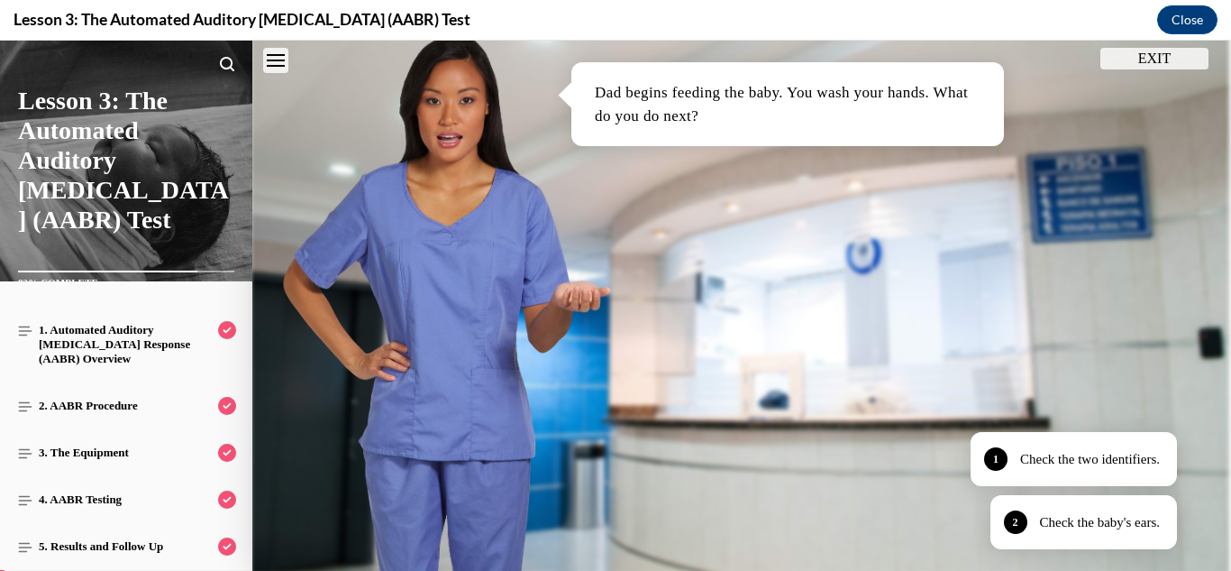
scroll to position [410, 0]
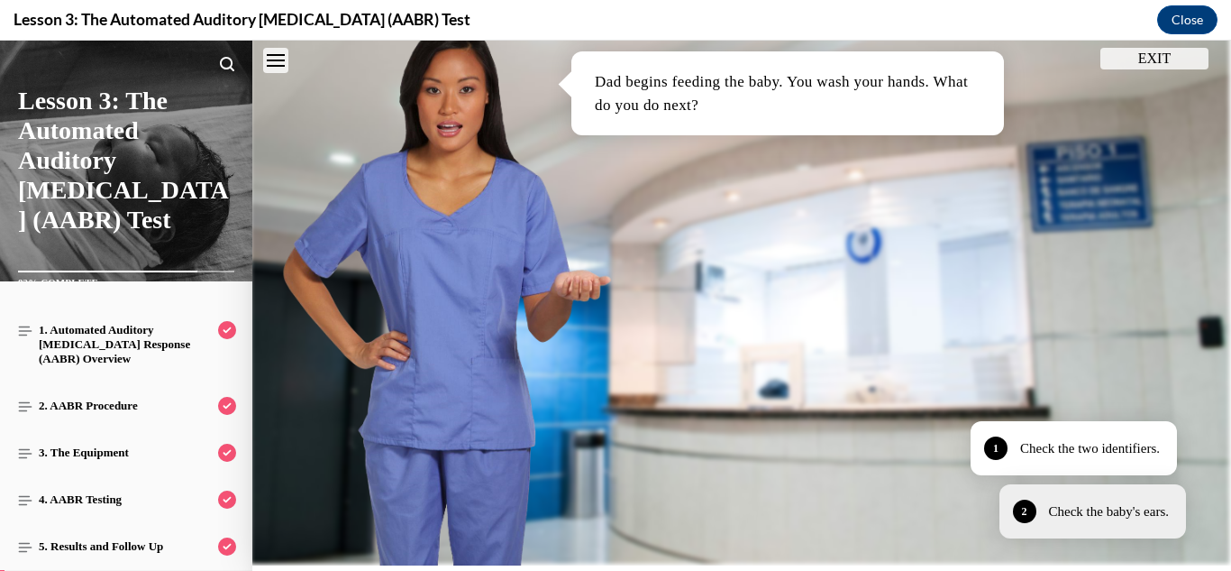
click at [1144, 507] on div "Check the baby's ears." at bounding box center [1109, 511] width 121 height 21
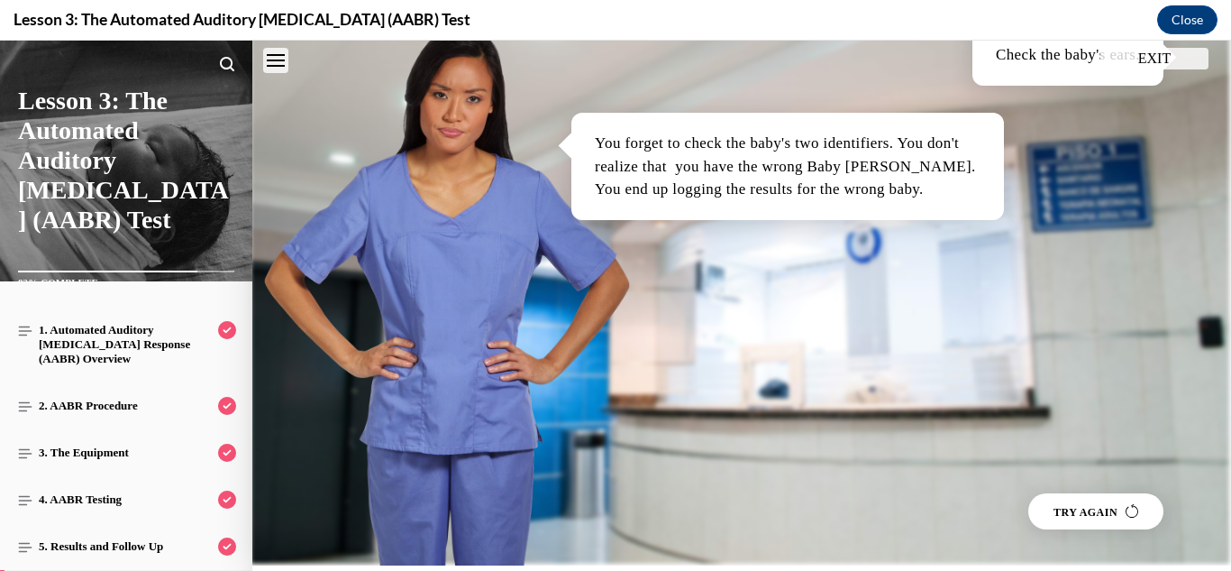
click at [1094, 517] on button "TRY AGAIN" at bounding box center [1095, 511] width 135 height 36
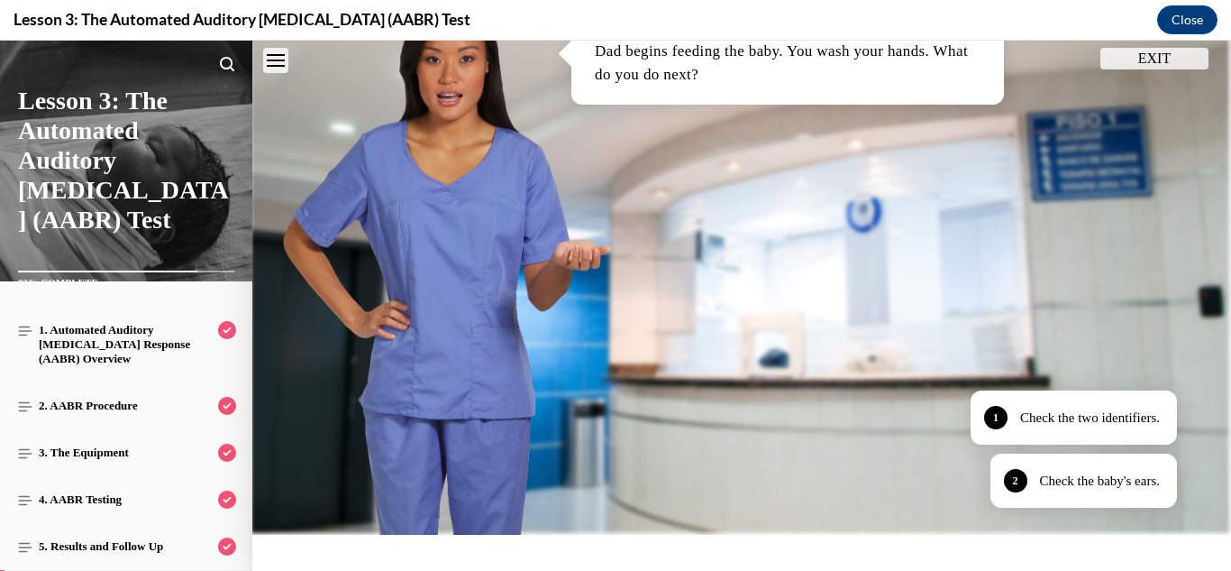
scroll to position [442, 0]
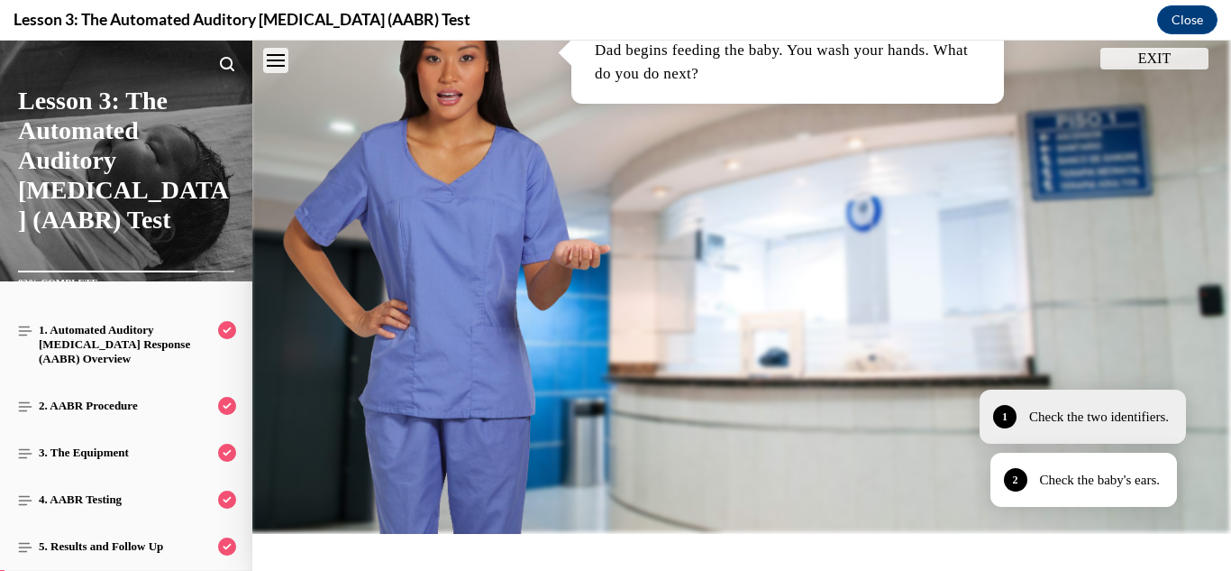
click at [1080, 412] on div "Check the two identifiers." at bounding box center [1099, 417] width 140 height 21
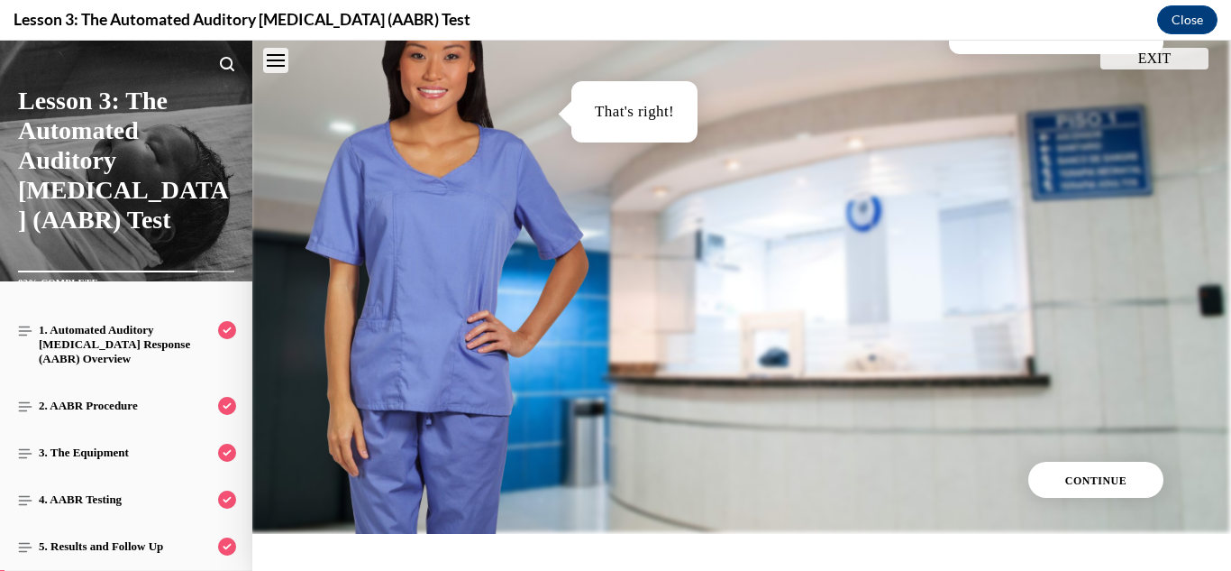
click at [1111, 489] on button "CONTINUE" at bounding box center [1095, 480] width 135 height 36
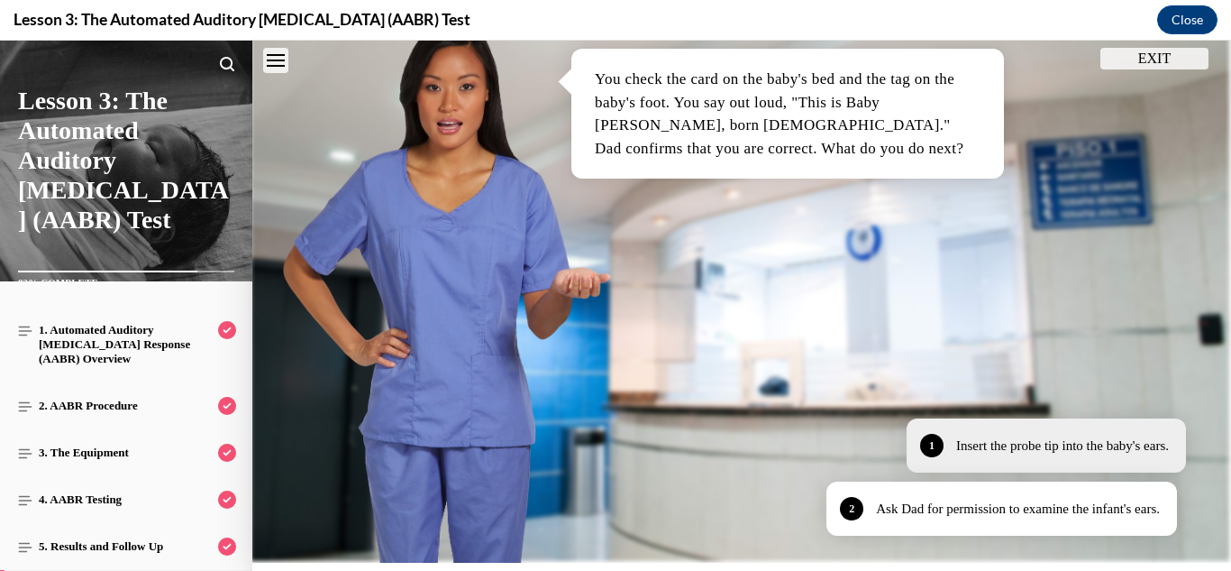
scroll to position [415, 0]
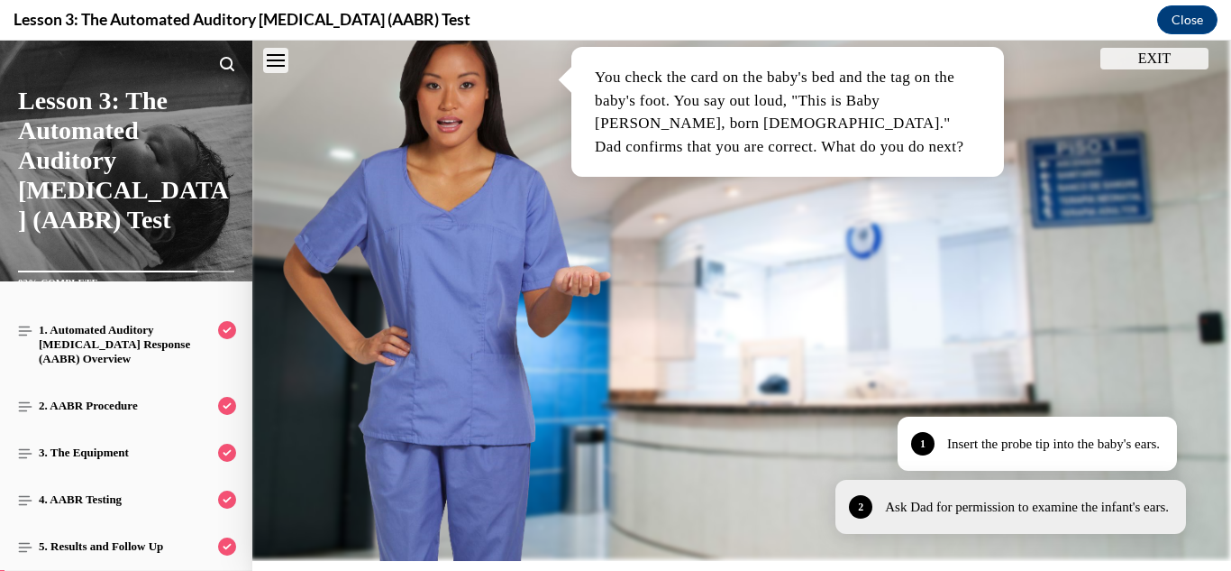
click at [1124, 515] on div "Ask Dad for permission to examine the infant's ears." at bounding box center [1027, 507] width 284 height 21
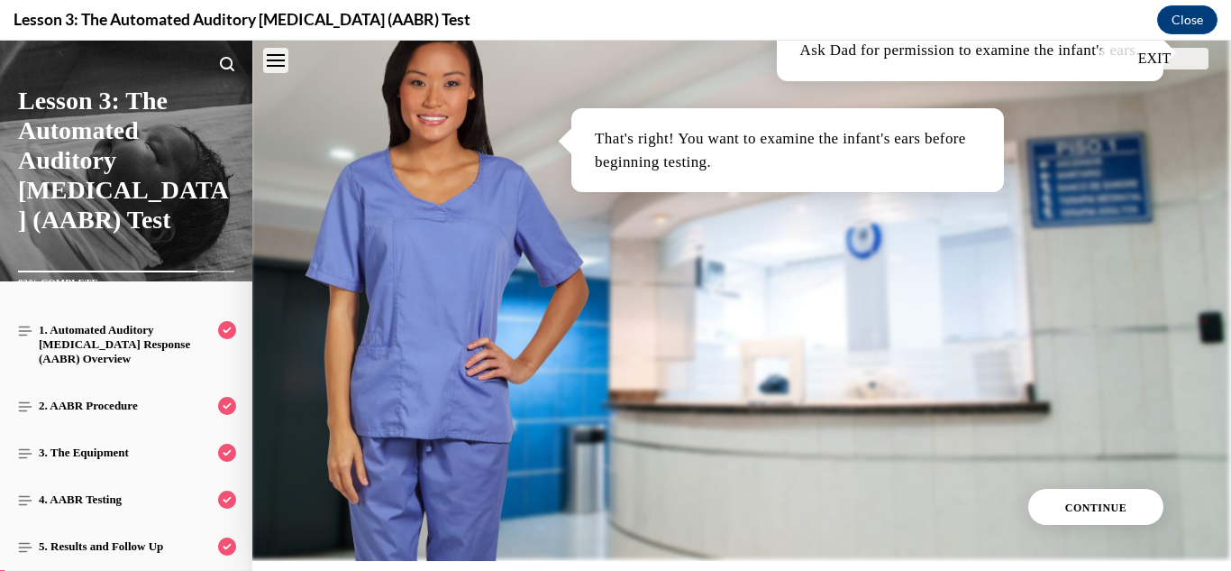
click at [1101, 519] on button "CONTINUE" at bounding box center [1095, 507] width 135 height 36
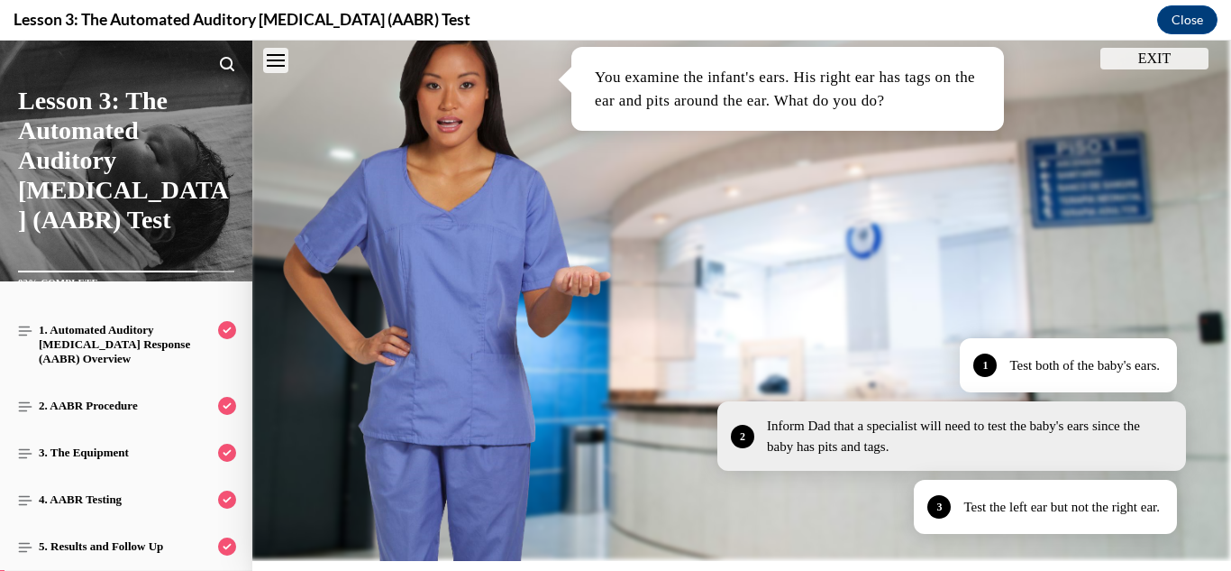
click at [865, 448] on div "Inform Dad that a specialist will need to test the baby's ears since the baby h…" at bounding box center [968, 436] width 402 height 41
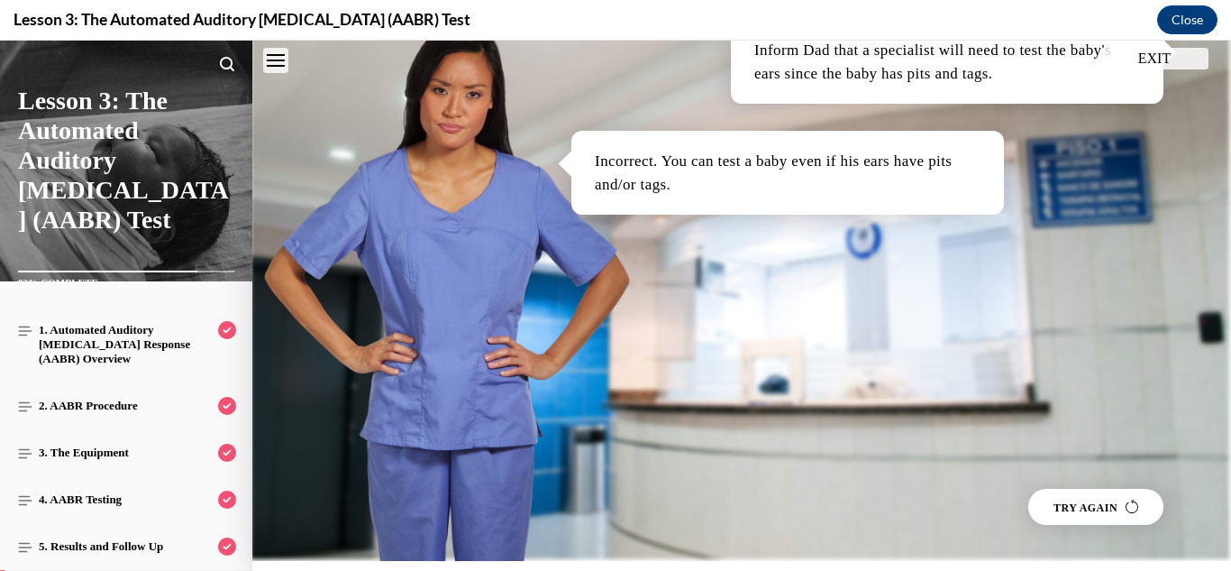
click at [1093, 496] on button "TRY AGAIN" at bounding box center [1095, 507] width 135 height 36
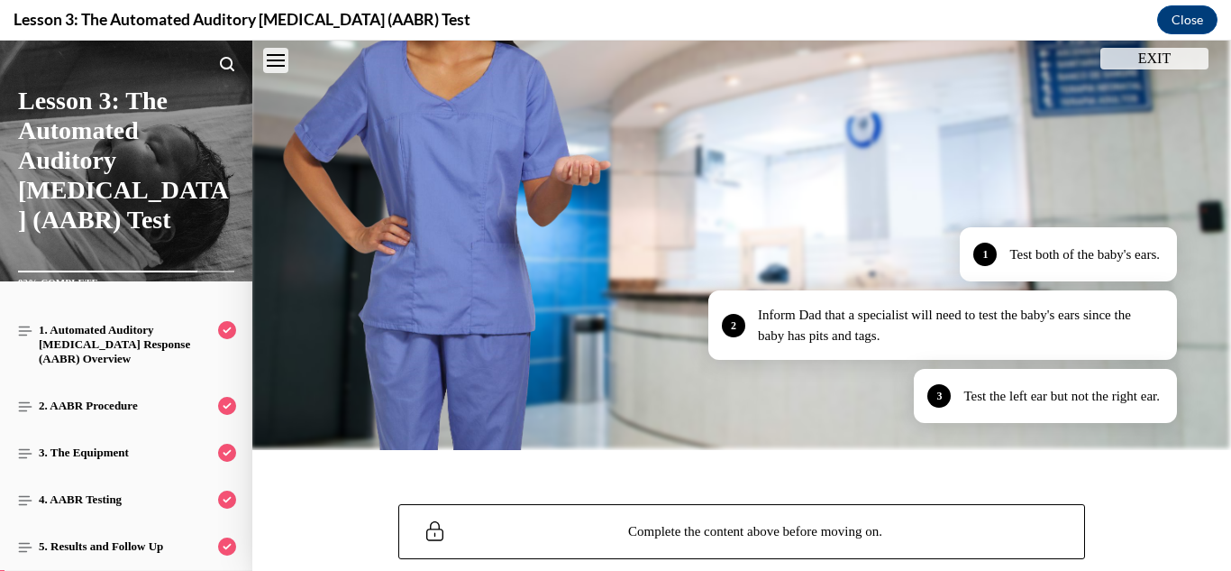
scroll to position [523, 0]
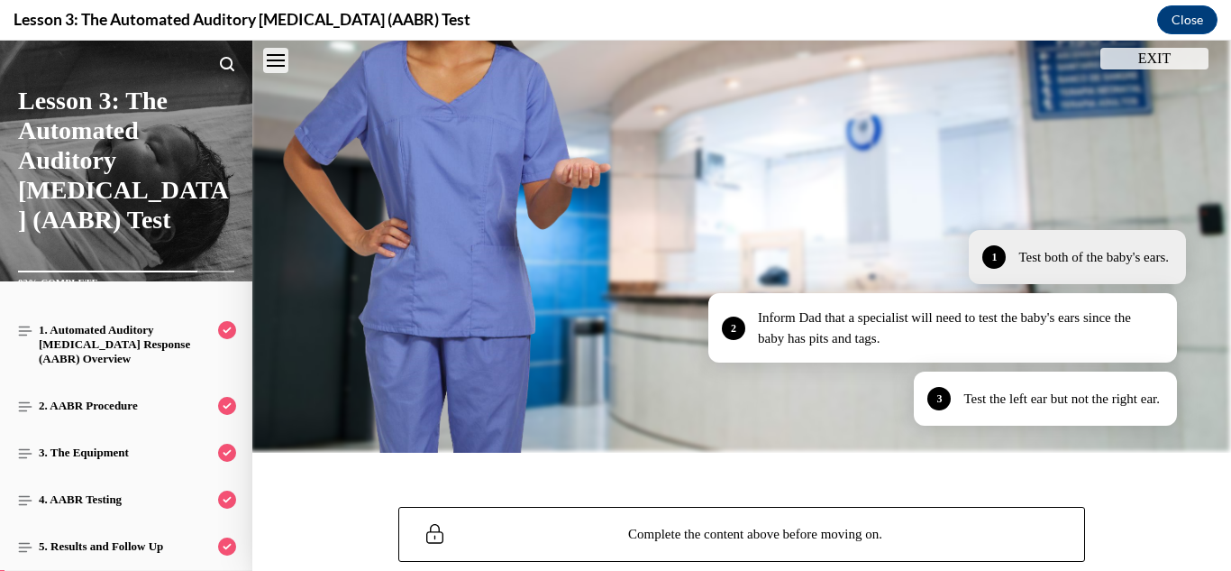
click at [1092, 253] on p "Test both of the baby's ears." at bounding box center [1094, 257] width 151 height 21
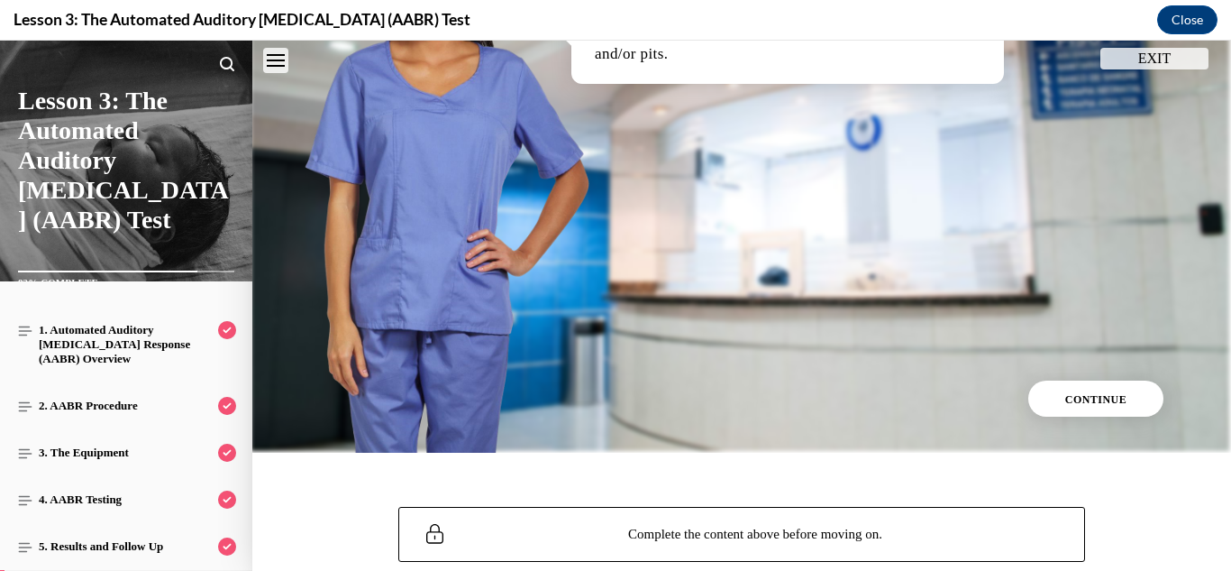
scroll to position [482, 0]
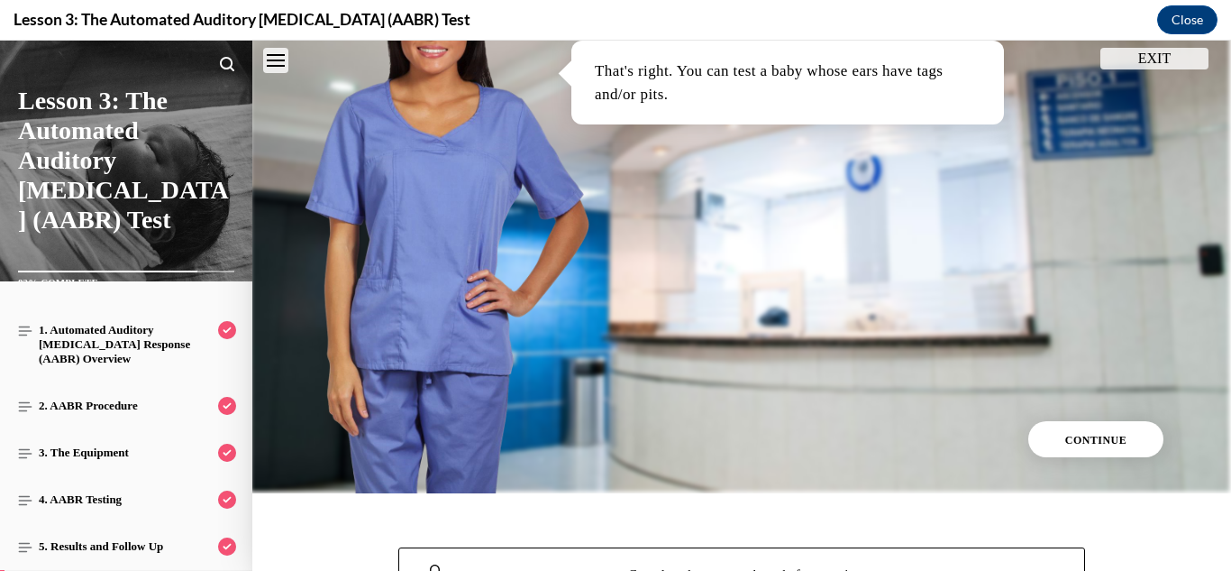
click at [1151, 445] on button "CONTINUE" at bounding box center [1095, 439] width 135 height 36
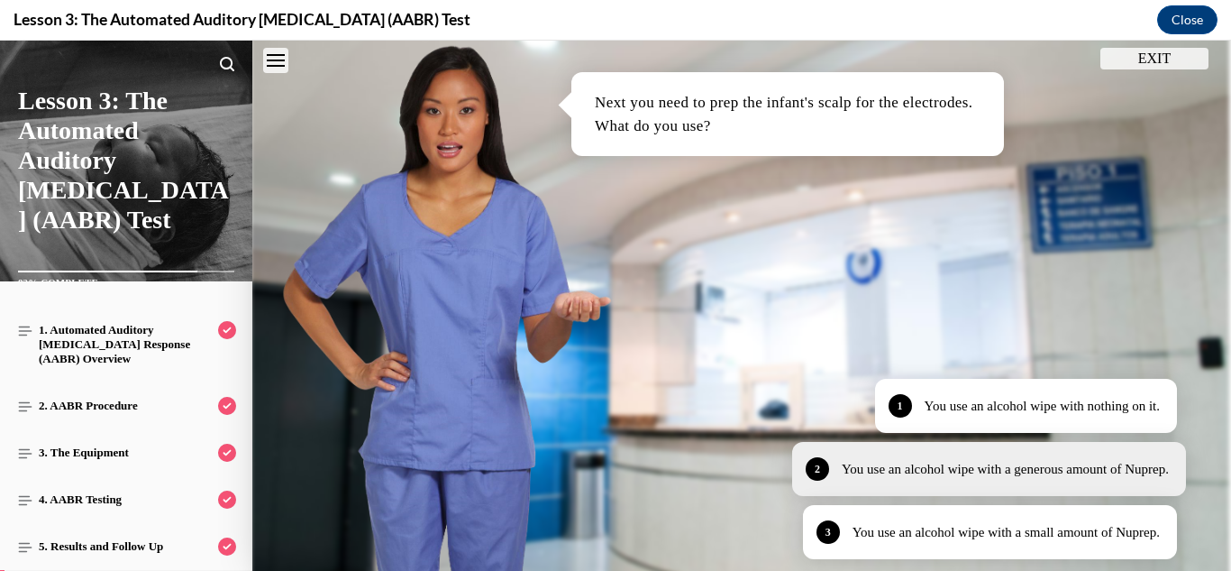
scroll to position [388, 0]
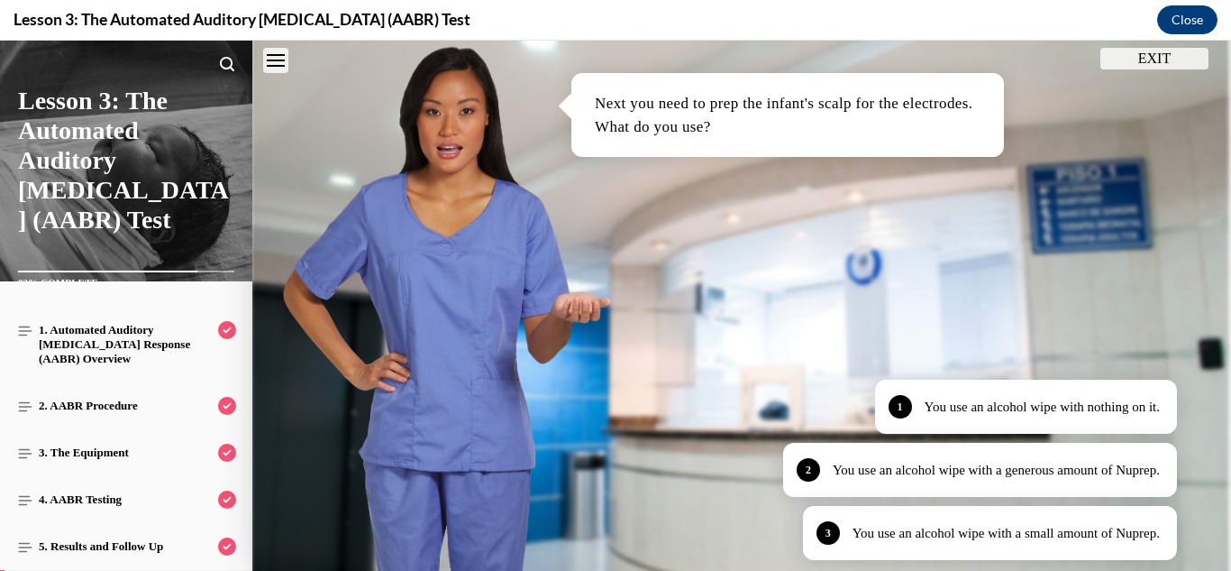
click at [1187, 60] on button "EXIT" at bounding box center [1155, 59] width 108 height 22
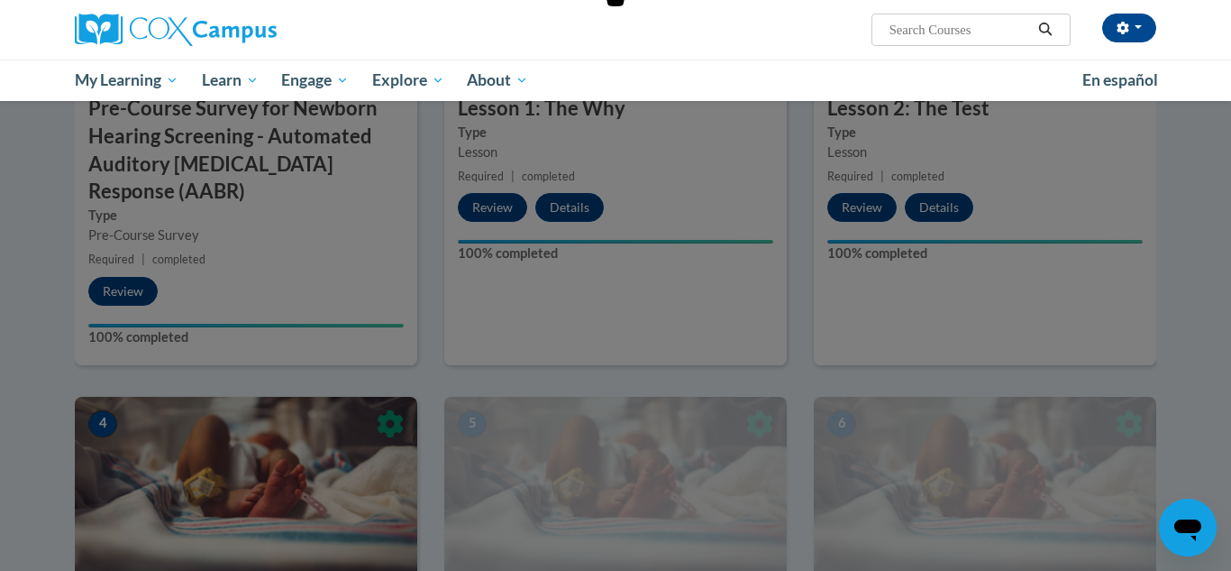
scroll to position [0, 0]
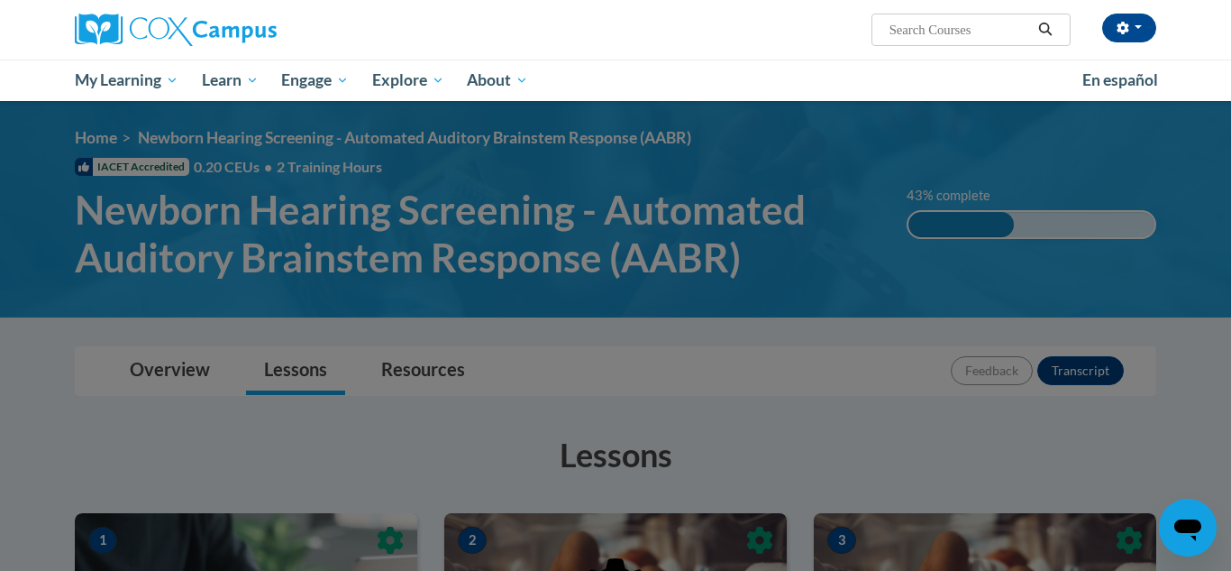
click at [962, 27] on input "Search..." at bounding box center [960, 30] width 144 height 22
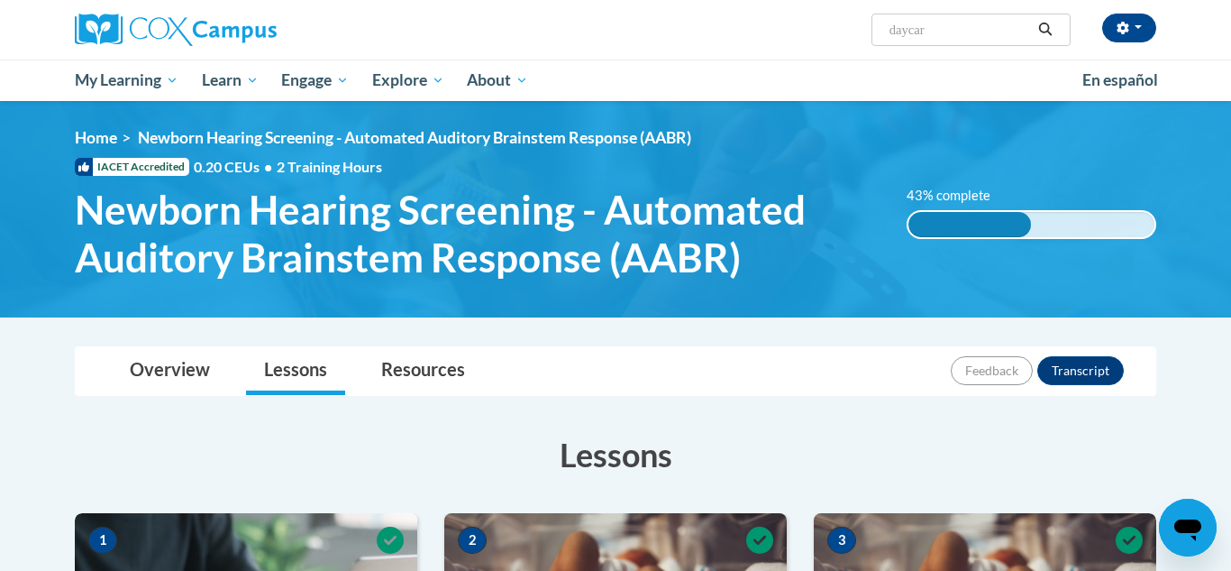
type input "daycare"
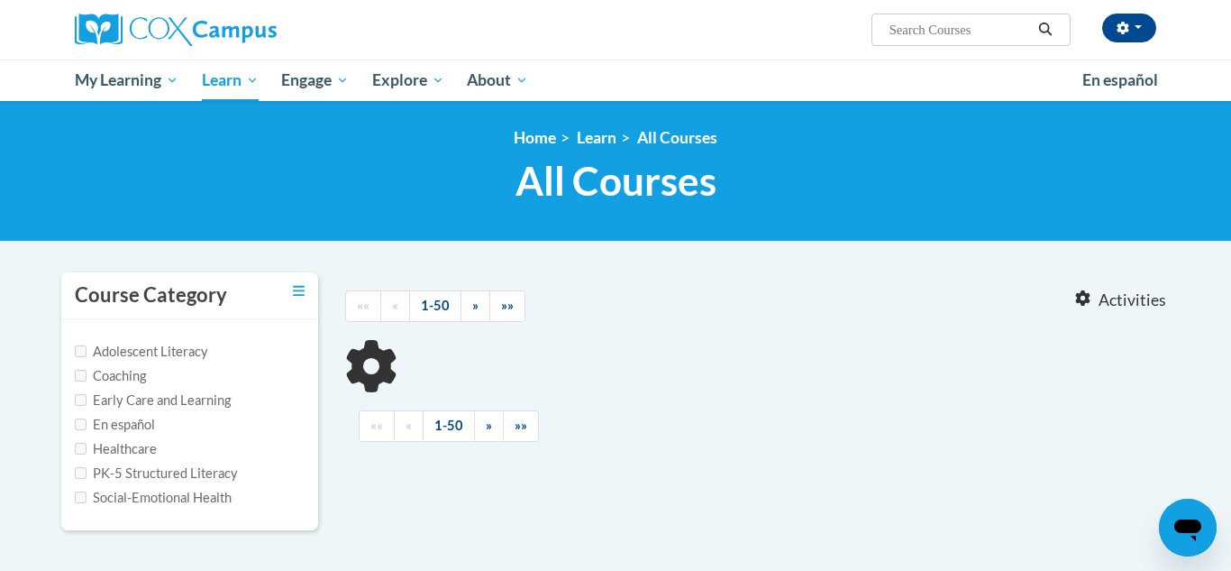
type input "daycare"
click at [133, 392] on label "Early Care and Learning" at bounding box center [153, 400] width 156 height 20
click at [87, 394] on input "Early Care and Learning" at bounding box center [81, 400] width 12 height 12
checkbox input "true"
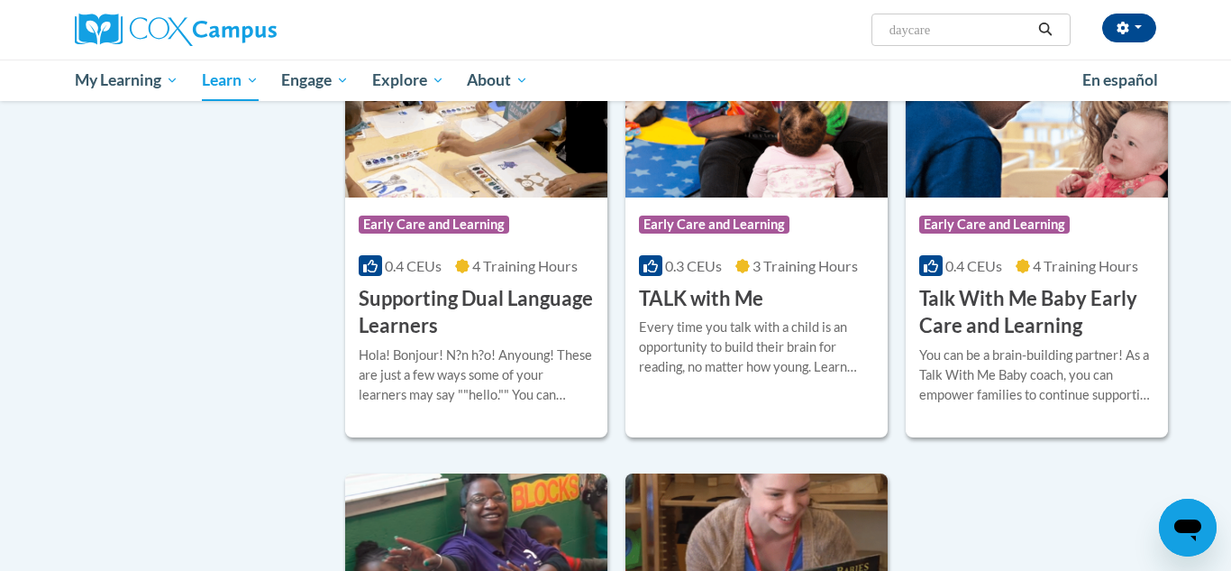
scroll to position [2269, 0]
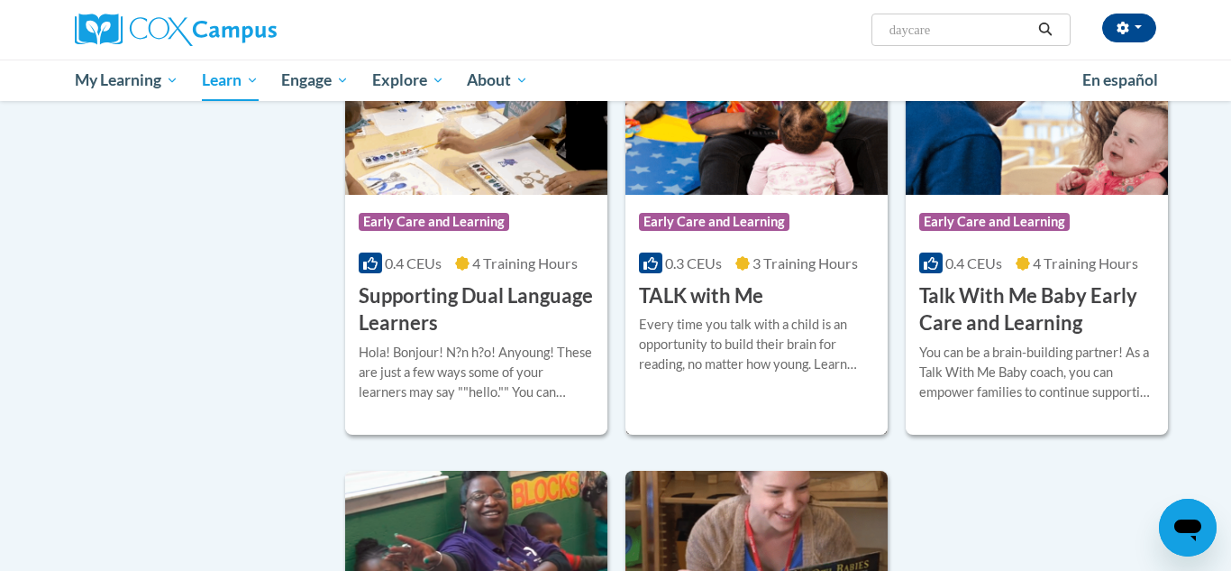
click at [734, 307] on div "Course Category: Early Care and Learning 0.3 CEUs 3 Training Hours COURSE TALK …" at bounding box center [757, 252] width 262 height 115
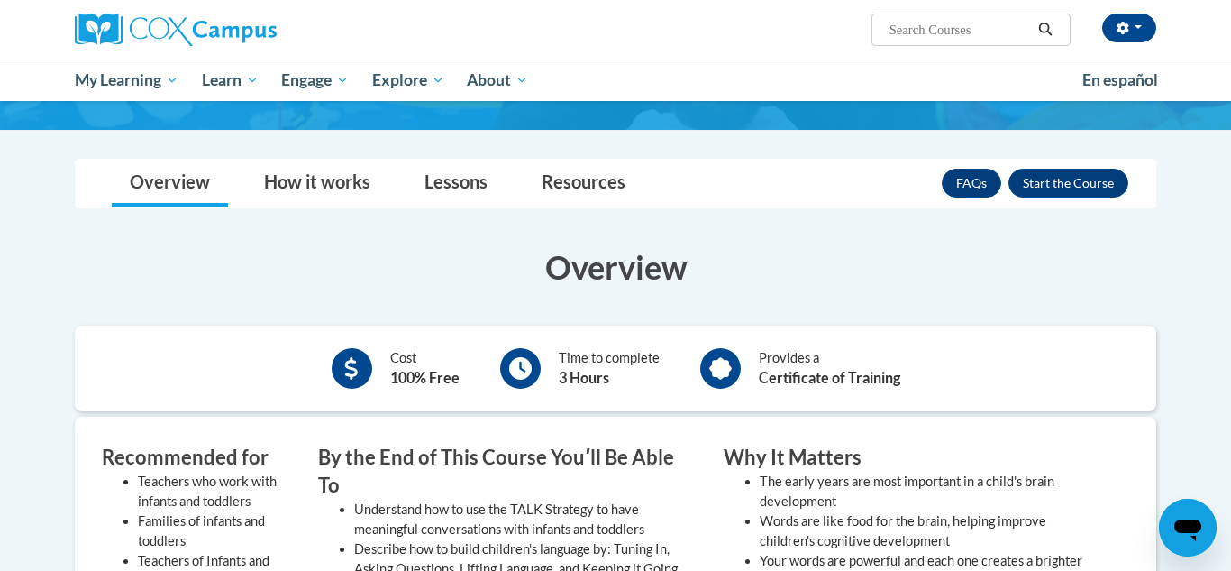
scroll to position [189, 0]
click at [1071, 184] on button "Enroll" at bounding box center [1069, 182] width 120 height 29
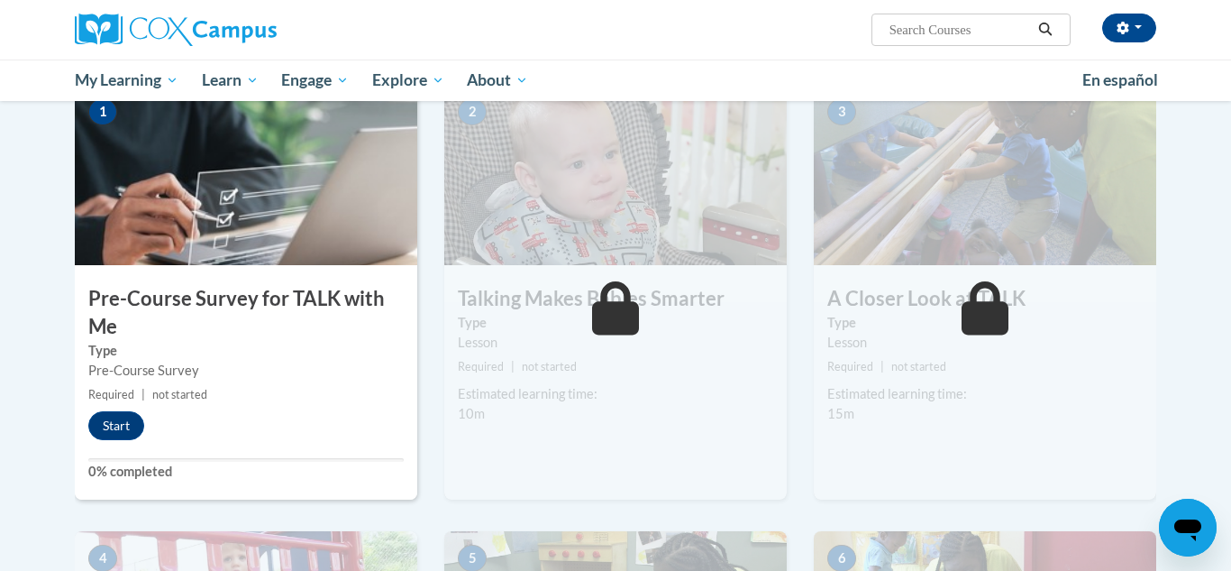
scroll to position [387, 0]
click at [98, 425] on button "Start" at bounding box center [116, 424] width 56 height 29
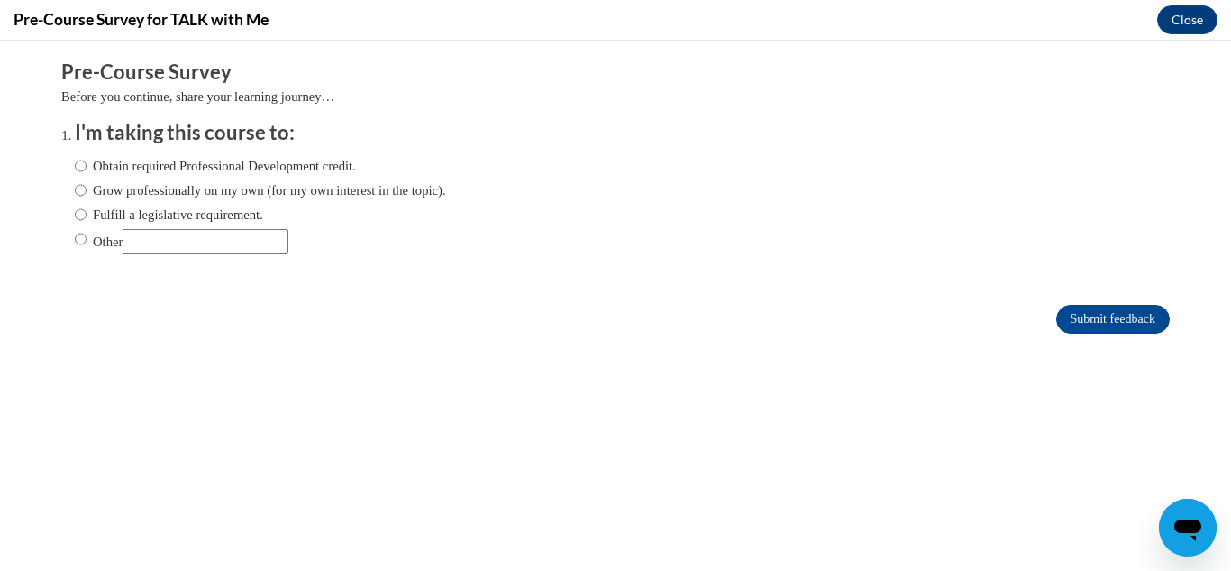
scroll to position [0, 0]
click at [218, 169] on label "Obtain required Professional Development credit." at bounding box center [215, 166] width 281 height 20
click at [87, 169] on input "Obtain required Professional Development credit." at bounding box center [81, 166] width 12 height 20
radio input "true"
click at [1115, 328] on input "Submit feedback" at bounding box center [1113, 319] width 114 height 29
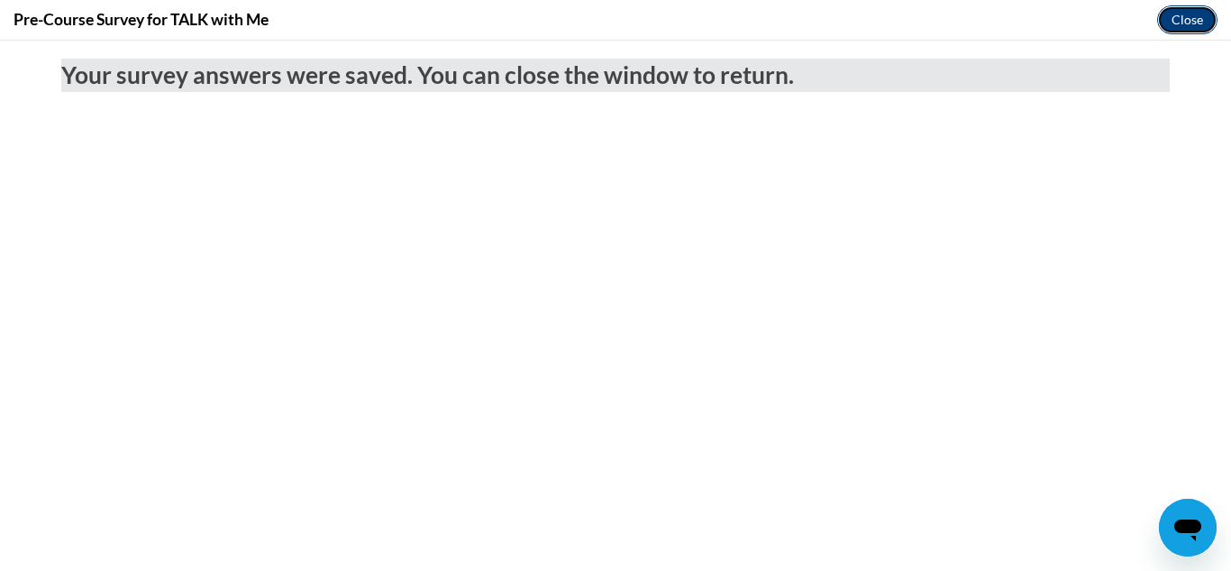
click at [1202, 19] on button "Close" at bounding box center [1187, 19] width 60 height 29
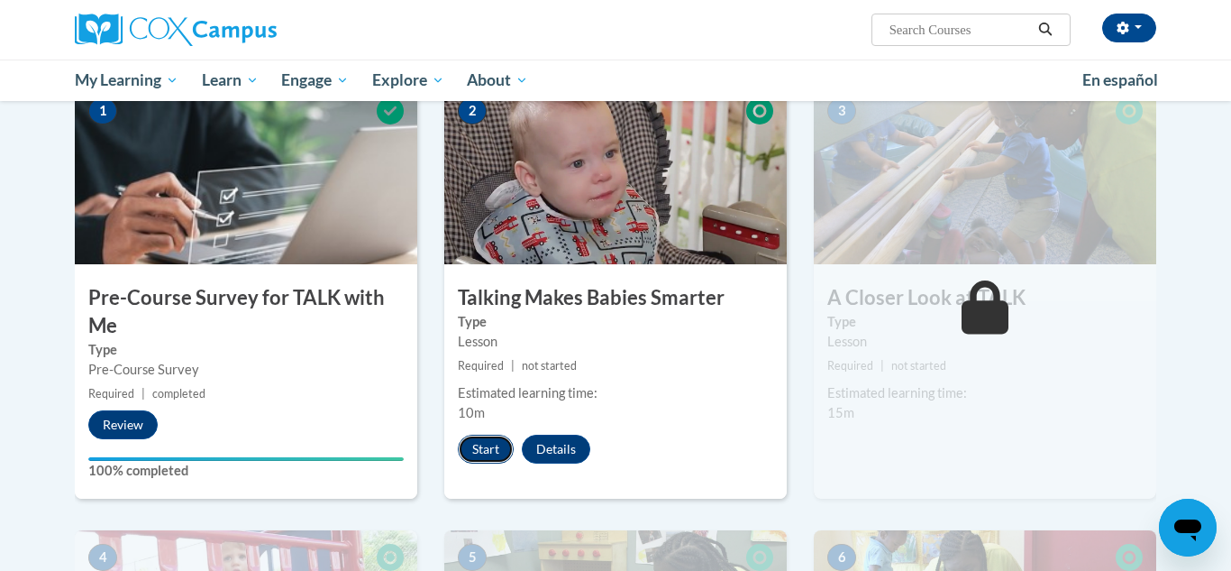
click at [493, 444] on button "Start" at bounding box center [486, 448] width 56 height 29
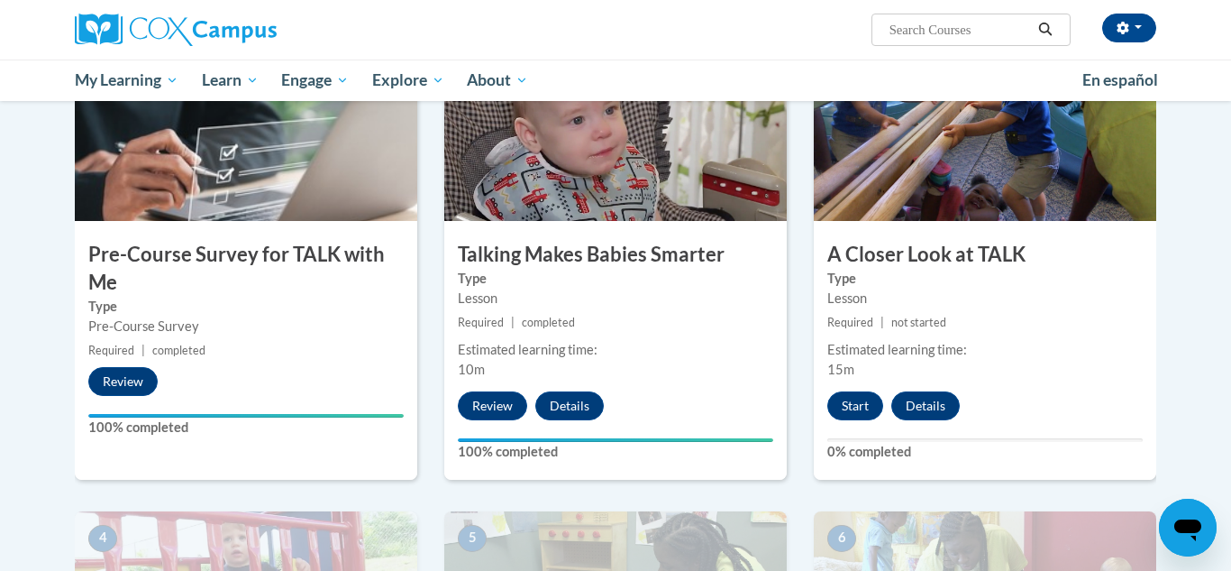
scroll to position [440, 0]
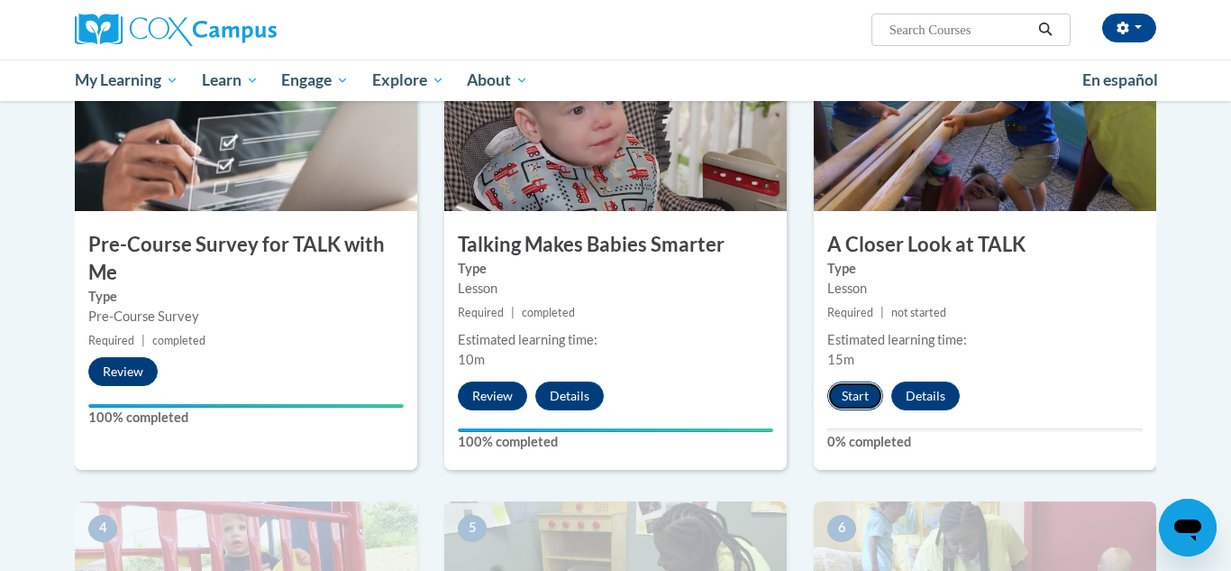
click at [851, 393] on button "Start" at bounding box center [855, 395] width 56 height 29
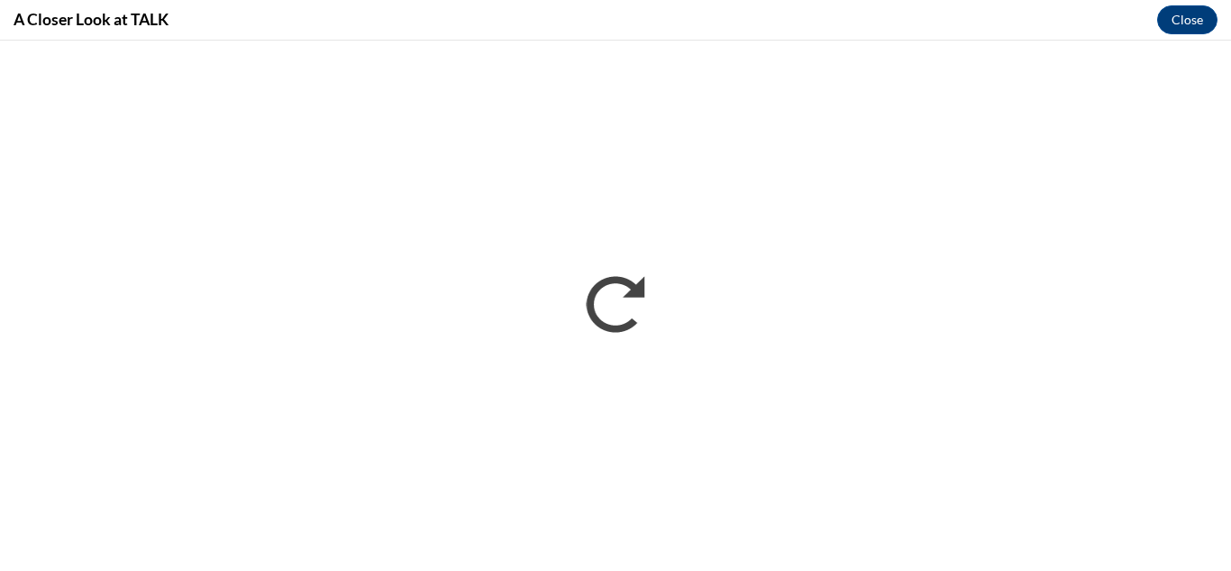
scroll to position [0, 0]
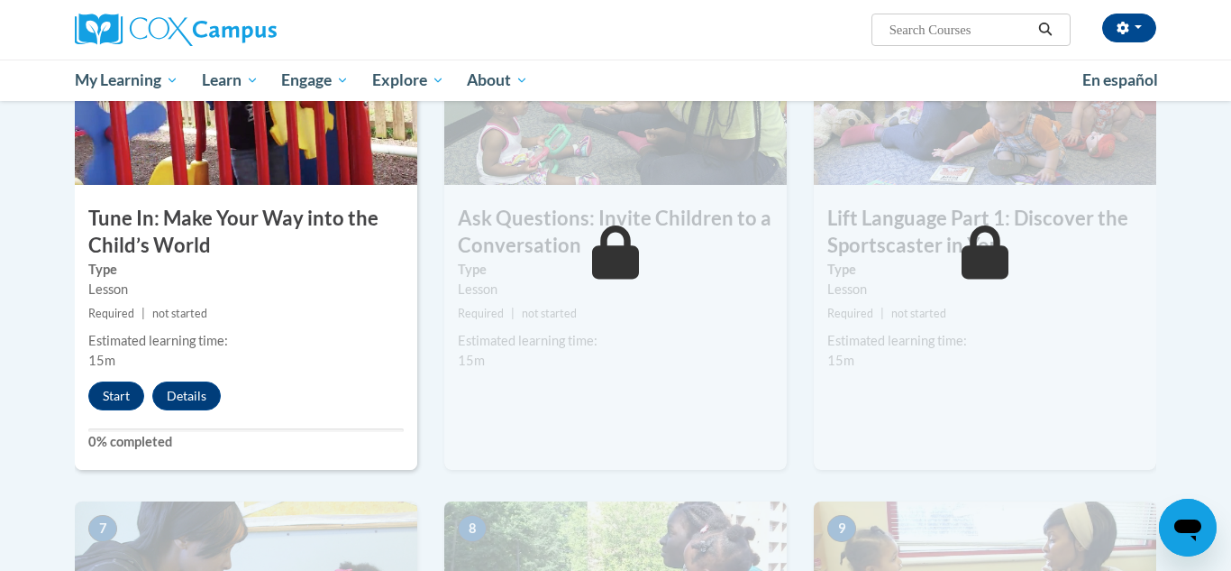
scroll to position [937, 0]
click at [107, 389] on button "Start" at bounding box center [116, 394] width 56 height 29
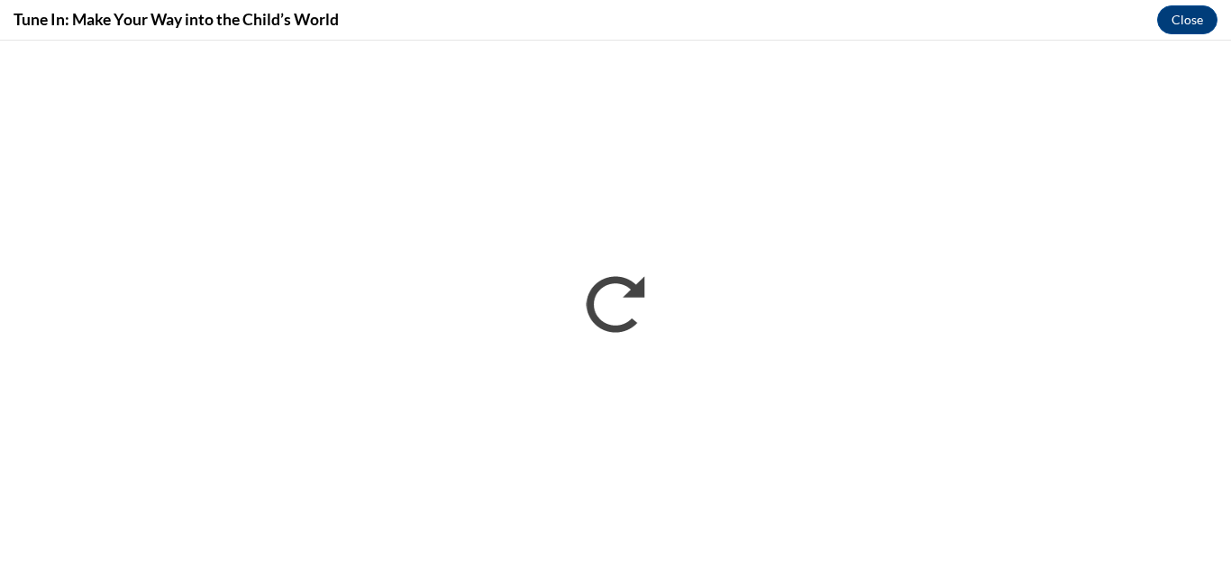
scroll to position [0, 0]
